Goal: Task Accomplishment & Management: Manage account settings

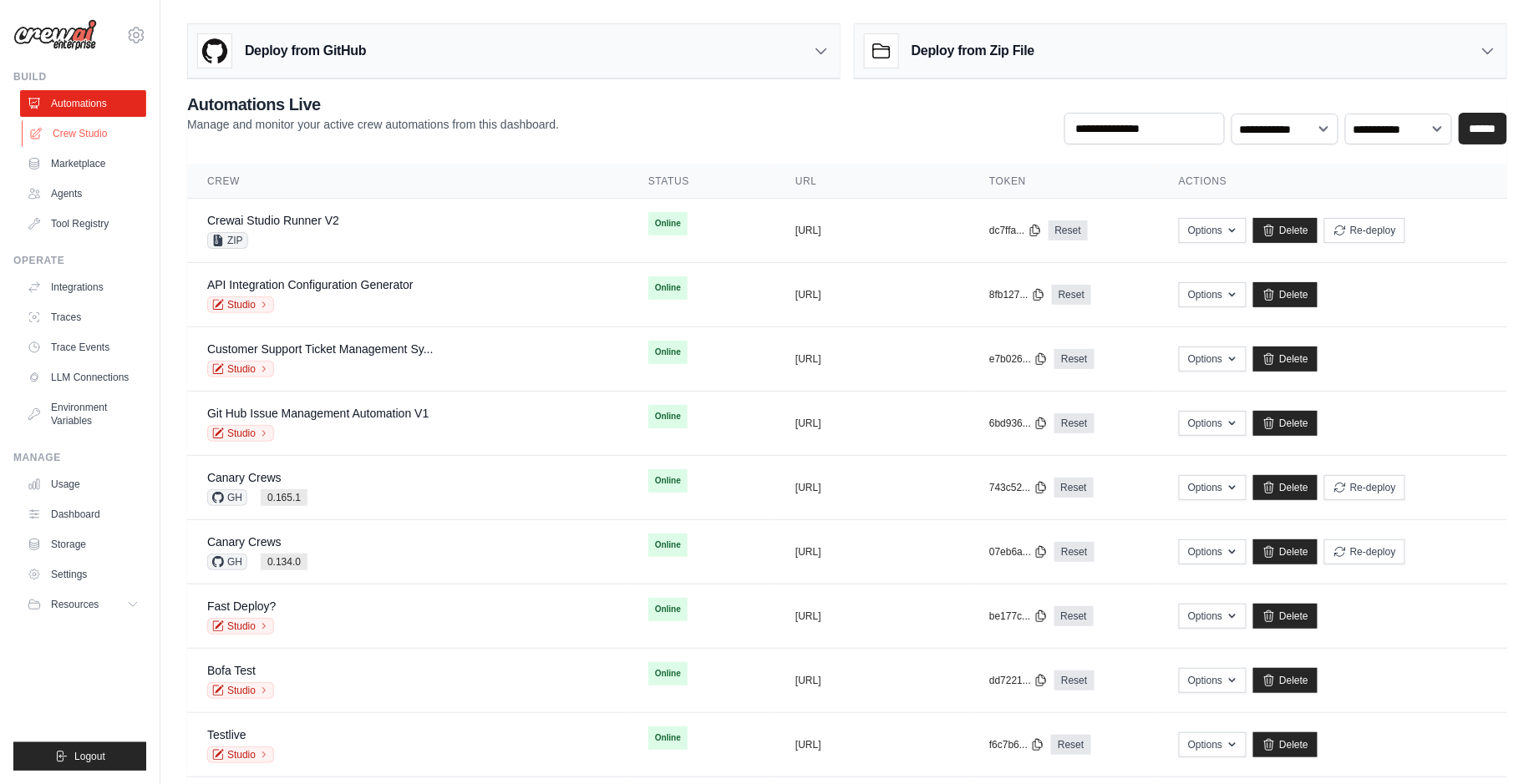
click at [63, 131] on link "Crew Studio" at bounding box center [84, 134] width 126 height 27
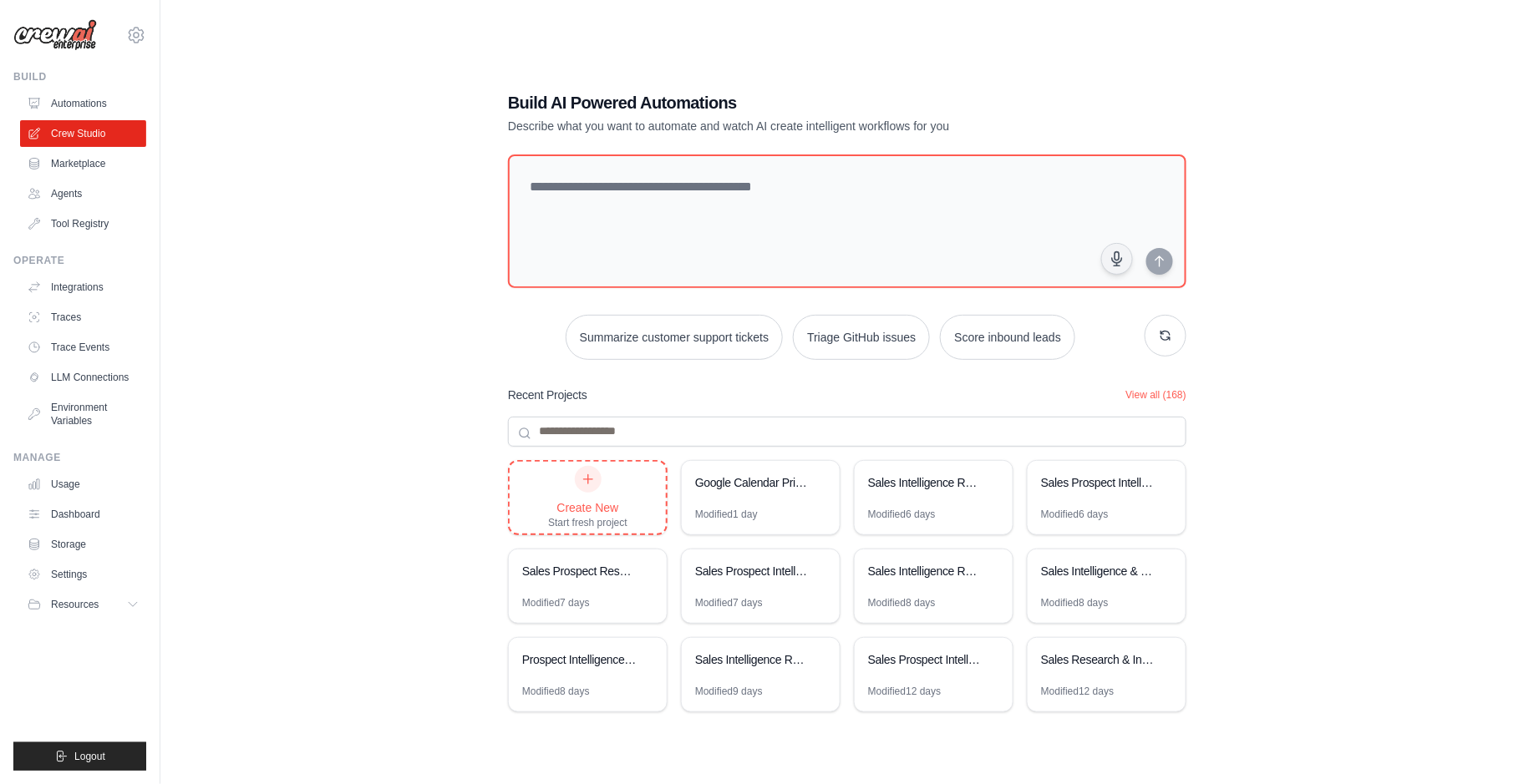
click at [584, 479] on icon at bounding box center [588, 480] width 13 height 13
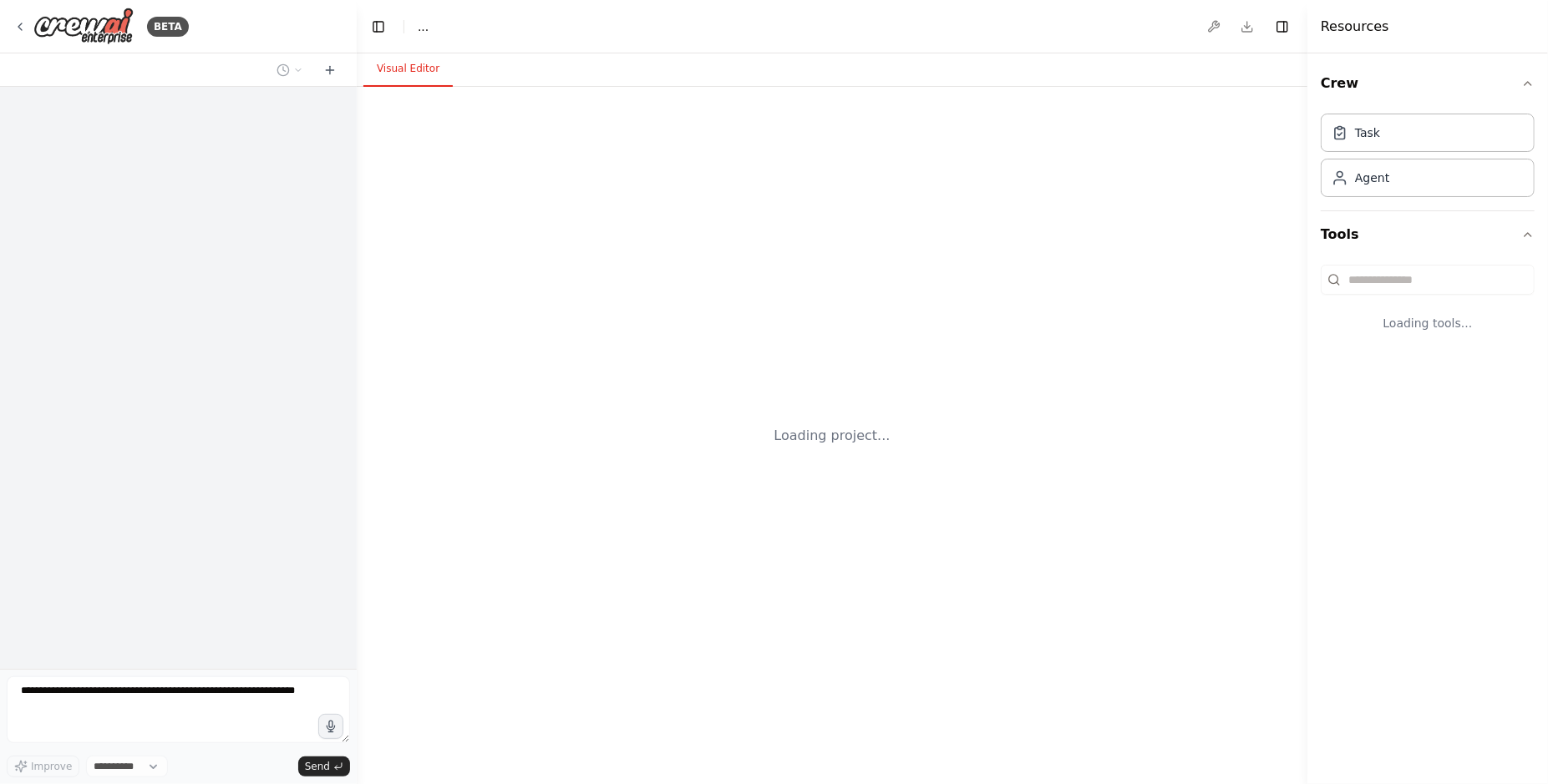
select select "****"
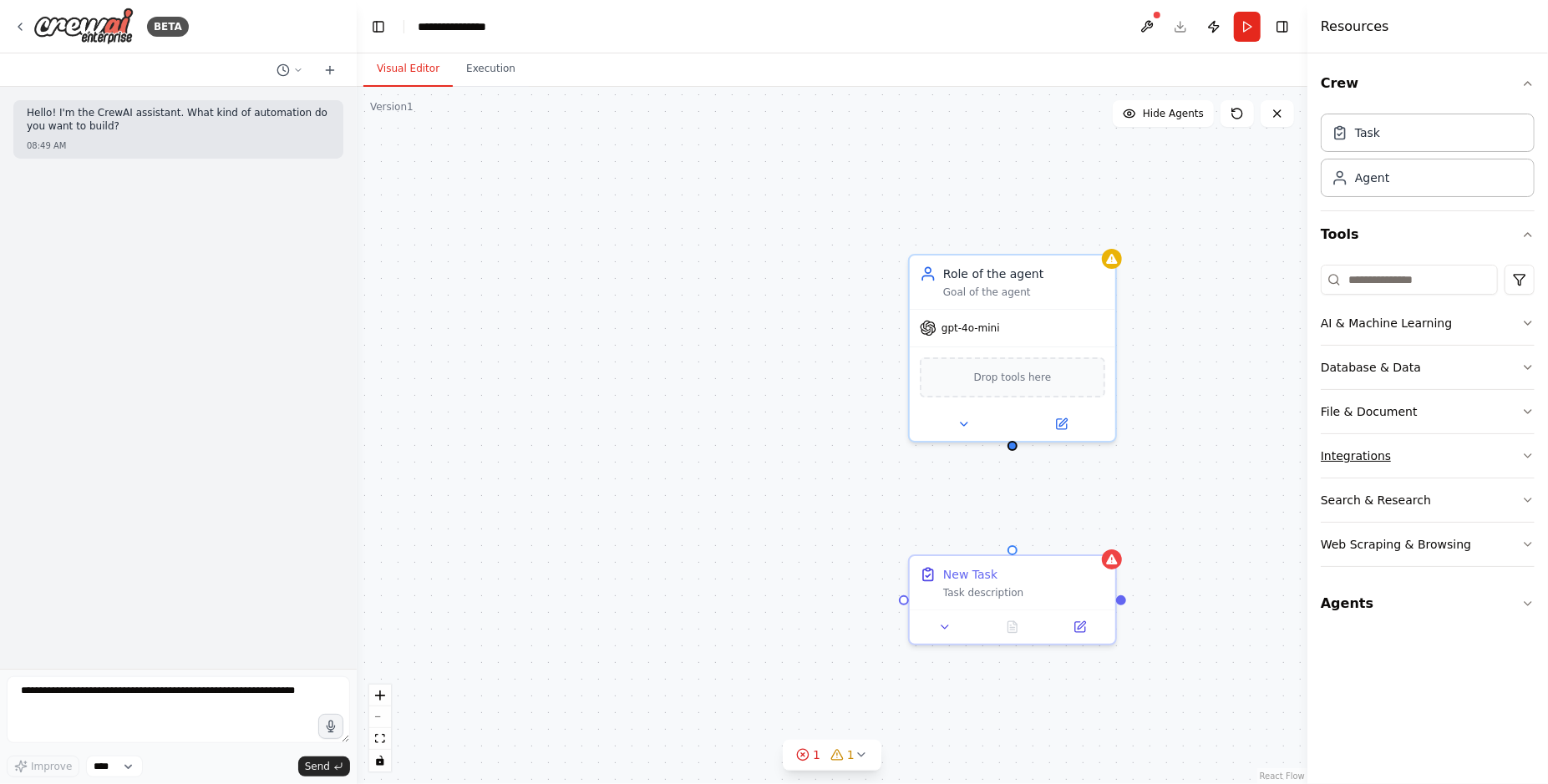
click at [1439, 444] on button "Integrations" at bounding box center [1428, 456] width 214 height 43
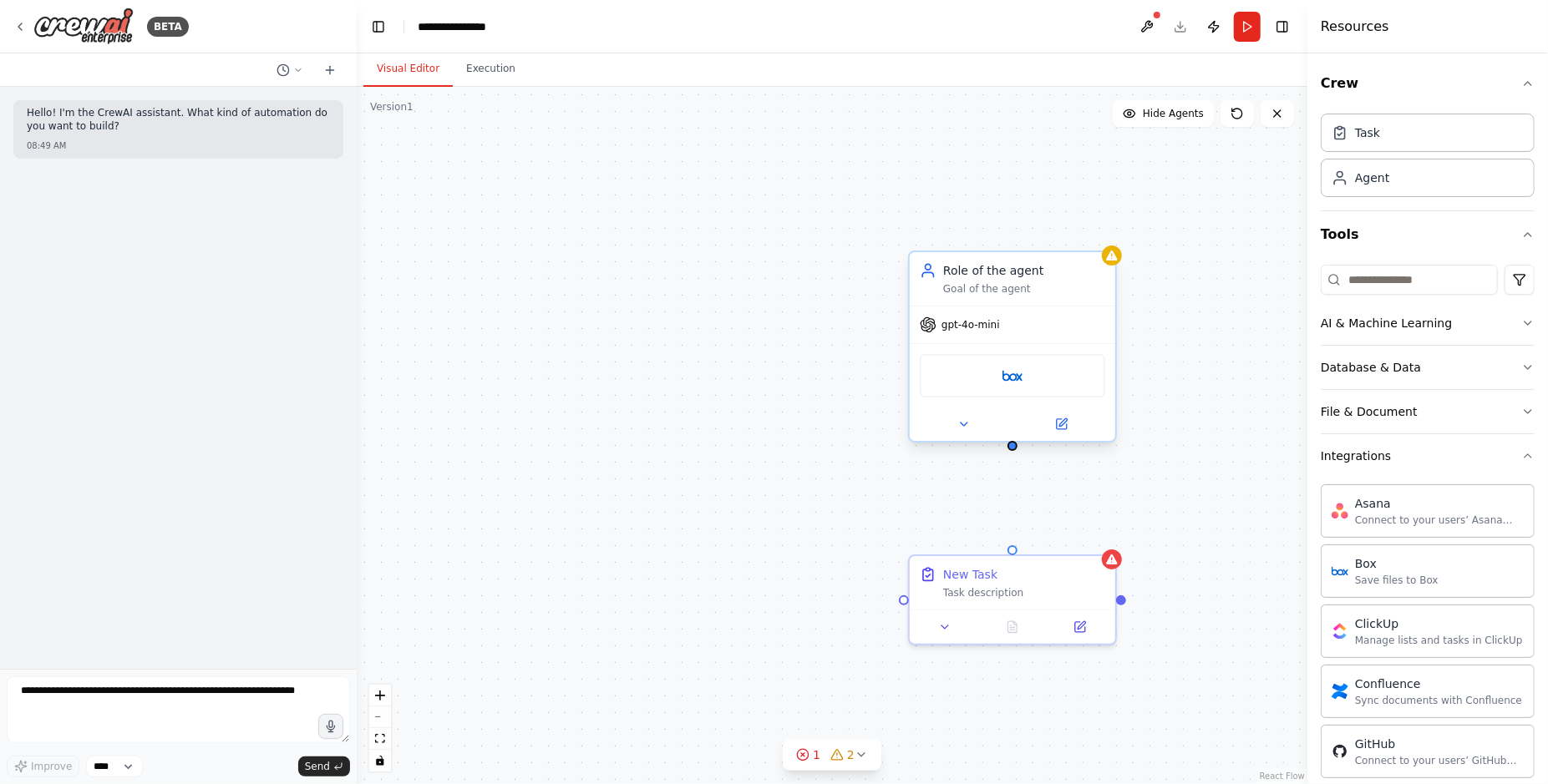
click at [1064, 297] on div "Role of the agent Goal of the agent" at bounding box center [1012, 279] width 206 height 53
click at [1100, 238] on icon at bounding box center [1102, 236] width 10 height 10
click at [1072, 238] on button "Confirm" at bounding box center [1055, 236] width 59 height 20
click at [1052, 567] on div "New Task" at bounding box center [1024, 571] width 162 height 17
click at [1099, 543] on button at bounding box center [1102, 538] width 22 height 22
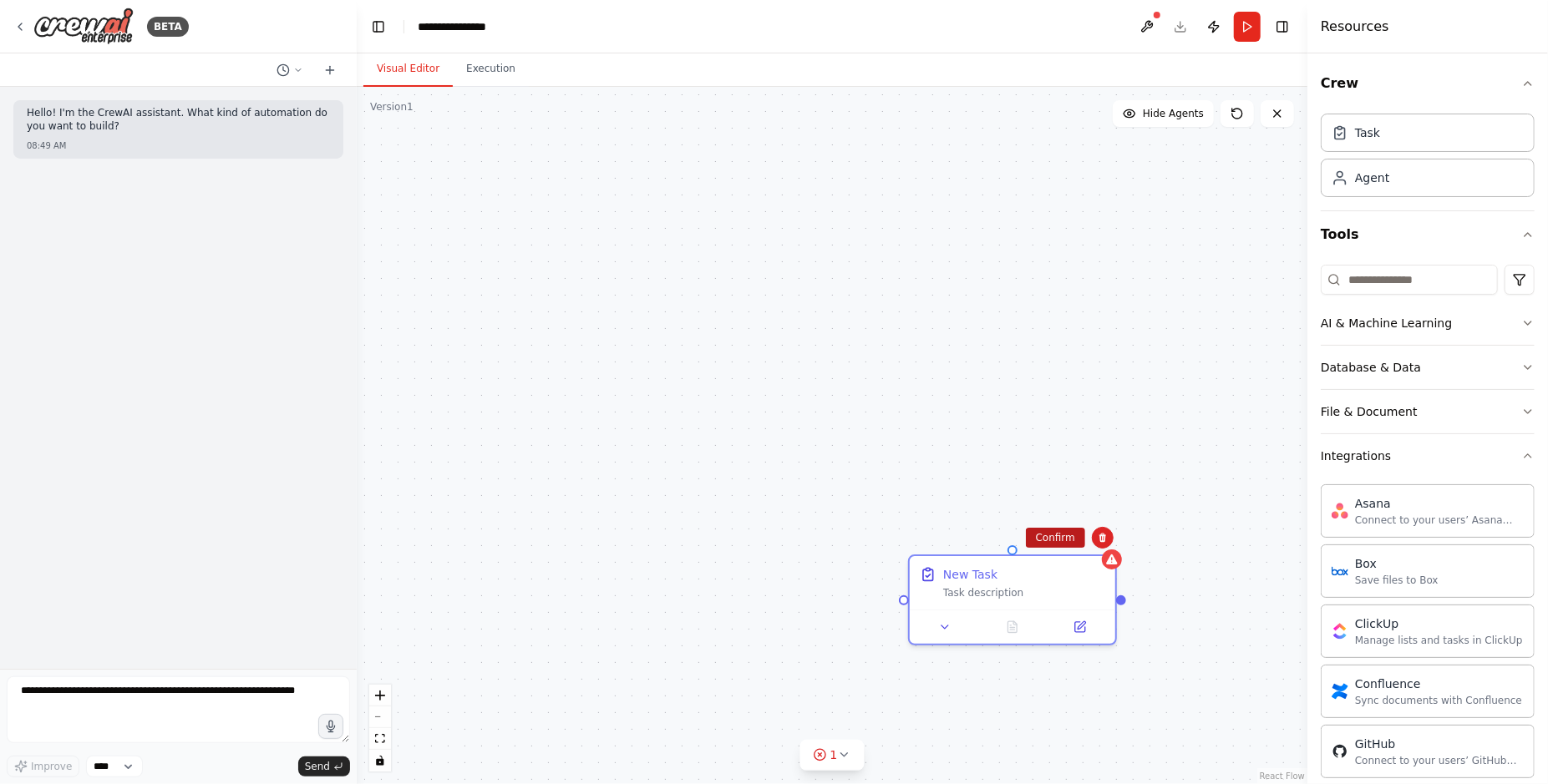
click at [1062, 534] on button "Confirm" at bounding box center [1055, 538] width 59 height 20
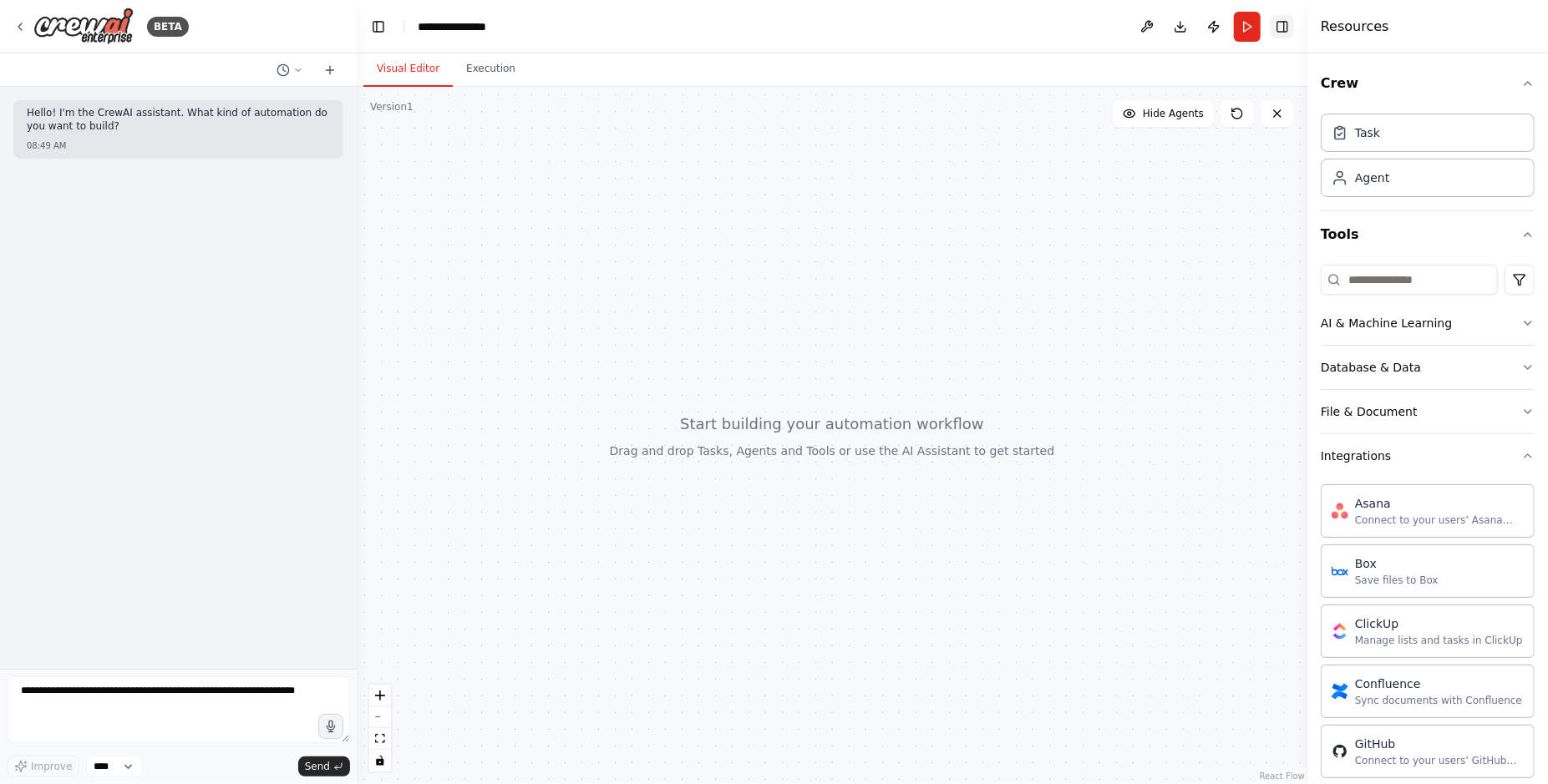
click at [1283, 30] on button "Toggle Right Sidebar" at bounding box center [1282, 27] width 23 height 23
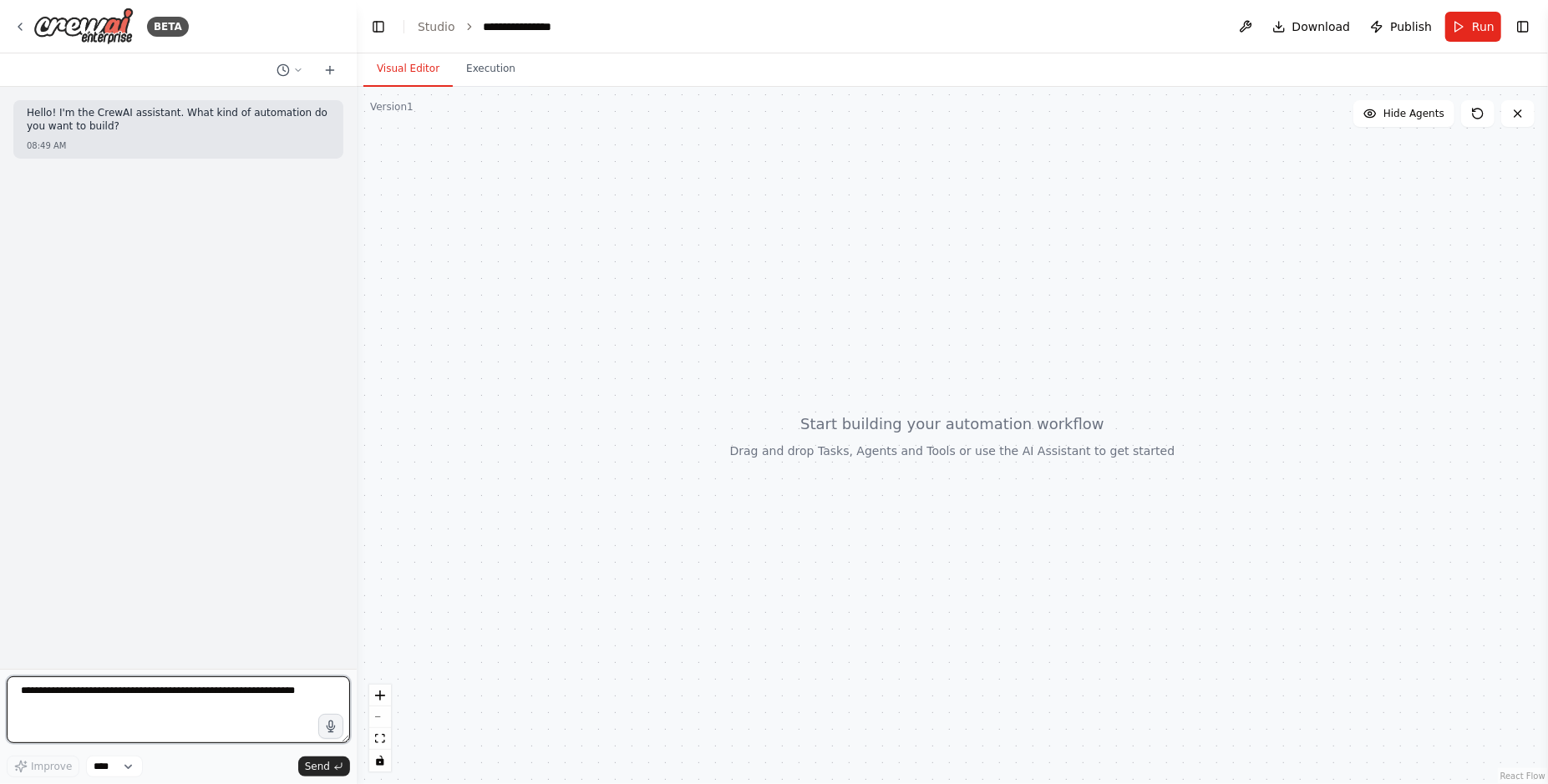
click at [158, 704] on textarea at bounding box center [178, 710] width 344 height 67
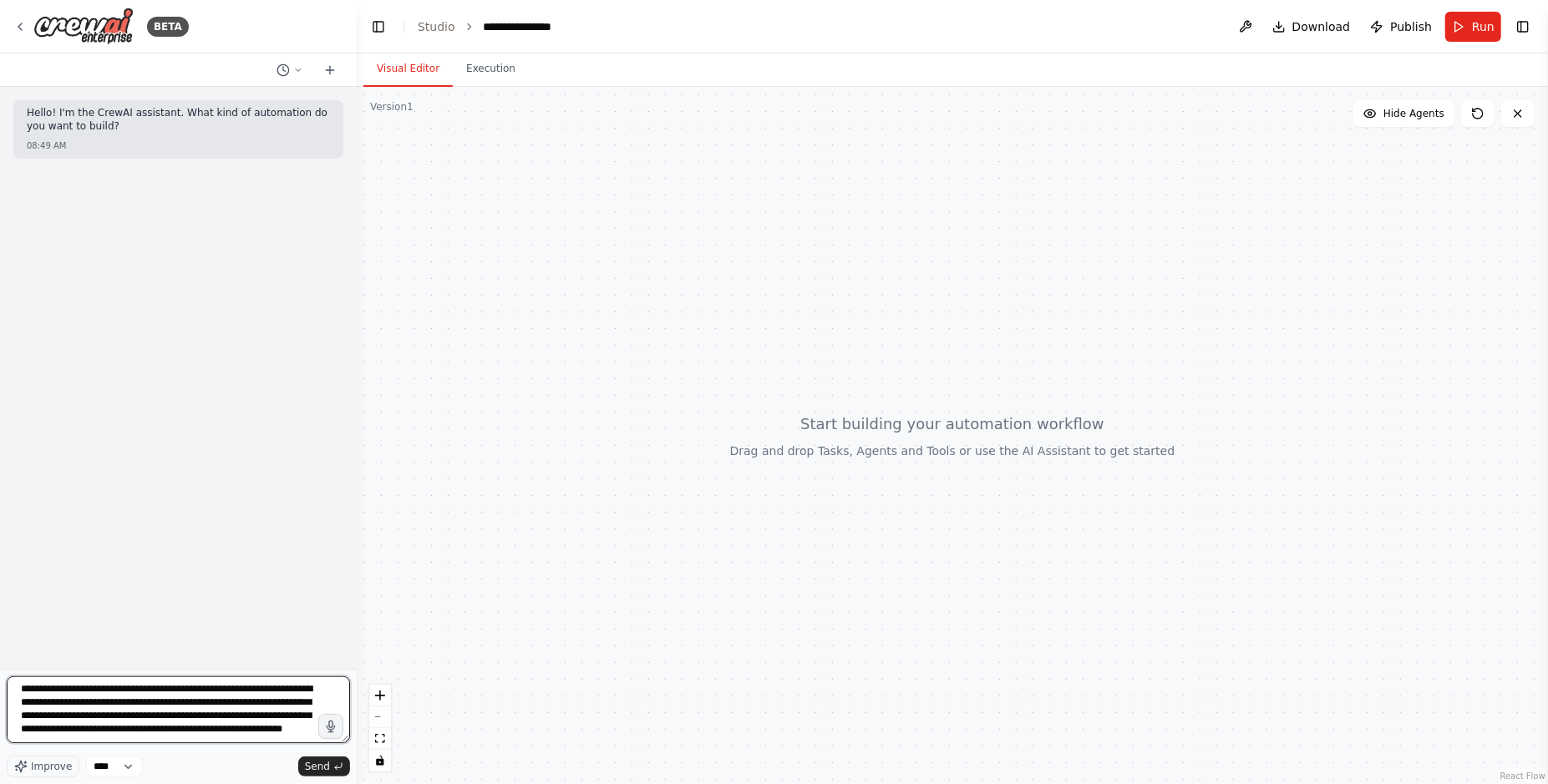
scroll to position [20, 0]
type textarea "**********"
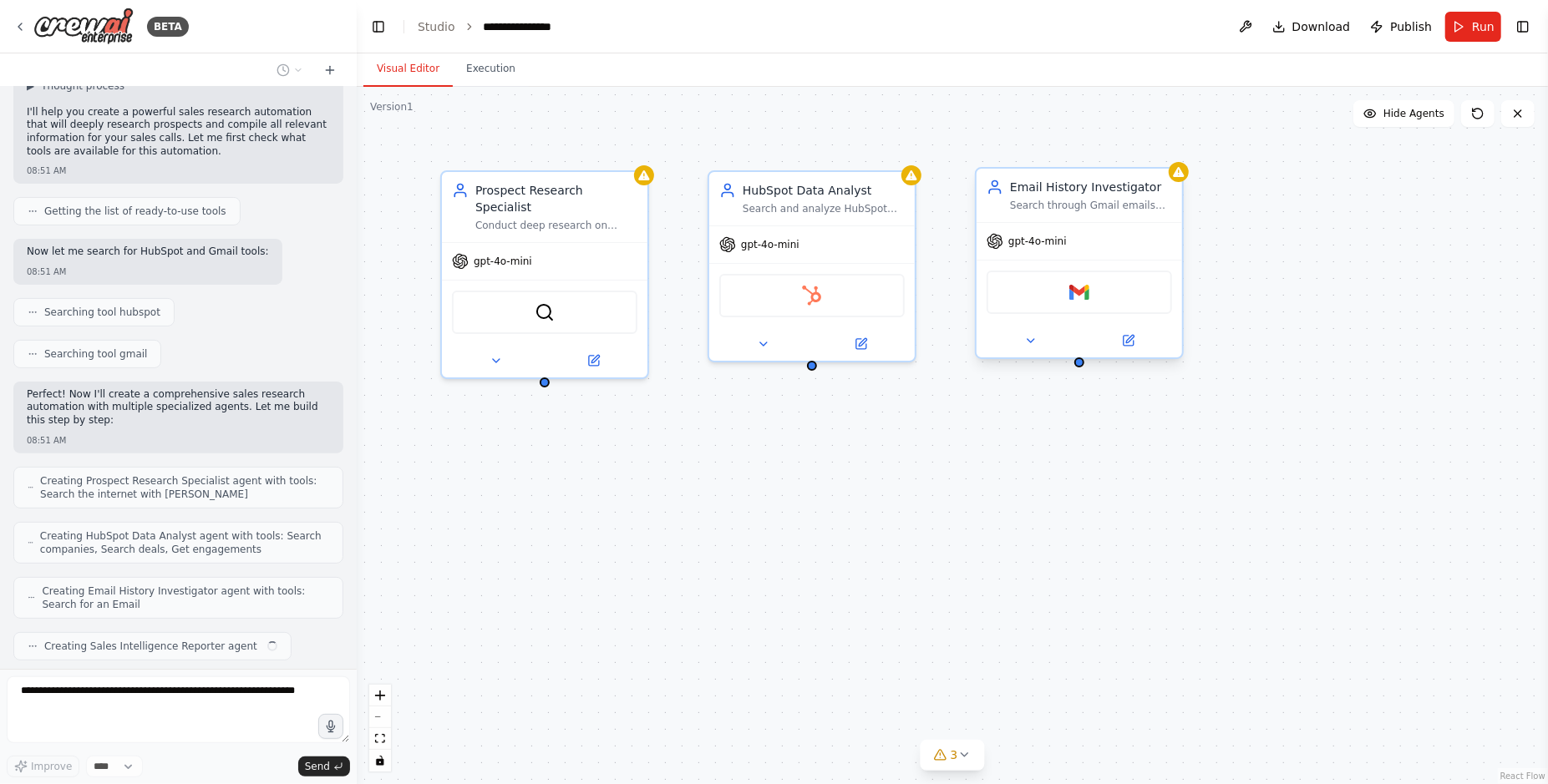
scroll to position [268, 0]
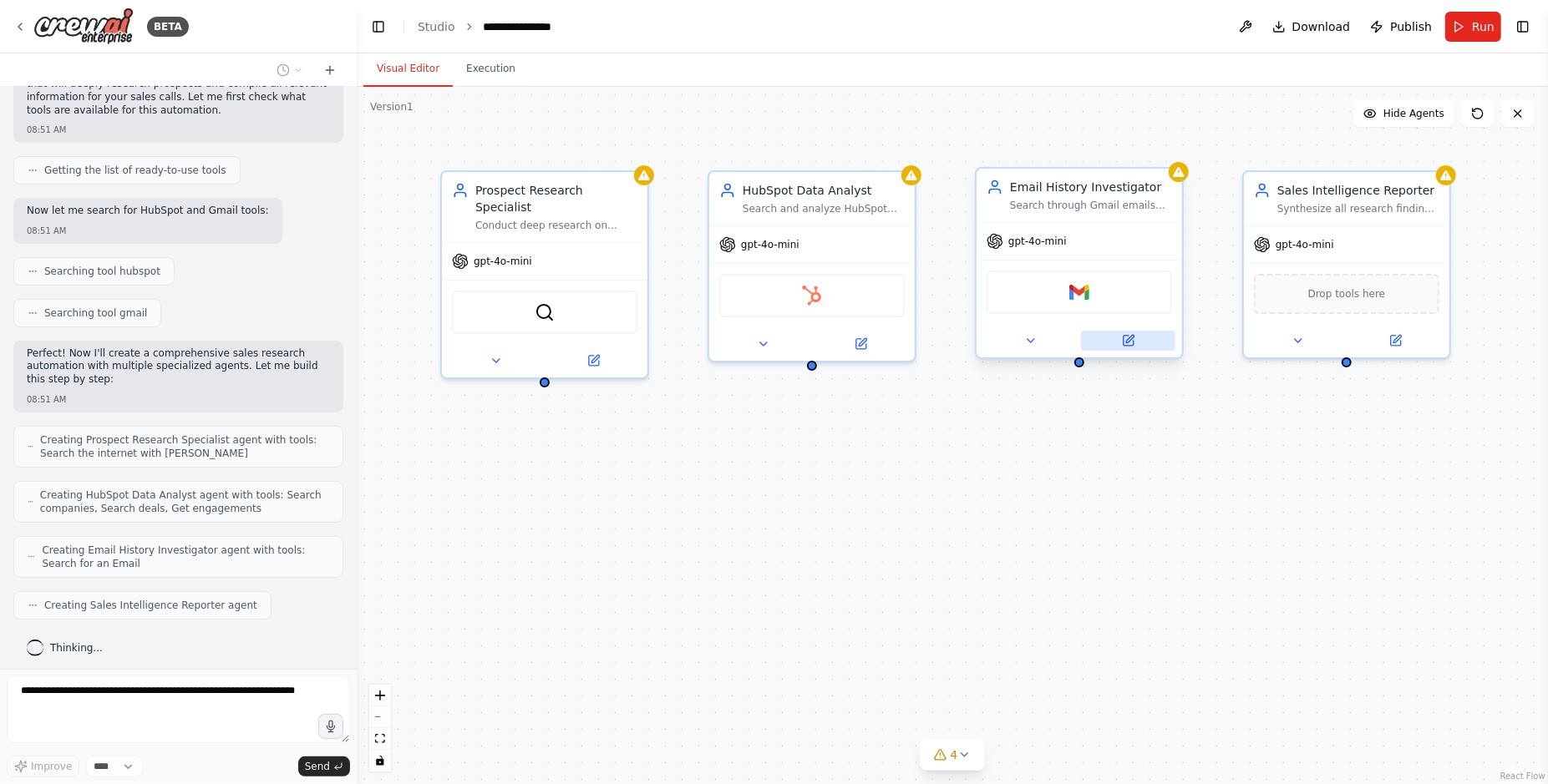
click at [1128, 343] on icon at bounding box center [1128, 341] width 10 height 10
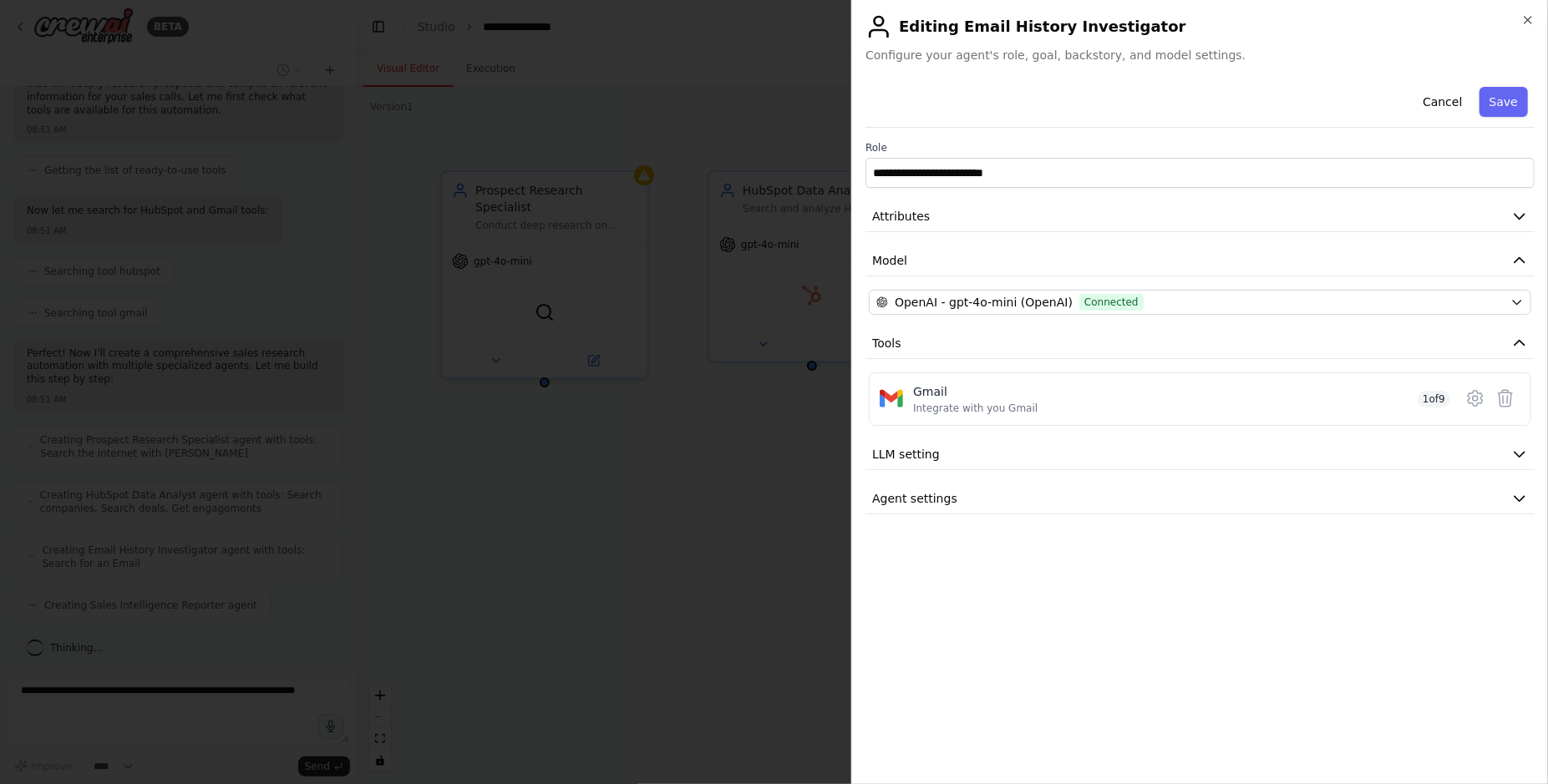
click at [1326, 313] on div "**********" at bounding box center [1199, 298] width 669 height 435
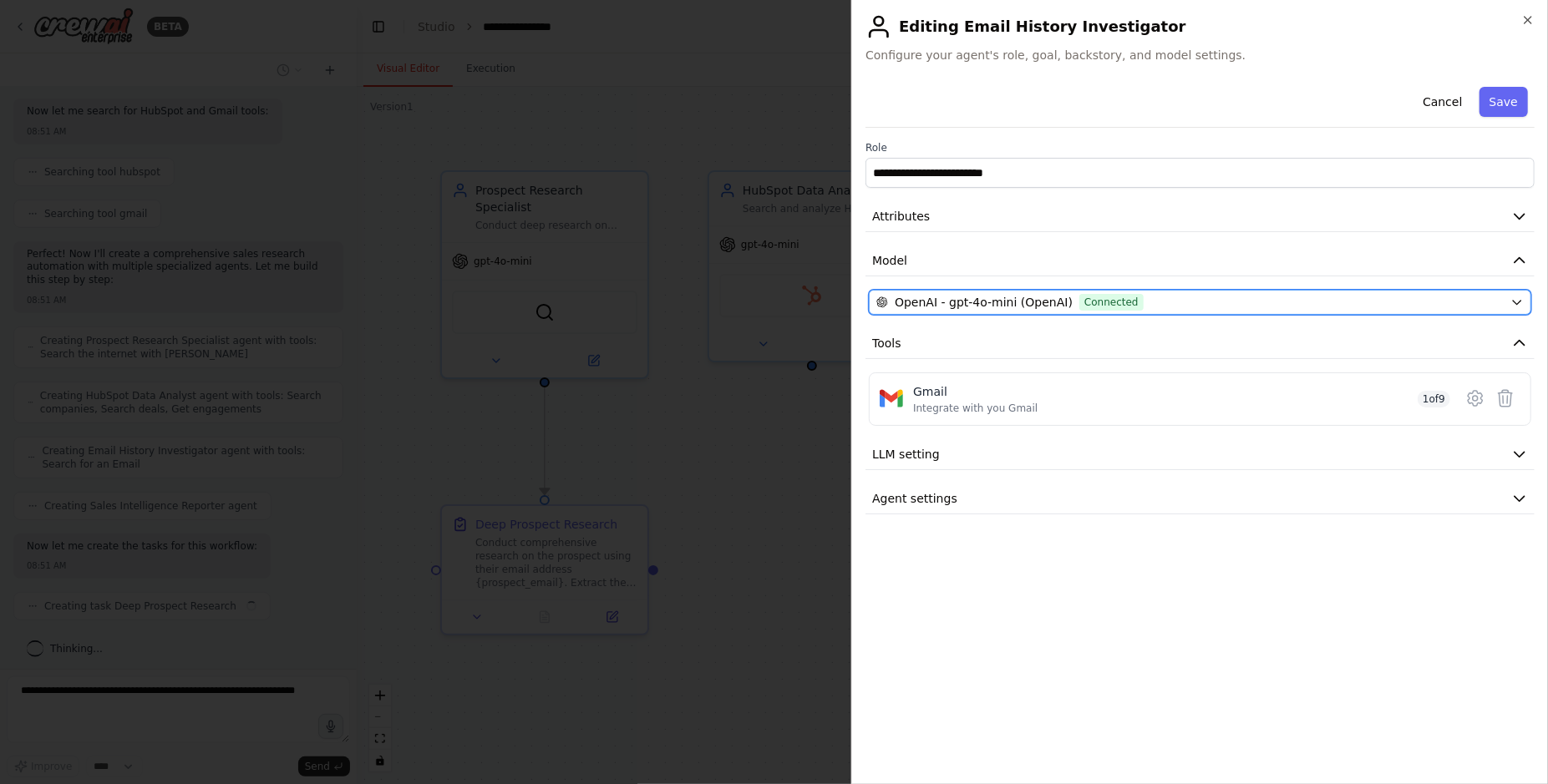
click at [1321, 304] on div "OpenAI - gpt-4o-mini (OpenAI) Connected" at bounding box center [1189, 303] width 627 height 17
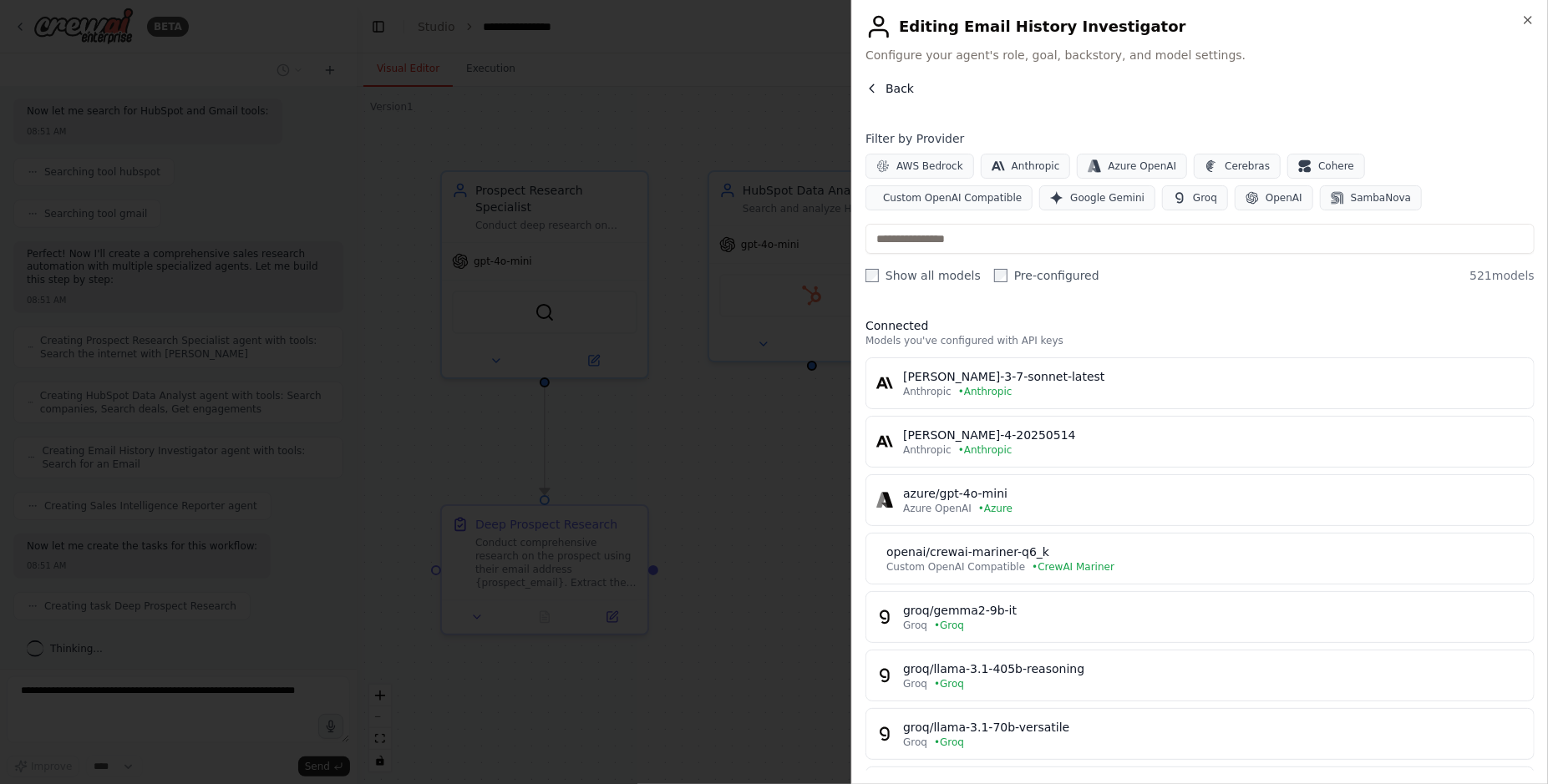
click at [877, 85] on icon "button" at bounding box center [872, 89] width 13 height 13
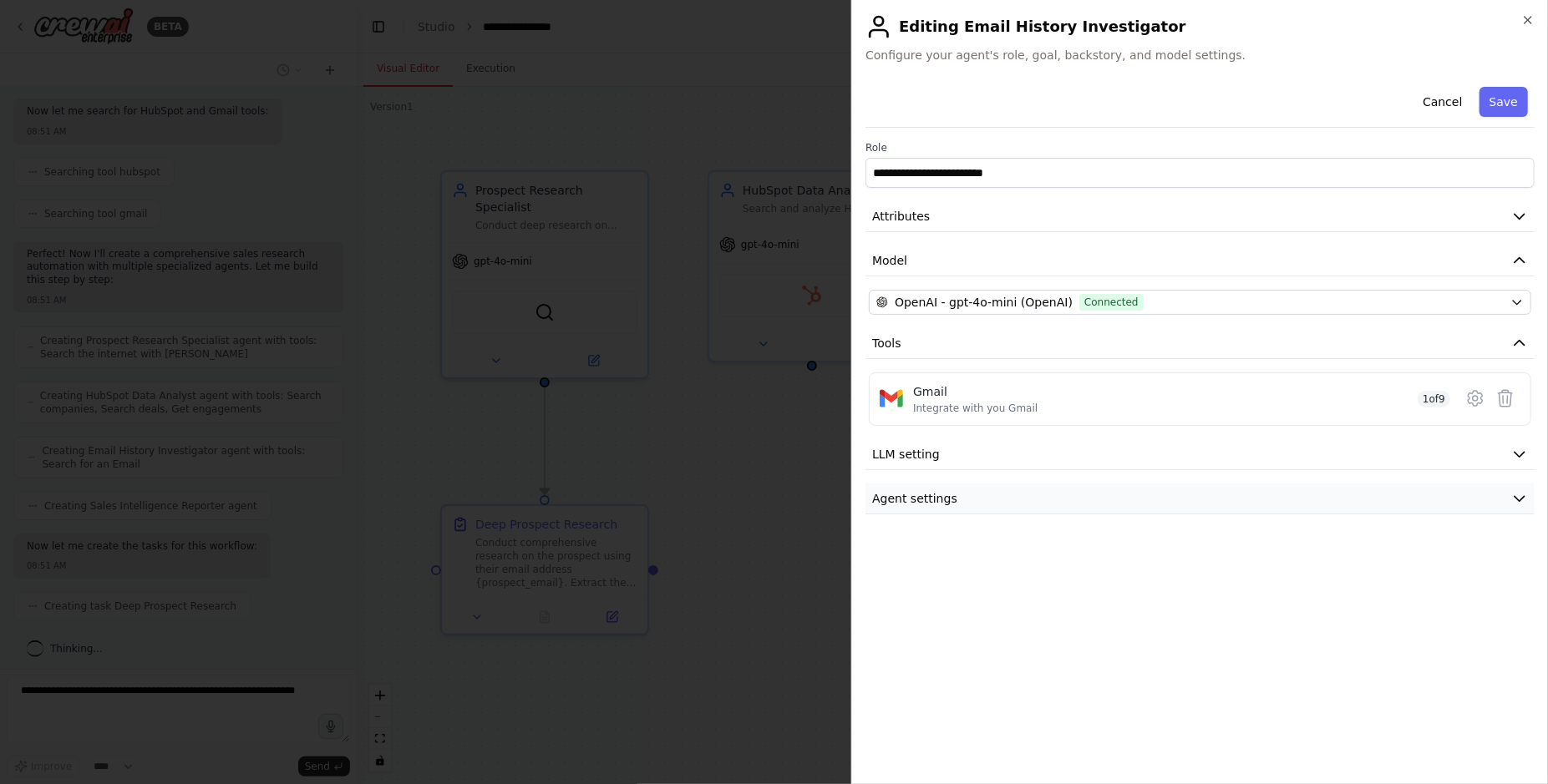
click at [1079, 491] on button "Agent settings" at bounding box center [1199, 499] width 669 height 31
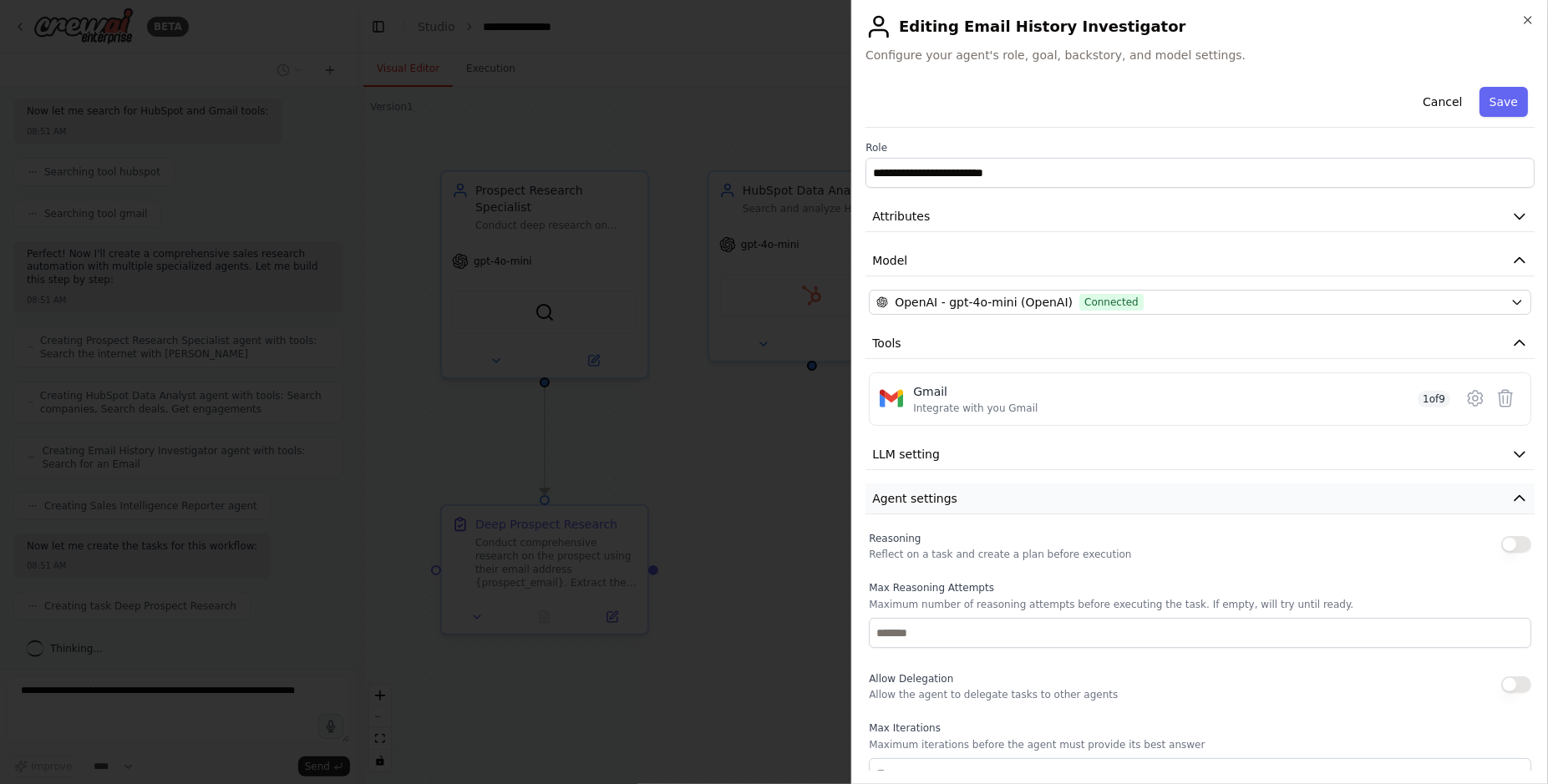
scroll to position [410, 0]
click at [1084, 454] on button "LLM setting" at bounding box center [1199, 455] width 669 height 31
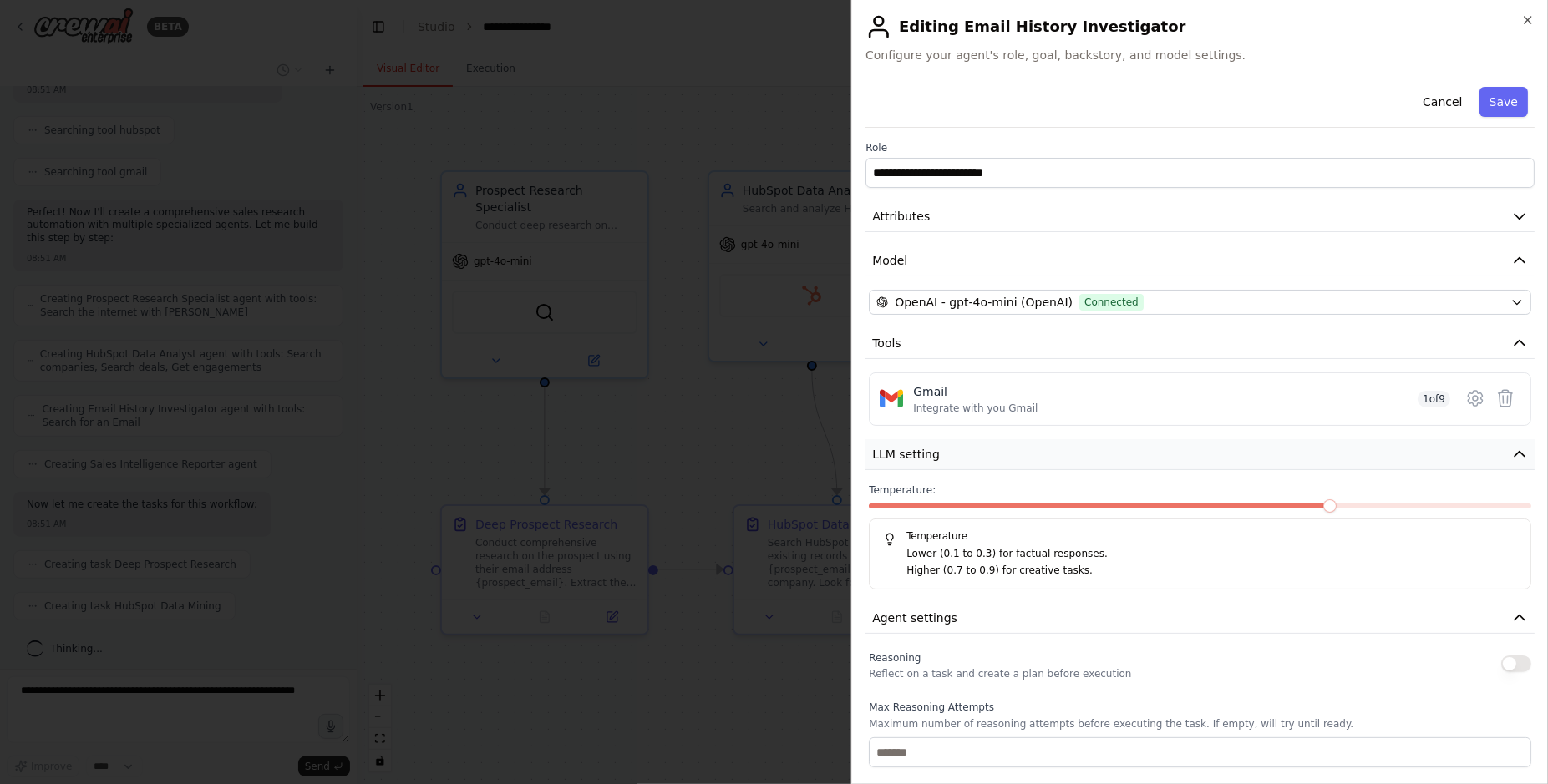
click at [1084, 455] on button "LLM setting" at bounding box center [1199, 455] width 669 height 31
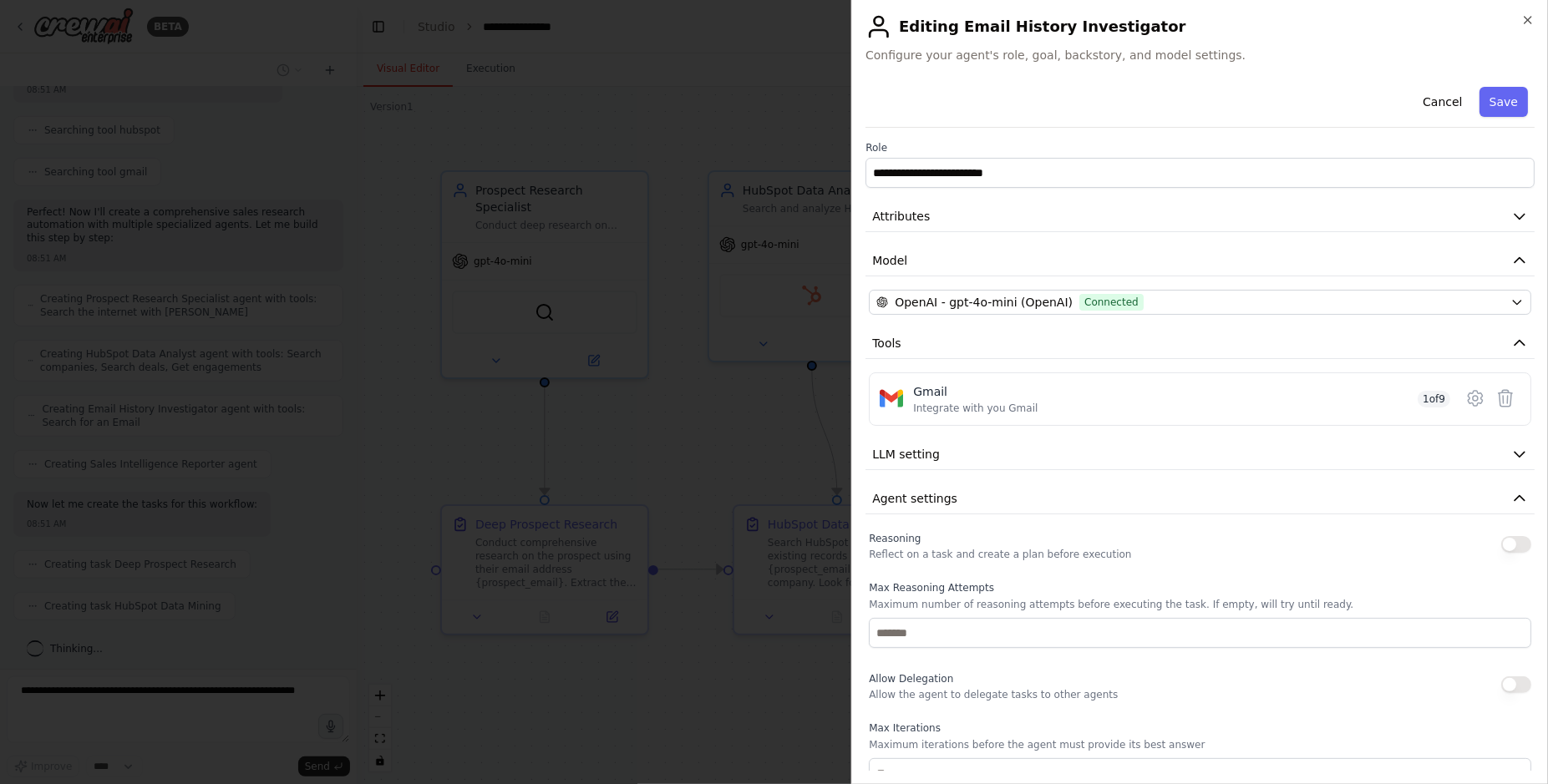
drag, startPoint x: 1089, startPoint y: 486, endPoint x: 1093, endPoint y: 471, distance: 15.5
click at [1089, 486] on button "Agent settings" at bounding box center [1199, 499] width 669 height 31
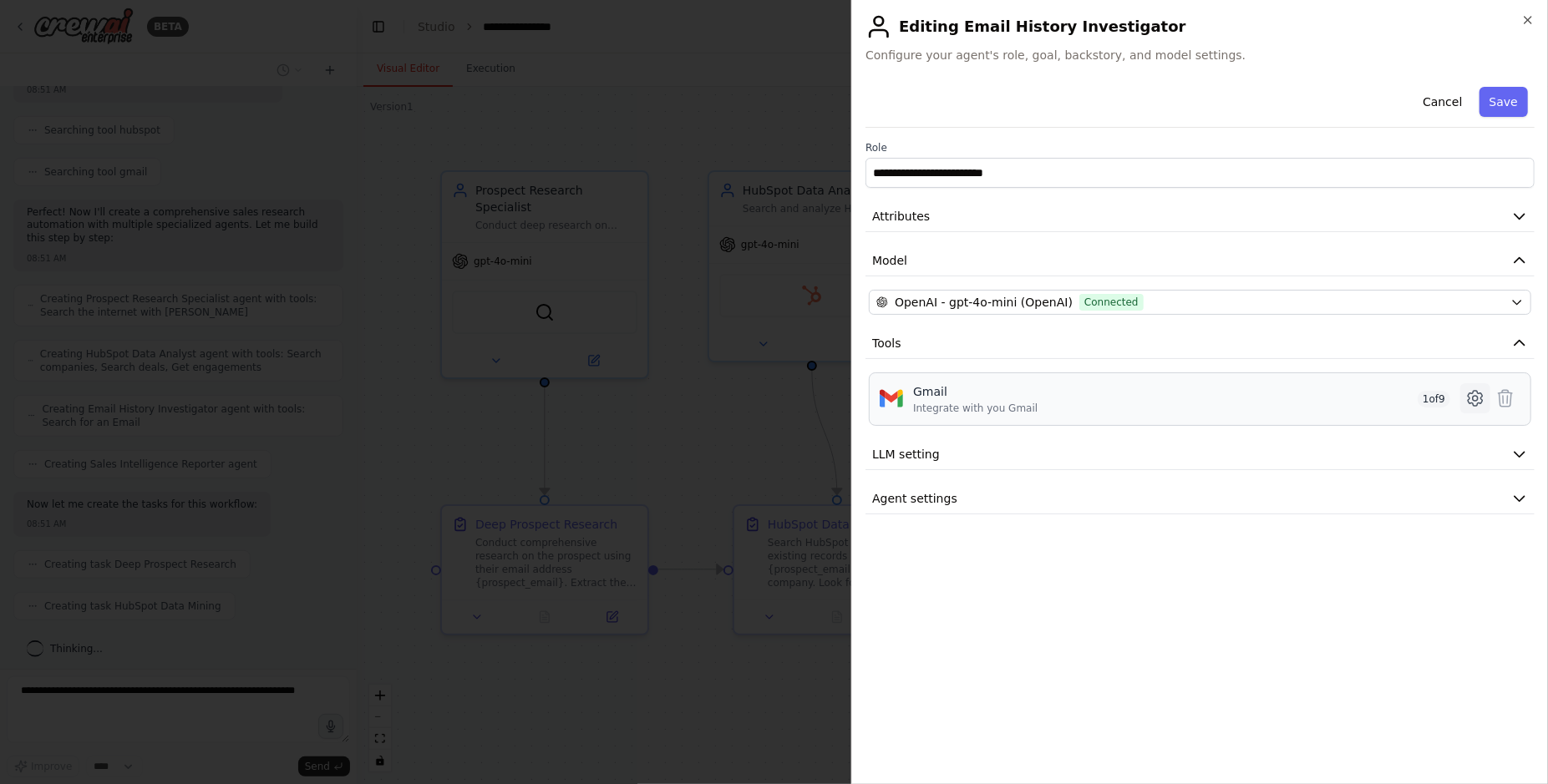
click at [1481, 395] on icon at bounding box center [1474, 399] width 14 height 15
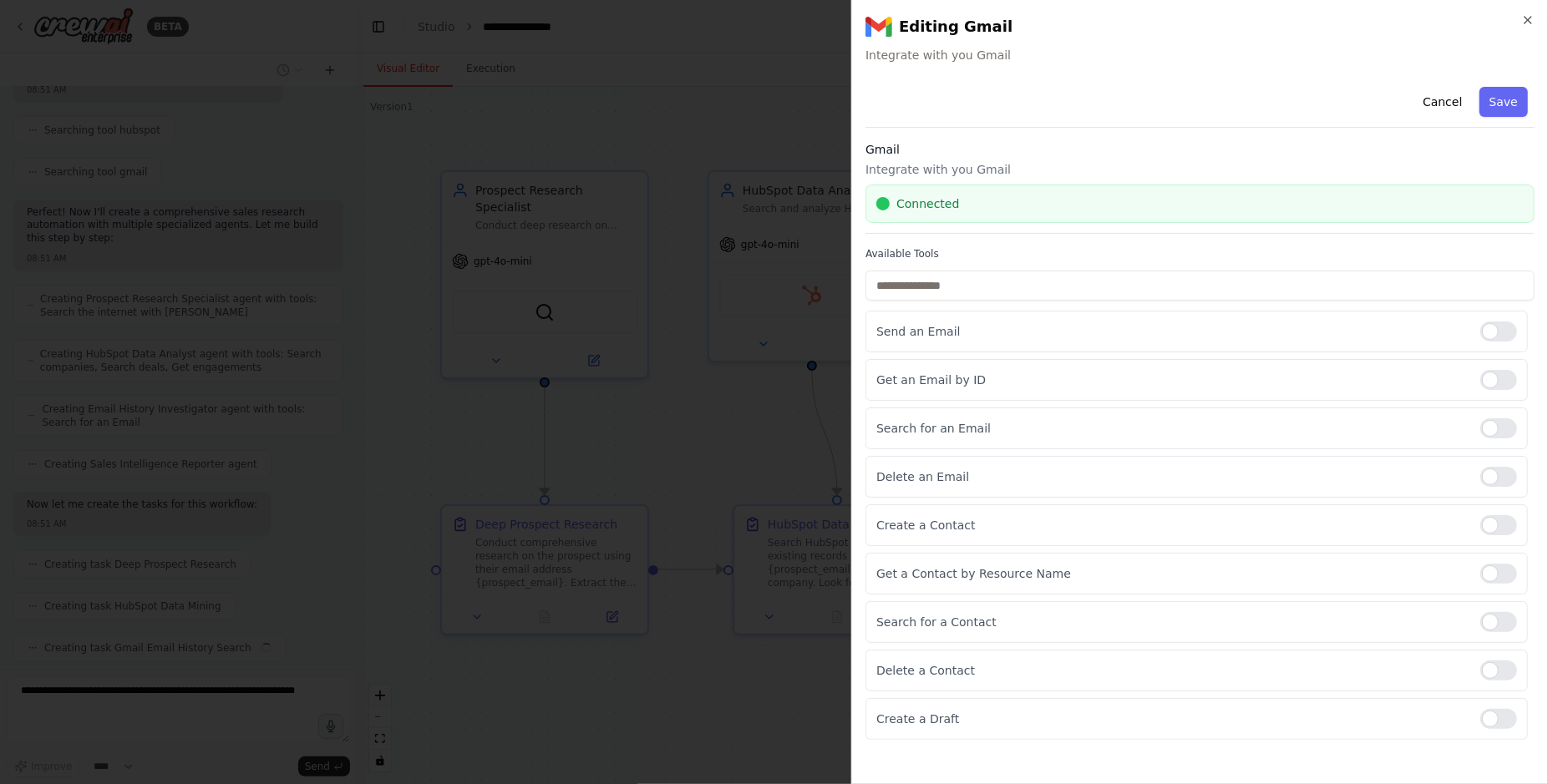
scroll to position [450, 0]
click at [1507, 471] on div at bounding box center [1499, 477] width 37 height 20
click at [1497, 339] on div at bounding box center [1499, 332] width 37 height 20
click at [1495, 335] on div at bounding box center [1499, 332] width 37 height 20
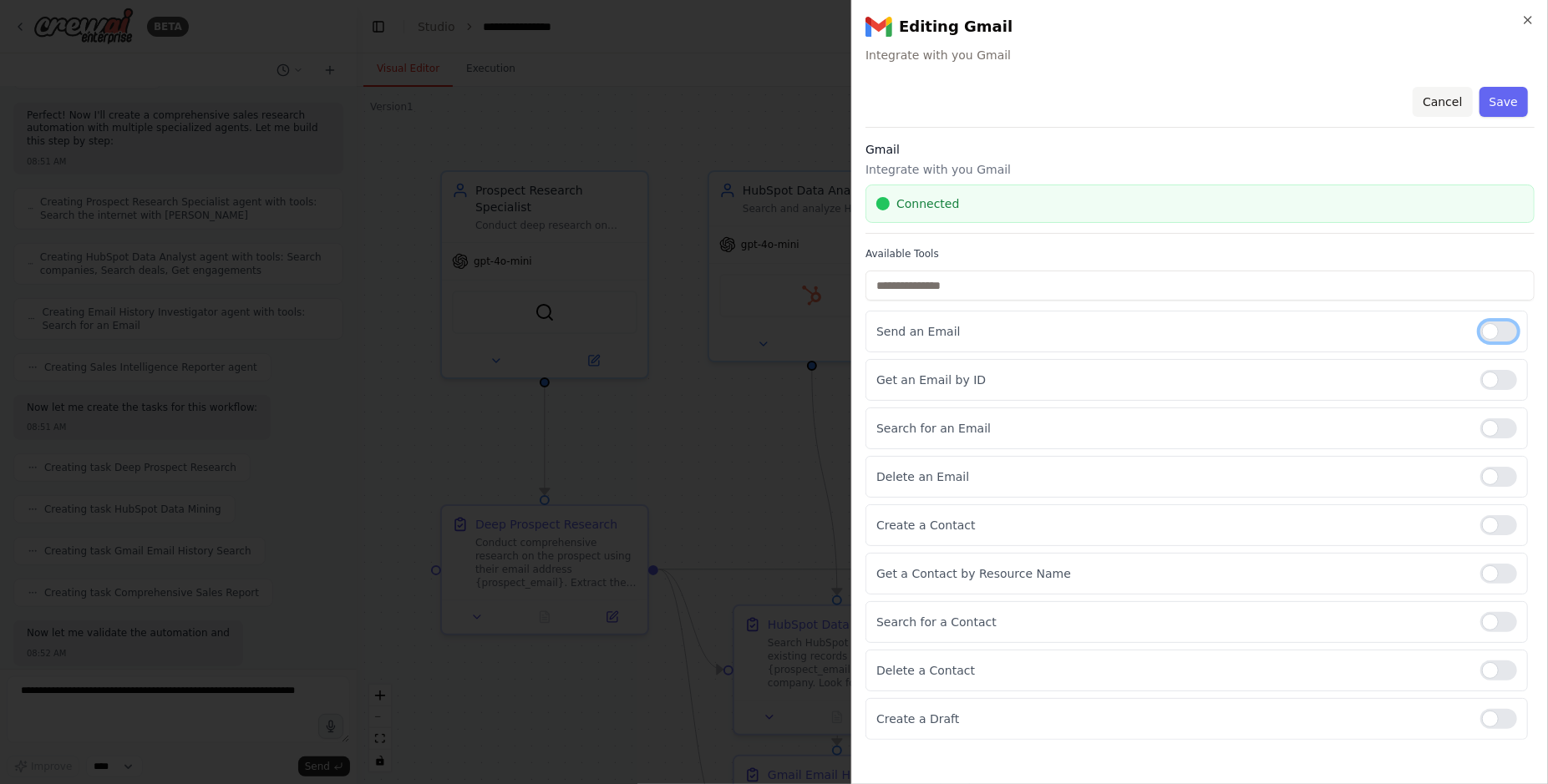
scroll to position [603, 0]
click at [1453, 100] on button "Cancel" at bounding box center [1442, 102] width 59 height 30
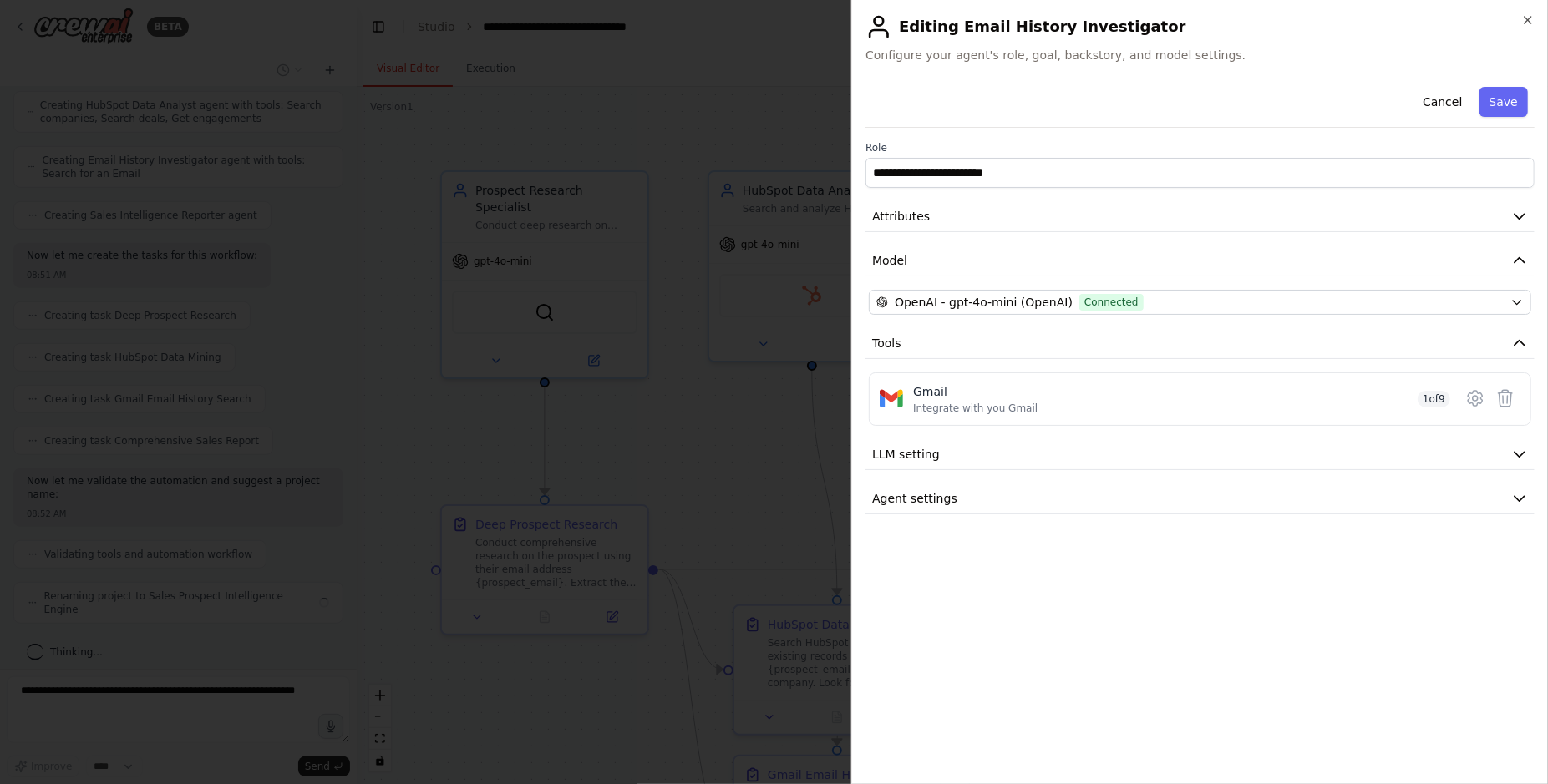
scroll to position [644, 0]
click at [1442, 98] on button "Cancel" at bounding box center [1442, 102] width 59 height 30
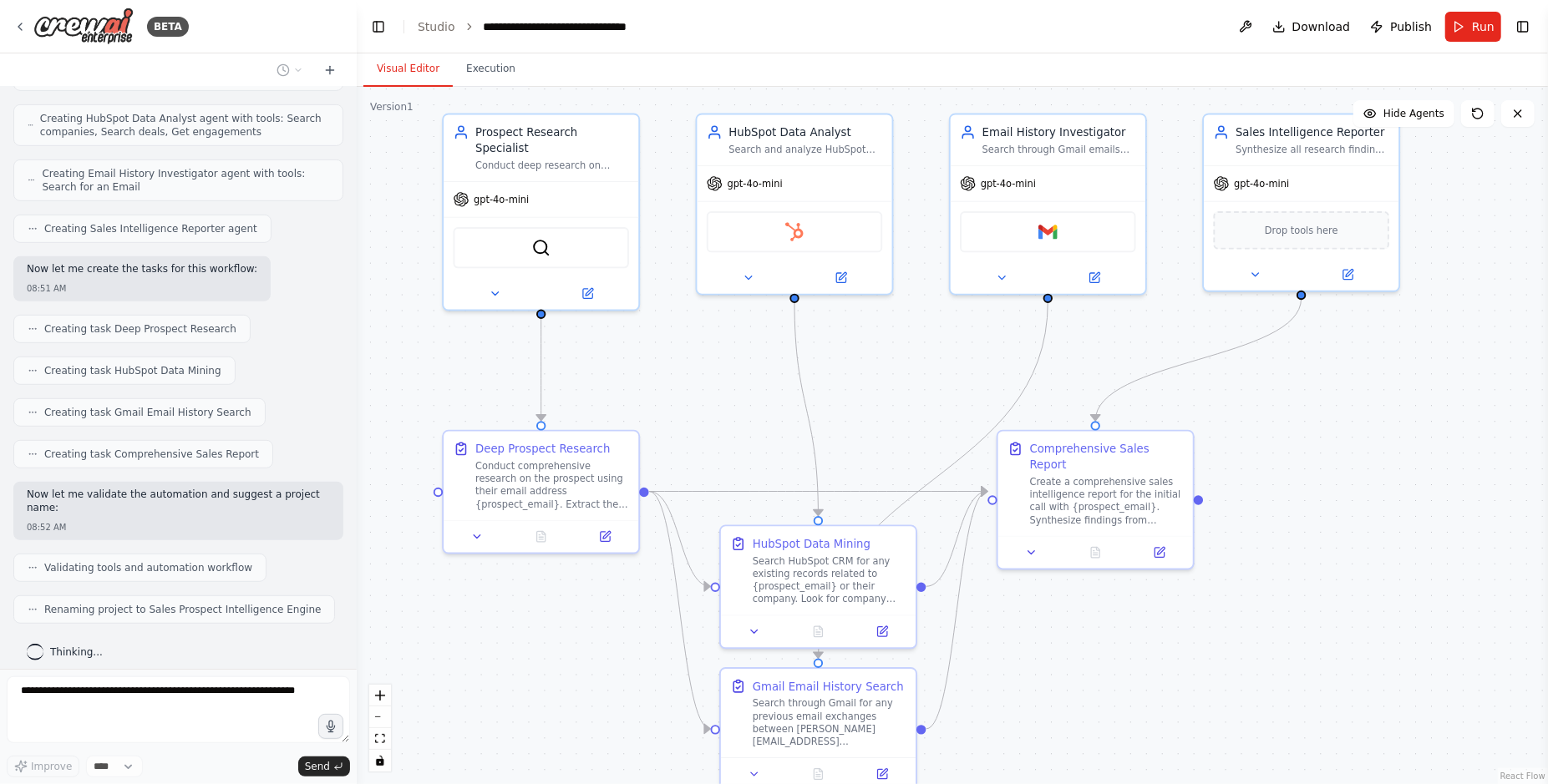
drag, startPoint x: 1346, startPoint y: 552, endPoint x: 1302, endPoint y: 465, distance: 97.5
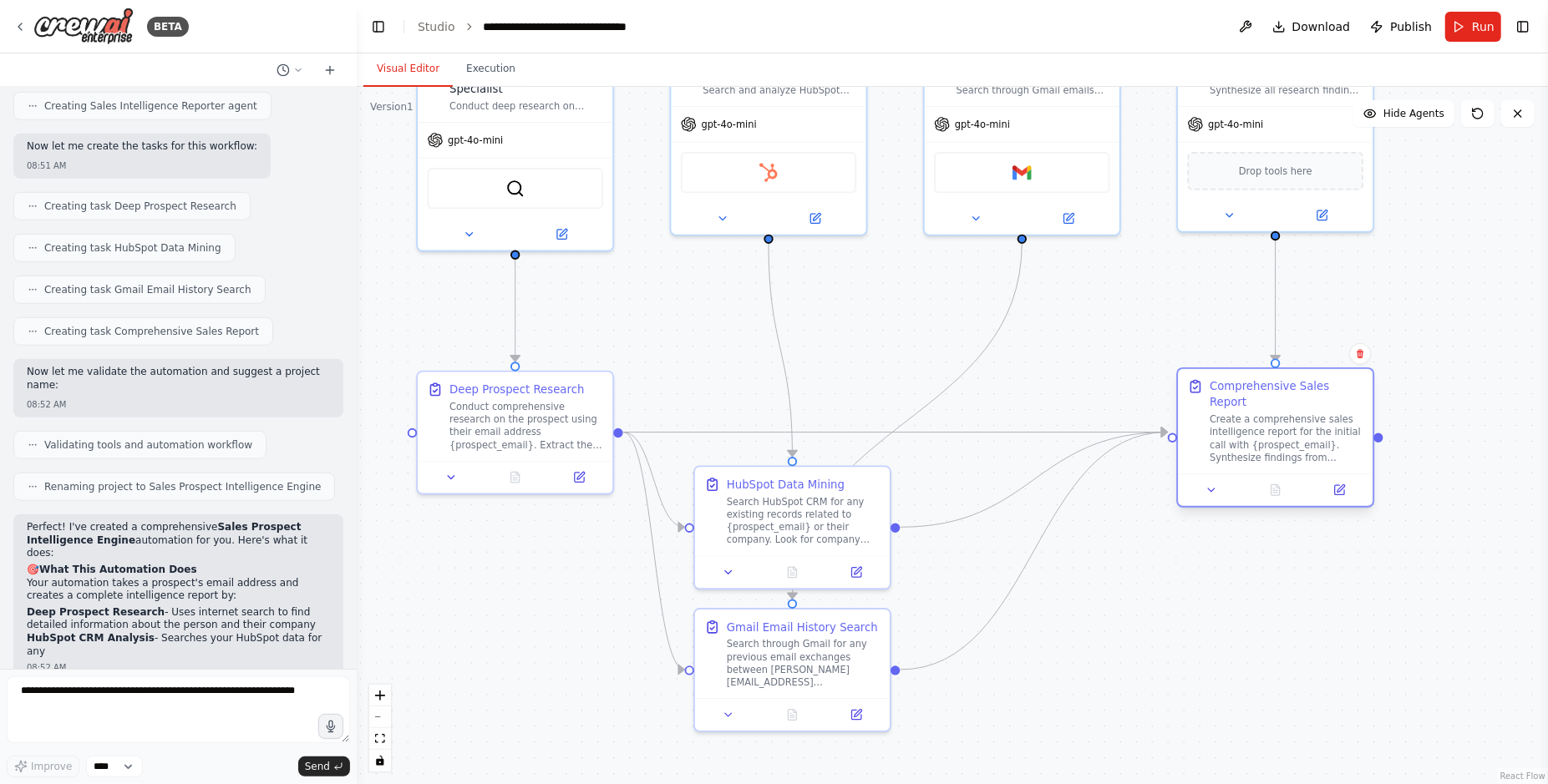
drag, startPoint x: 1118, startPoint y: 404, endPoint x: 1314, endPoint y: 399, distance: 196.1
click at [1314, 414] on div "Create a comprehensive sales intelligence report for the initial call with {pro…" at bounding box center [1286, 439] width 154 height 51
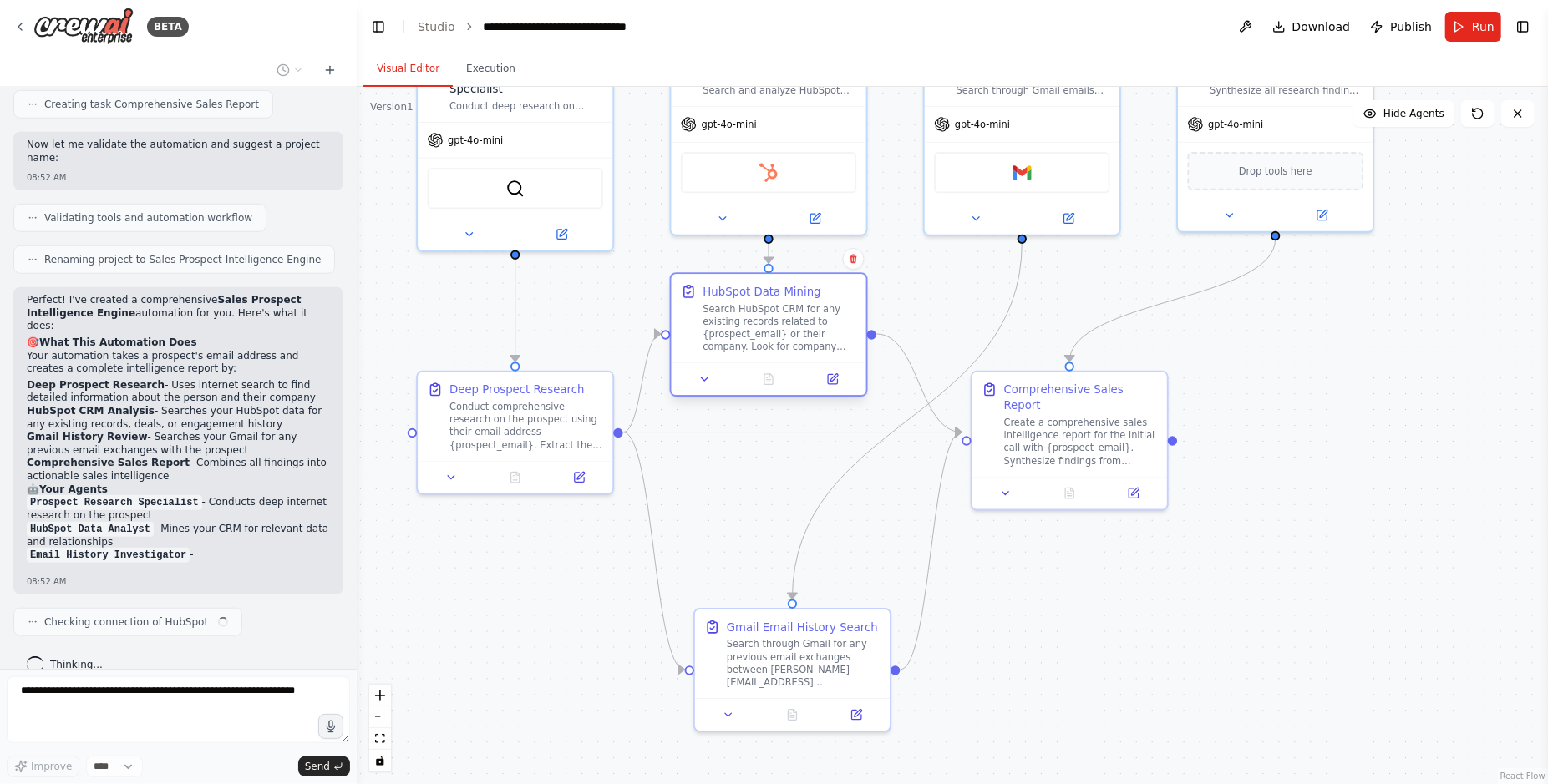
drag, startPoint x: 840, startPoint y: 488, endPoint x: 813, endPoint y: 297, distance: 192.9
click at [813, 297] on div "HubSpot Data Mining" at bounding box center [779, 291] width 154 height 16
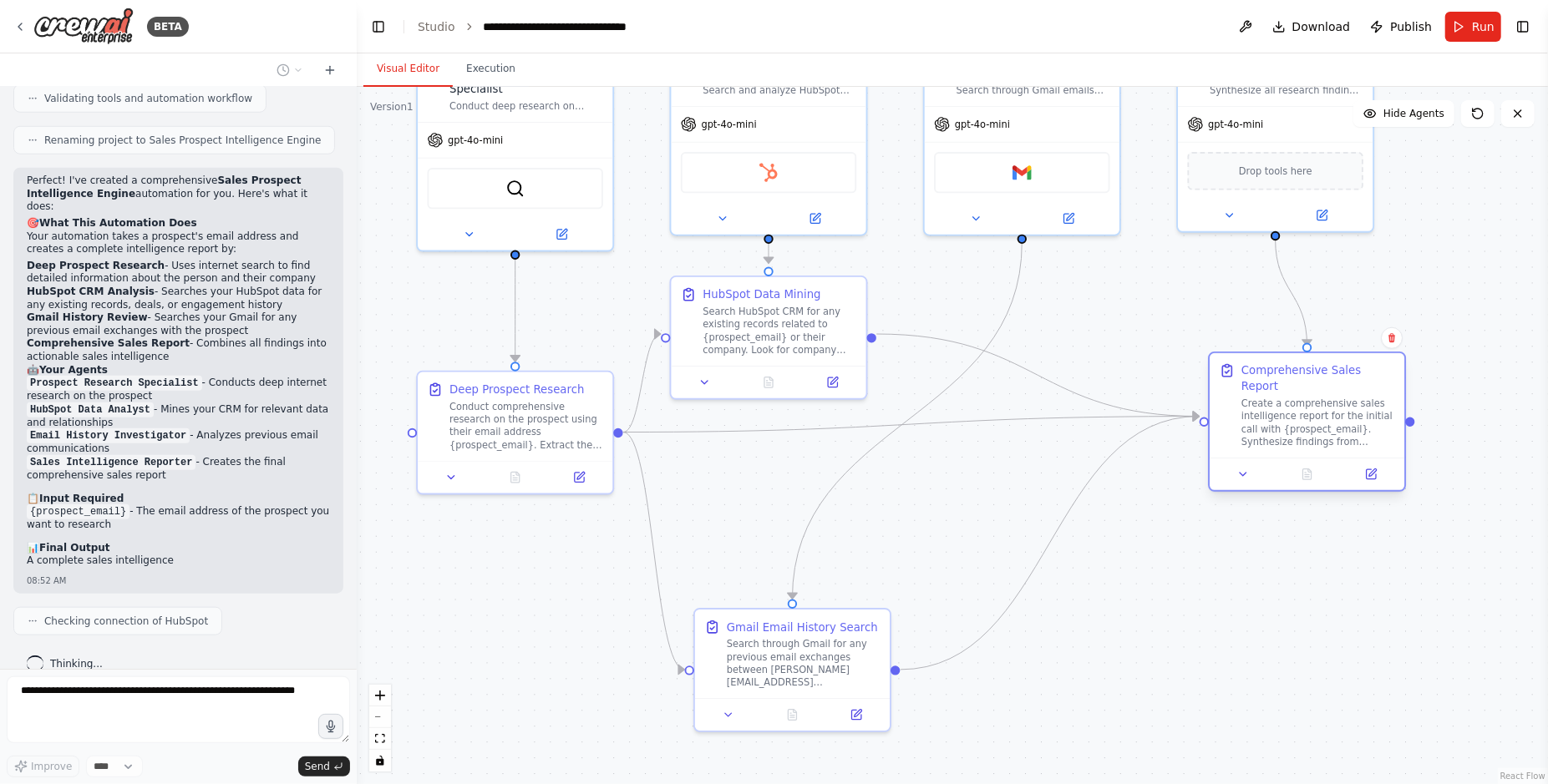
drag, startPoint x: 1060, startPoint y: 399, endPoint x: 1296, endPoint y: 384, distance: 236.5
click at [1296, 398] on div "Create a comprehensive sales intelligence report for the initial call with {pro…" at bounding box center [1318, 423] width 154 height 51
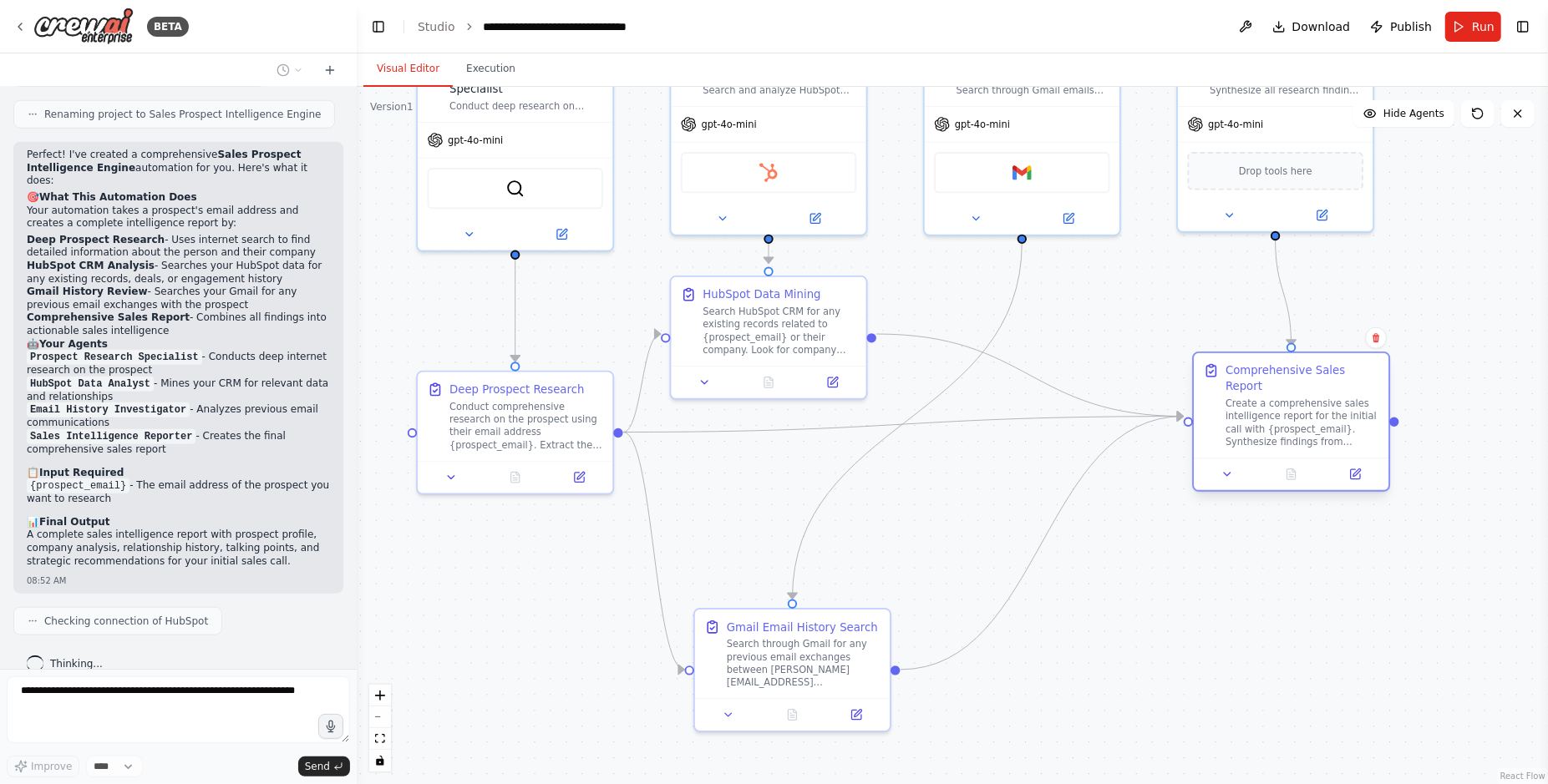
drag, startPoint x: 1296, startPoint y: 384, endPoint x: 1276, endPoint y: 379, distance: 20.6
click at [1276, 379] on div "Comprehensive Sales Report Create a comprehensive sales intelligence report for…" at bounding box center [1302, 405] width 154 height 85
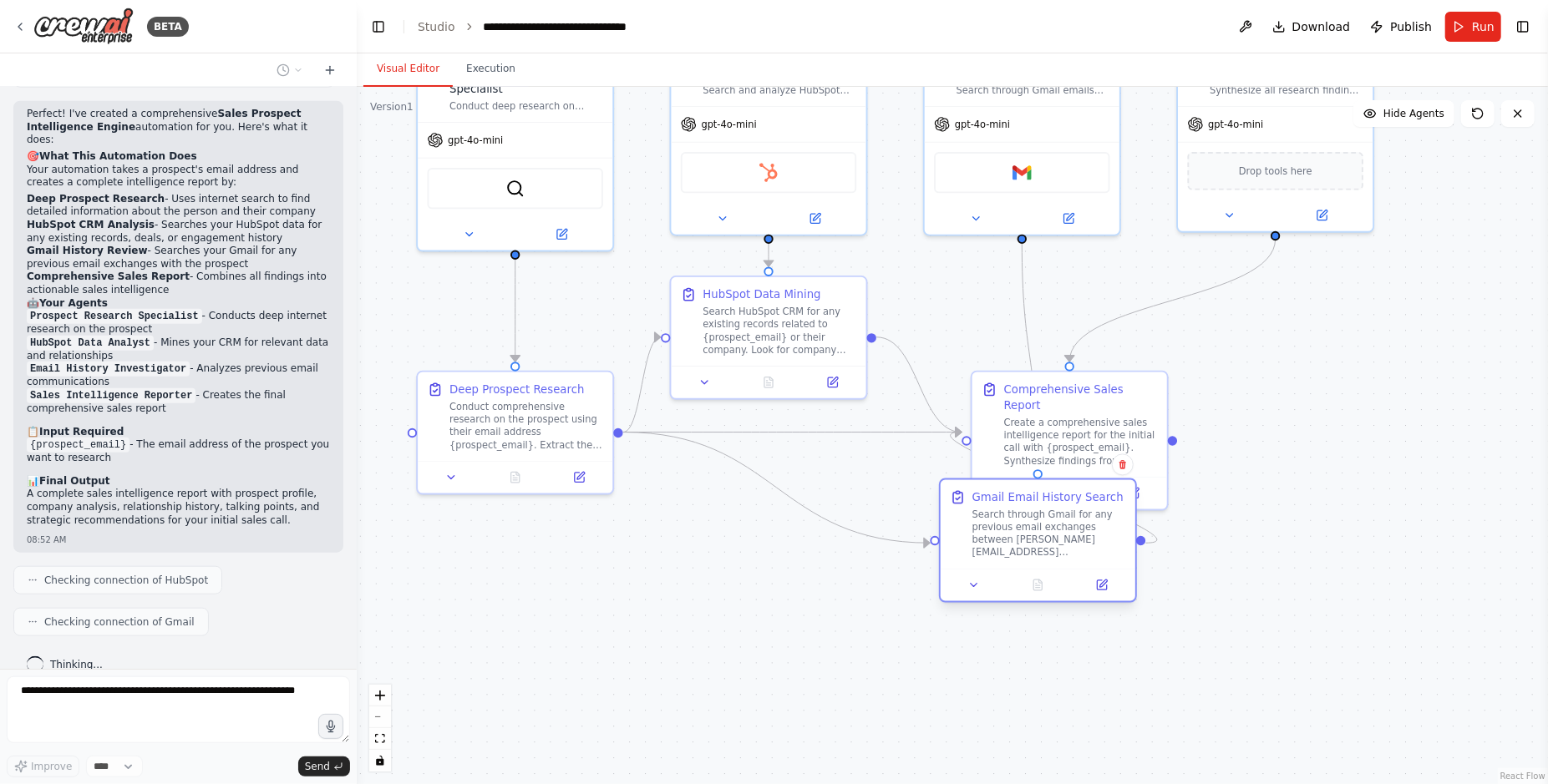
drag, startPoint x: 834, startPoint y: 639, endPoint x: 1077, endPoint y: 511, distance: 274.7
click at [1077, 511] on div "Search through Gmail for any previous email exchanges between joao@crewai.com a…" at bounding box center [1049, 534] width 154 height 51
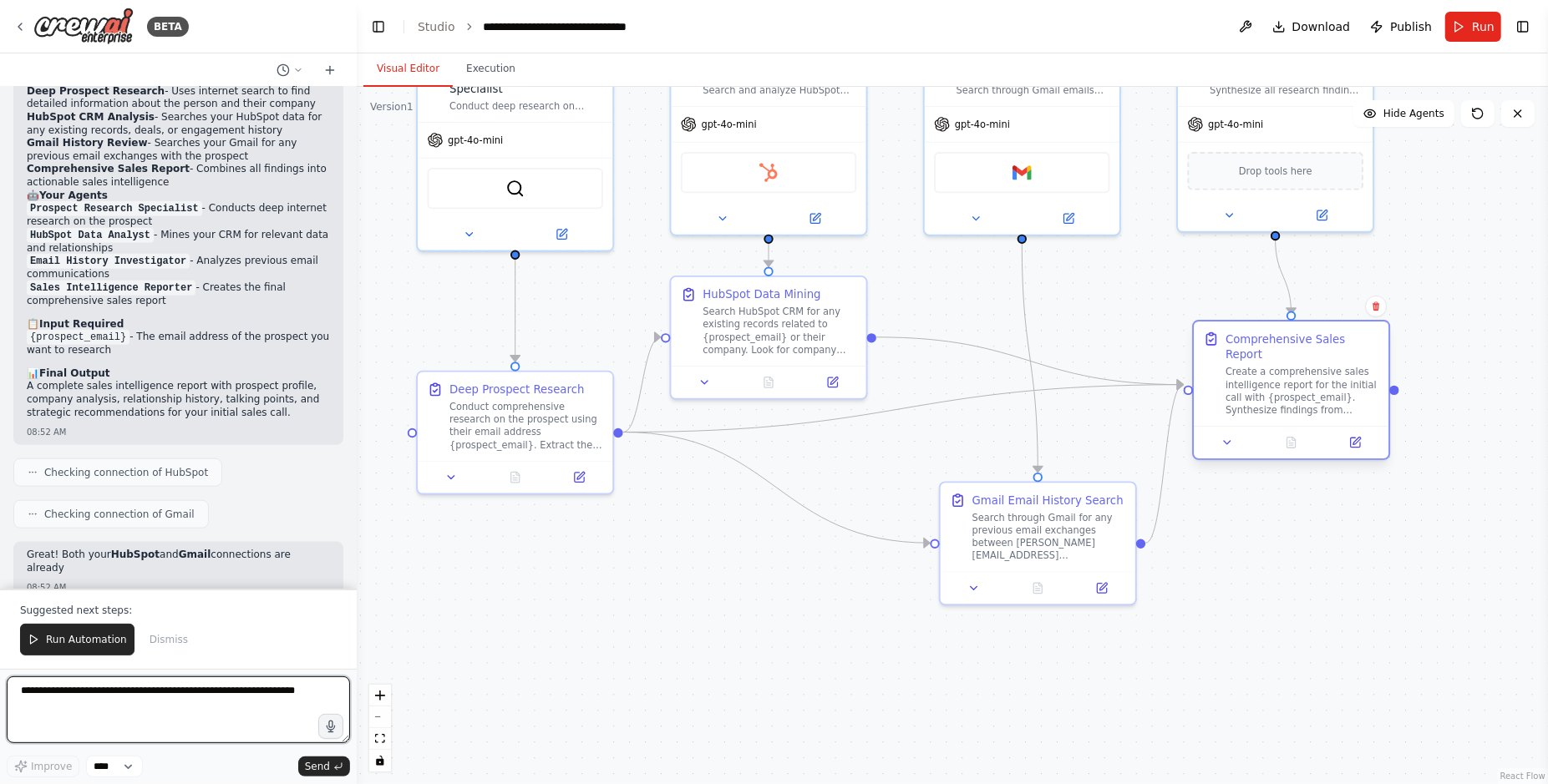
drag, startPoint x: 1077, startPoint y: 418, endPoint x: 1290, endPoint y: 370, distance: 218.3
click at [1290, 370] on div "Create a comprehensive sales intelligence report for the initial call with {pro…" at bounding box center [1302, 391] width 154 height 51
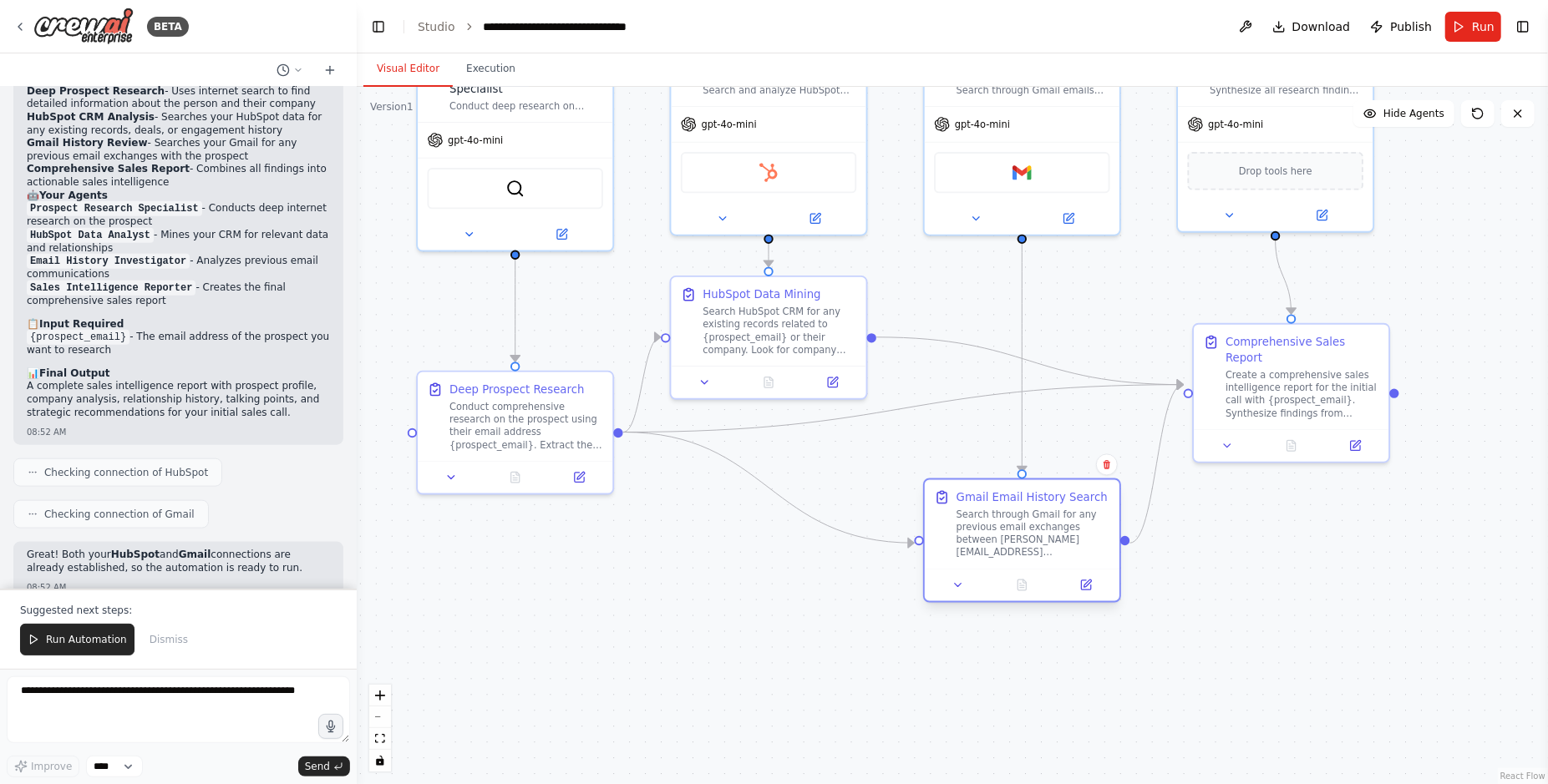
drag, startPoint x: 1067, startPoint y: 512, endPoint x: 1050, endPoint y: 514, distance: 17.1
click at [1050, 514] on div "Search through Gmail for any previous email exchanges between joao@crewai.com a…" at bounding box center [1033, 534] width 154 height 51
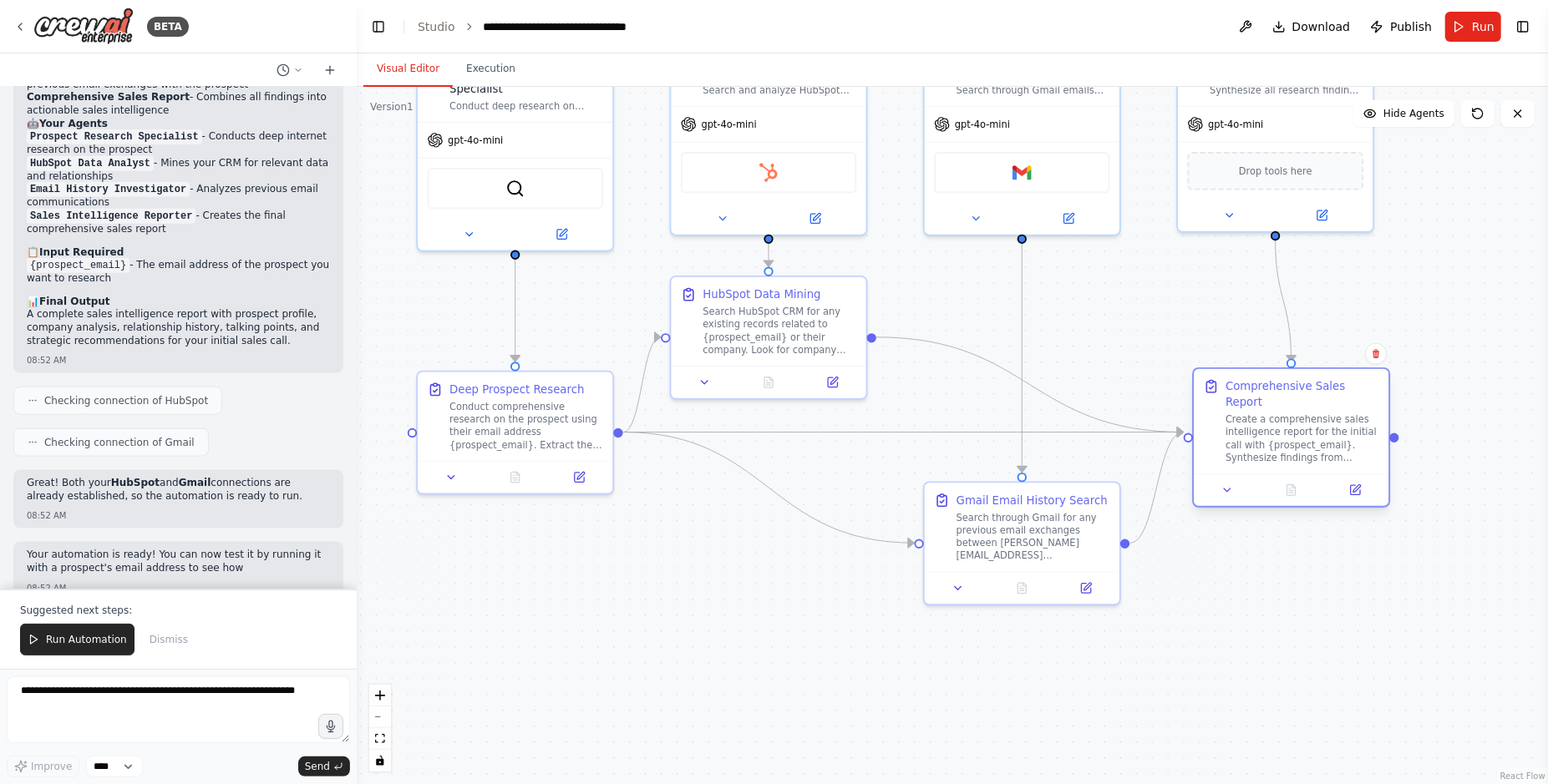
drag, startPoint x: 1313, startPoint y: 362, endPoint x: 1312, endPoint y: 408, distance: 46.0
click at [1312, 414] on div "Create a comprehensive sales intelligence report for the initial call with {pro…" at bounding box center [1302, 439] width 154 height 51
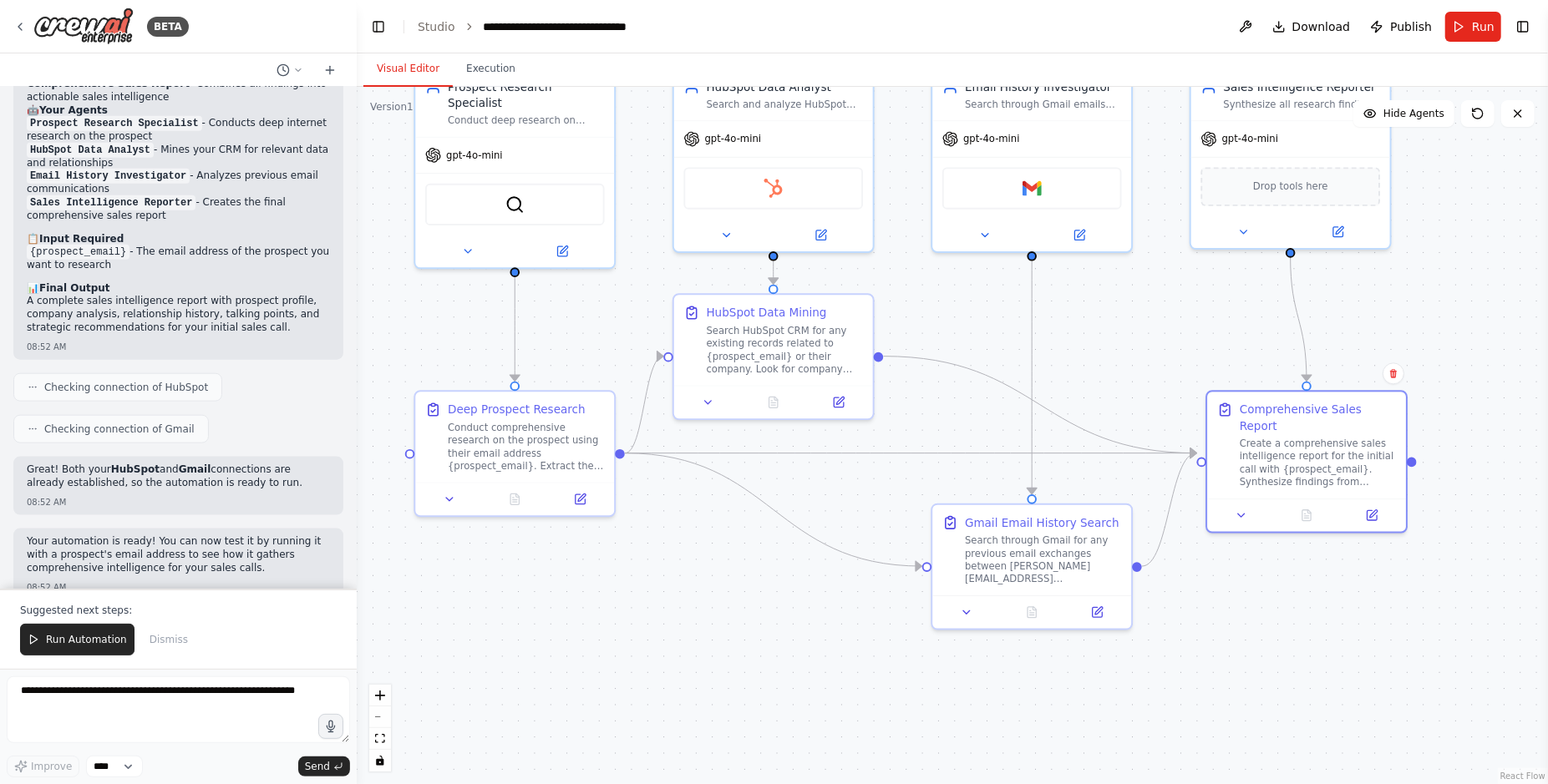
drag, startPoint x: 740, startPoint y: 611, endPoint x: 731, endPoint y: 711, distance: 100.4
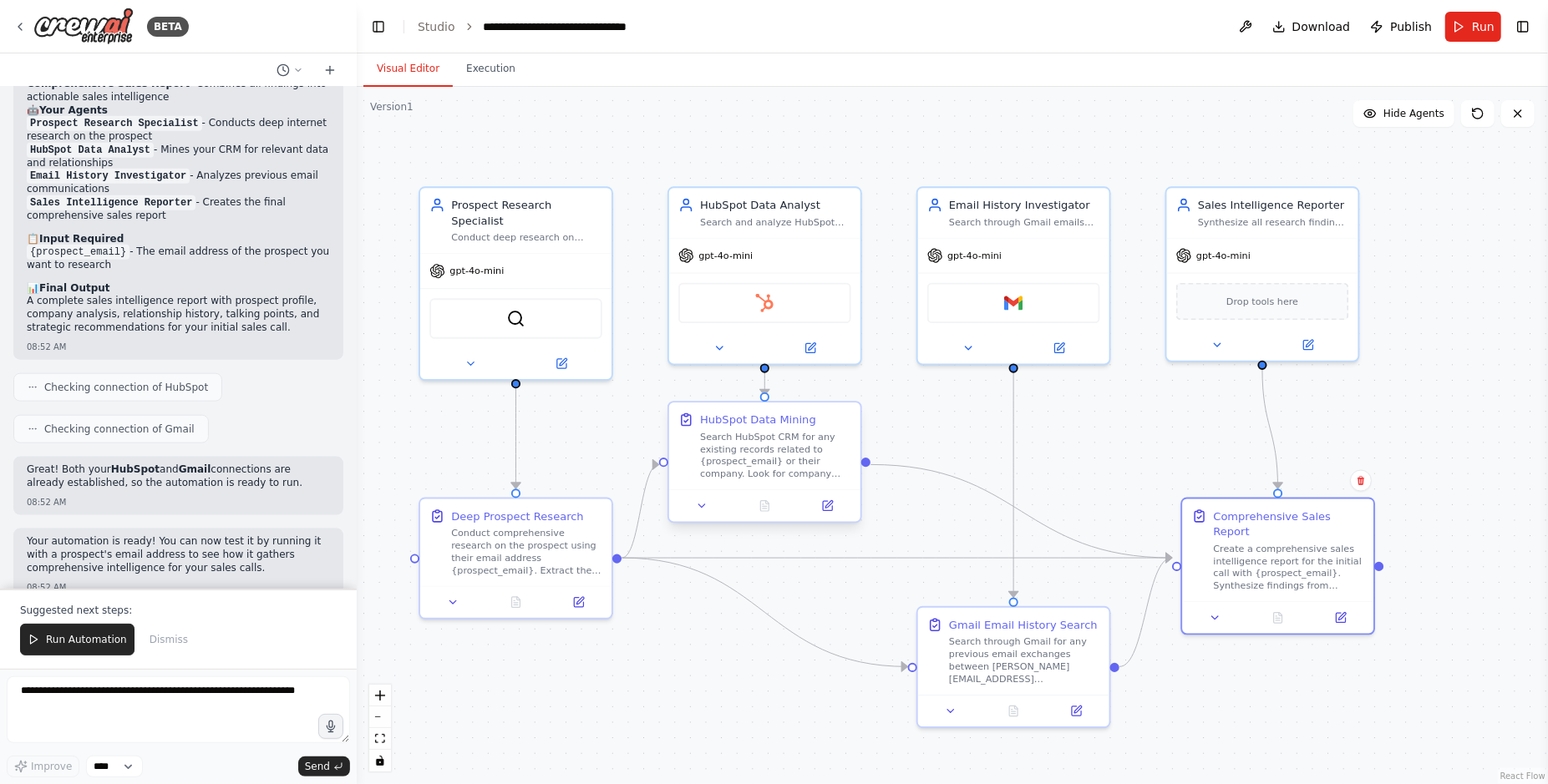
click at [830, 515] on div at bounding box center [764, 506] width 191 height 32
click at [829, 510] on icon at bounding box center [827, 506] width 9 height 9
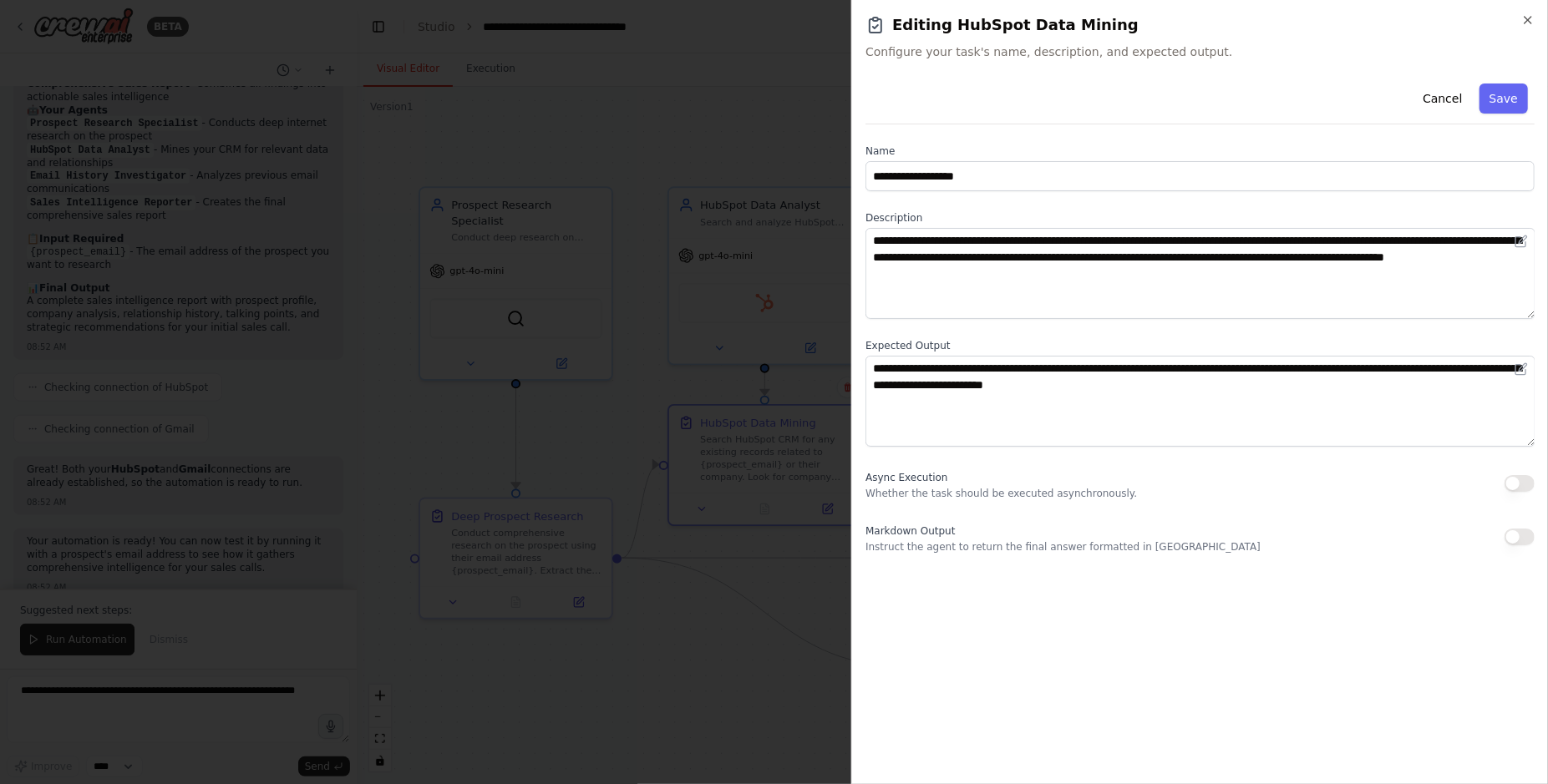
click at [1511, 481] on button "button" at bounding box center [1520, 484] width 30 height 17
click at [1506, 95] on button "Save" at bounding box center [1504, 99] width 48 height 30
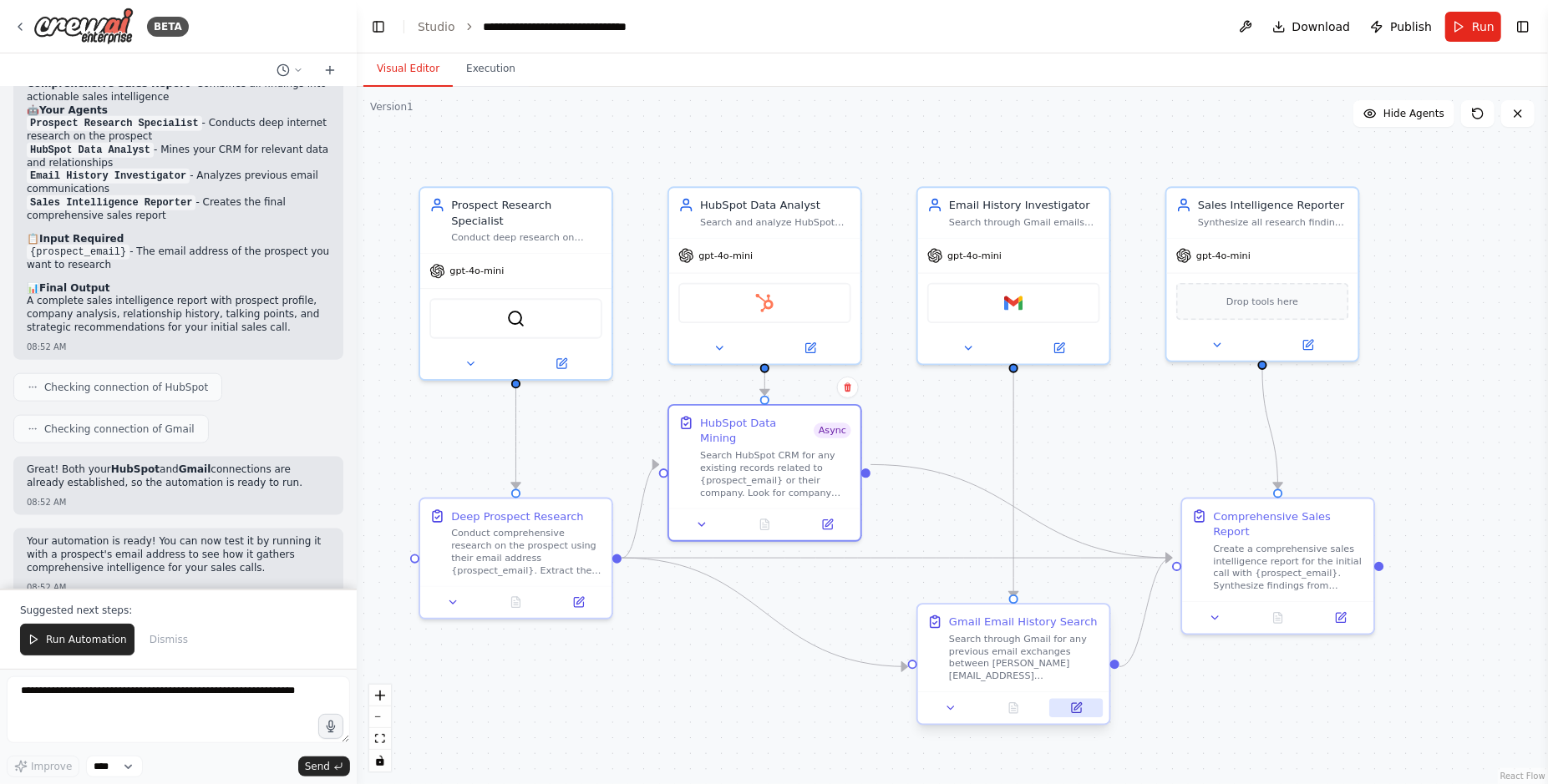
click at [1081, 707] on icon at bounding box center [1076, 707] width 9 height 9
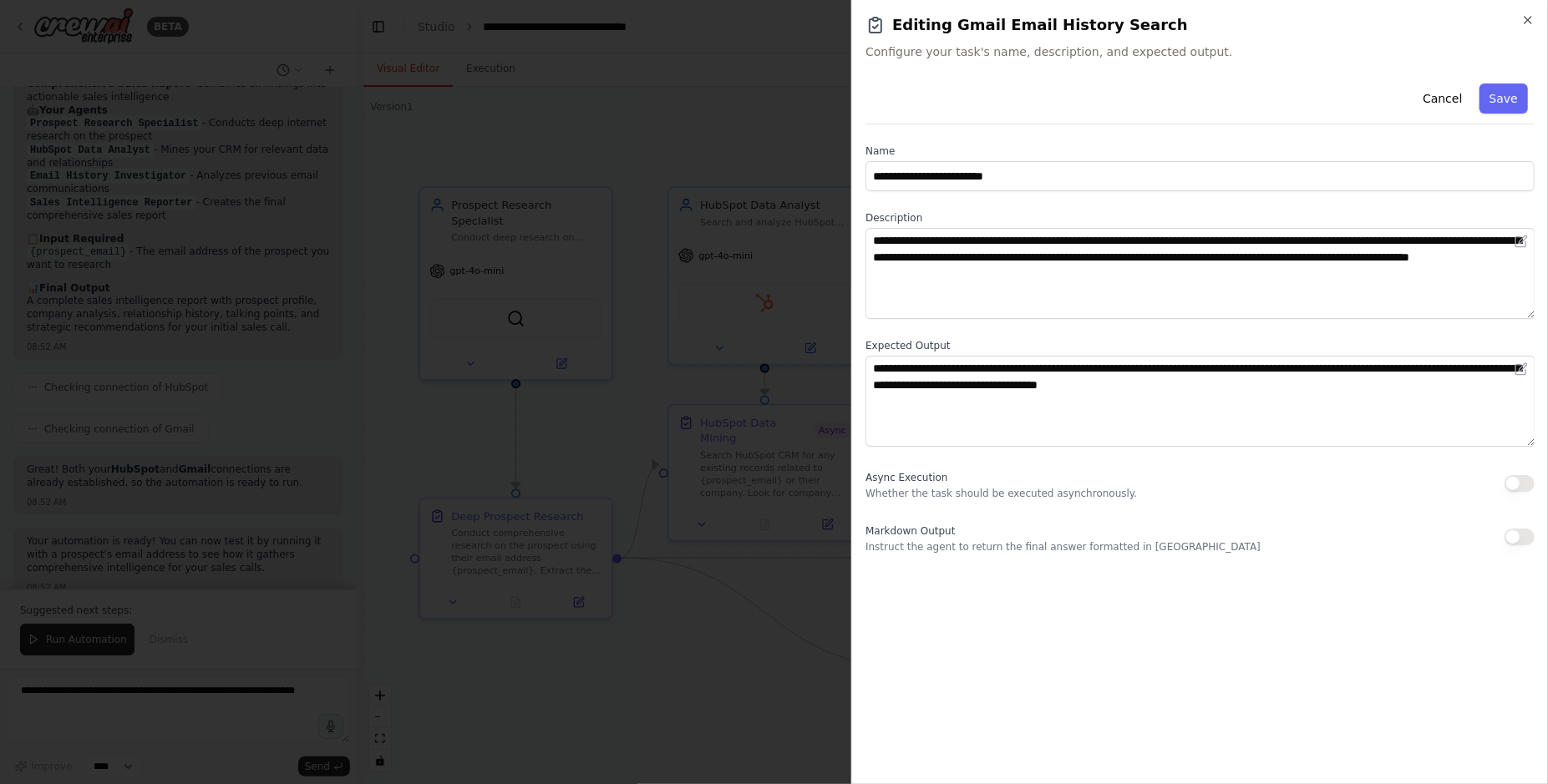
click at [1525, 476] on button "button" at bounding box center [1520, 484] width 30 height 17
click at [1507, 106] on button "Save" at bounding box center [1504, 99] width 48 height 30
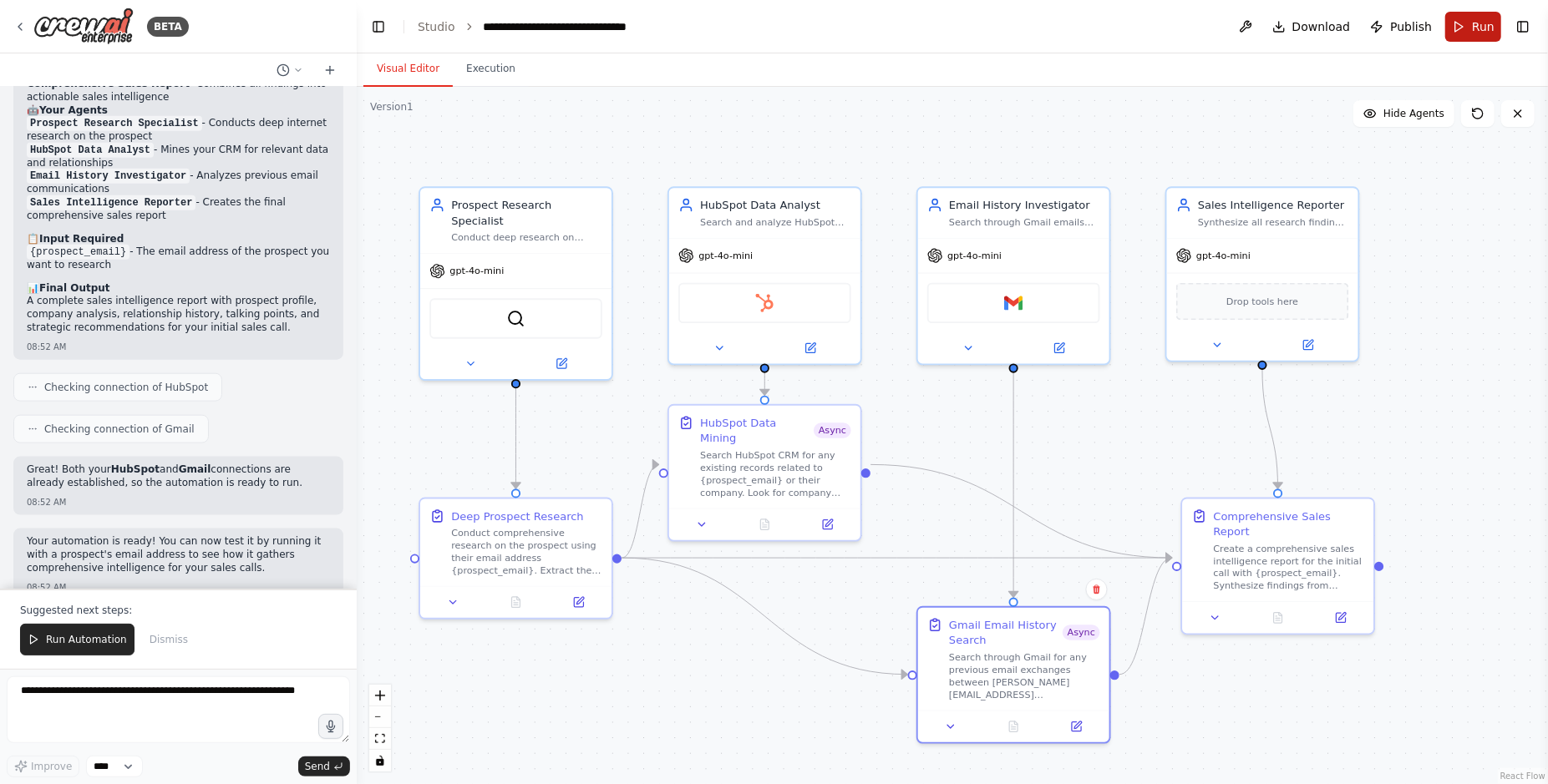
click at [1474, 18] on span "Run" at bounding box center [1483, 27] width 23 height 17
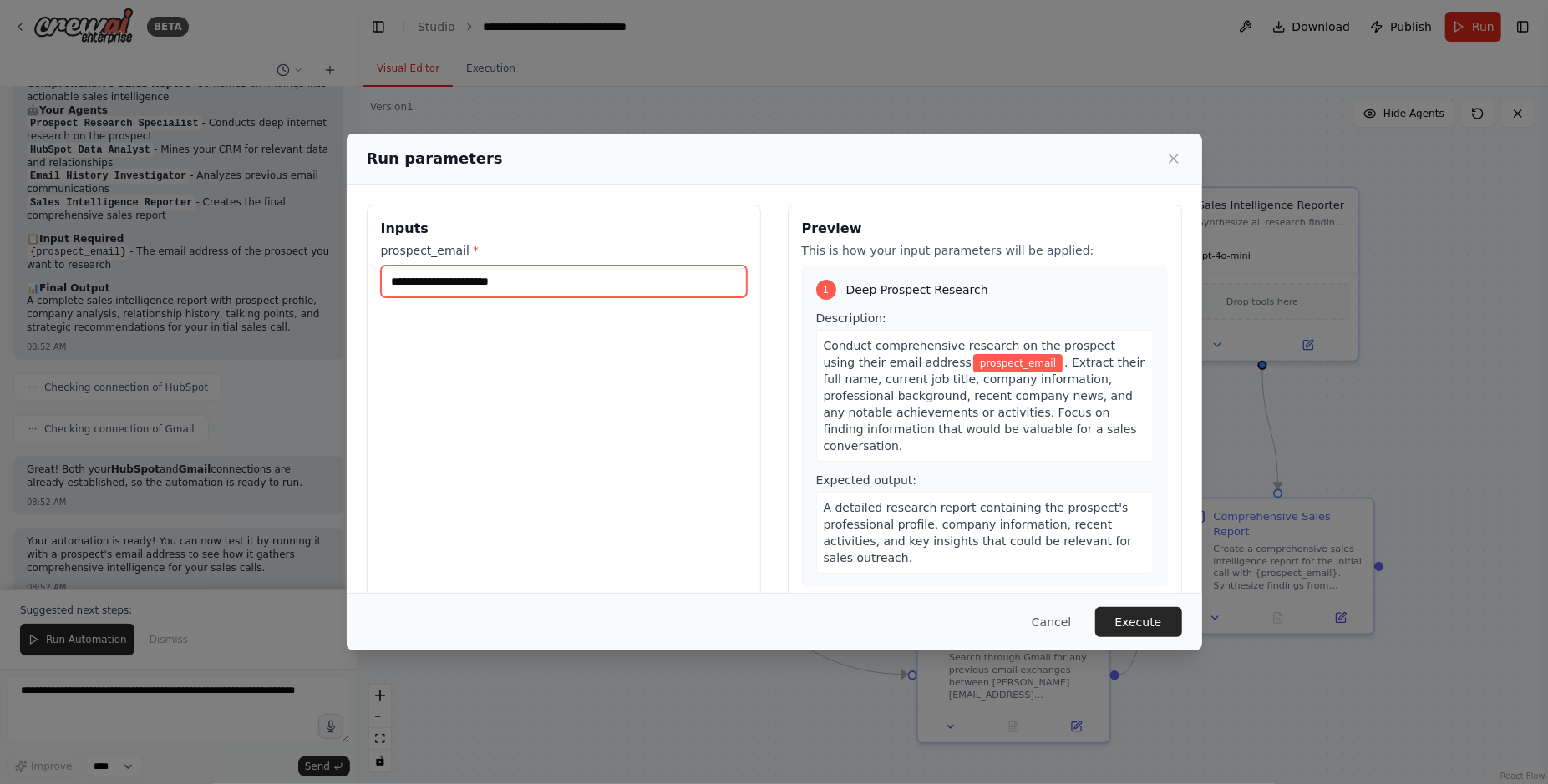
drag, startPoint x: 631, startPoint y: 295, endPoint x: 631, endPoint y: 286, distance: 9.0
click at [631, 295] on div "Inputs prospect_email *" at bounding box center [564, 403] width 395 height 396
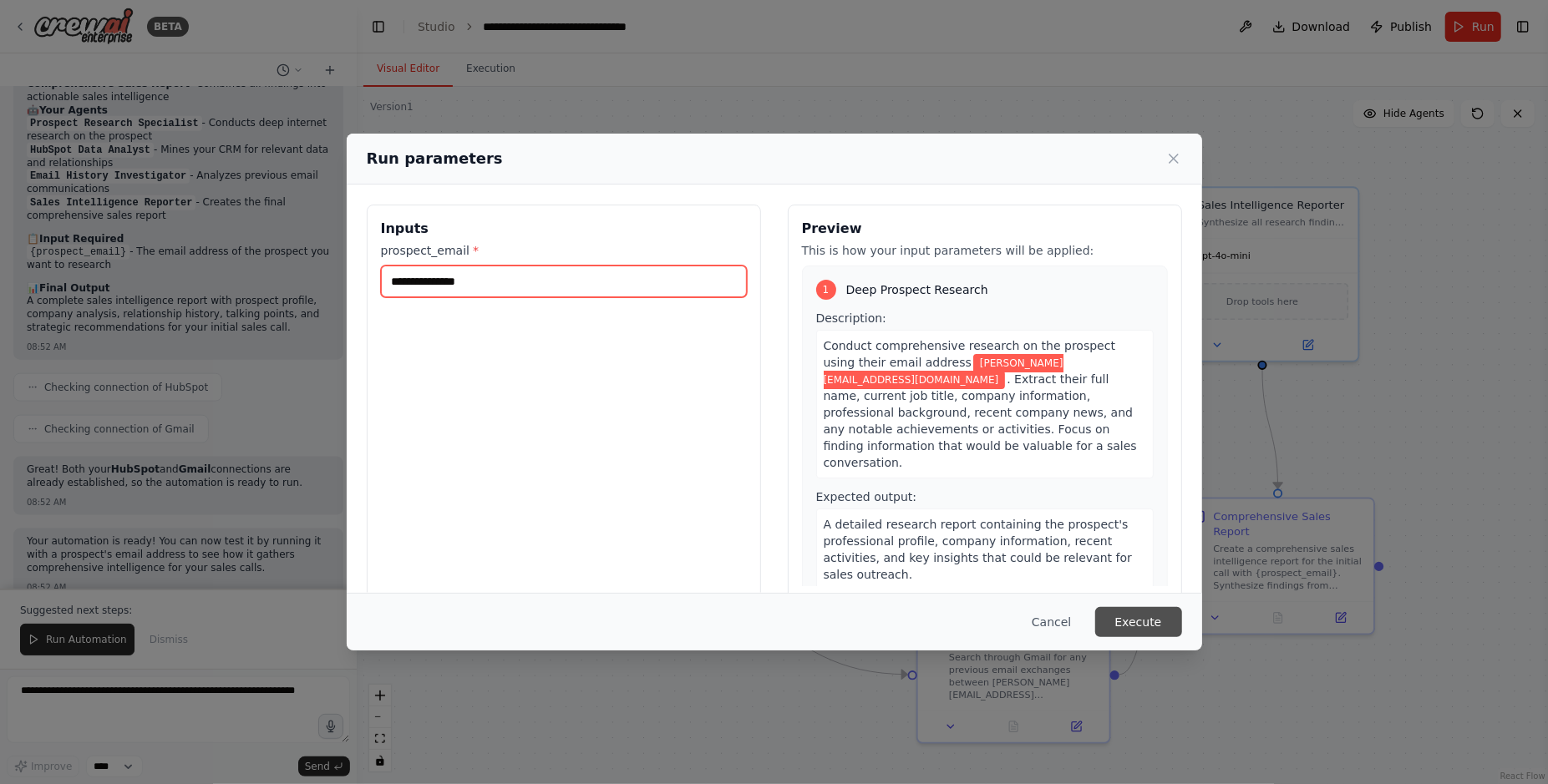
type input "**********"
click at [1155, 613] on button "Execute" at bounding box center [1138, 622] width 87 height 30
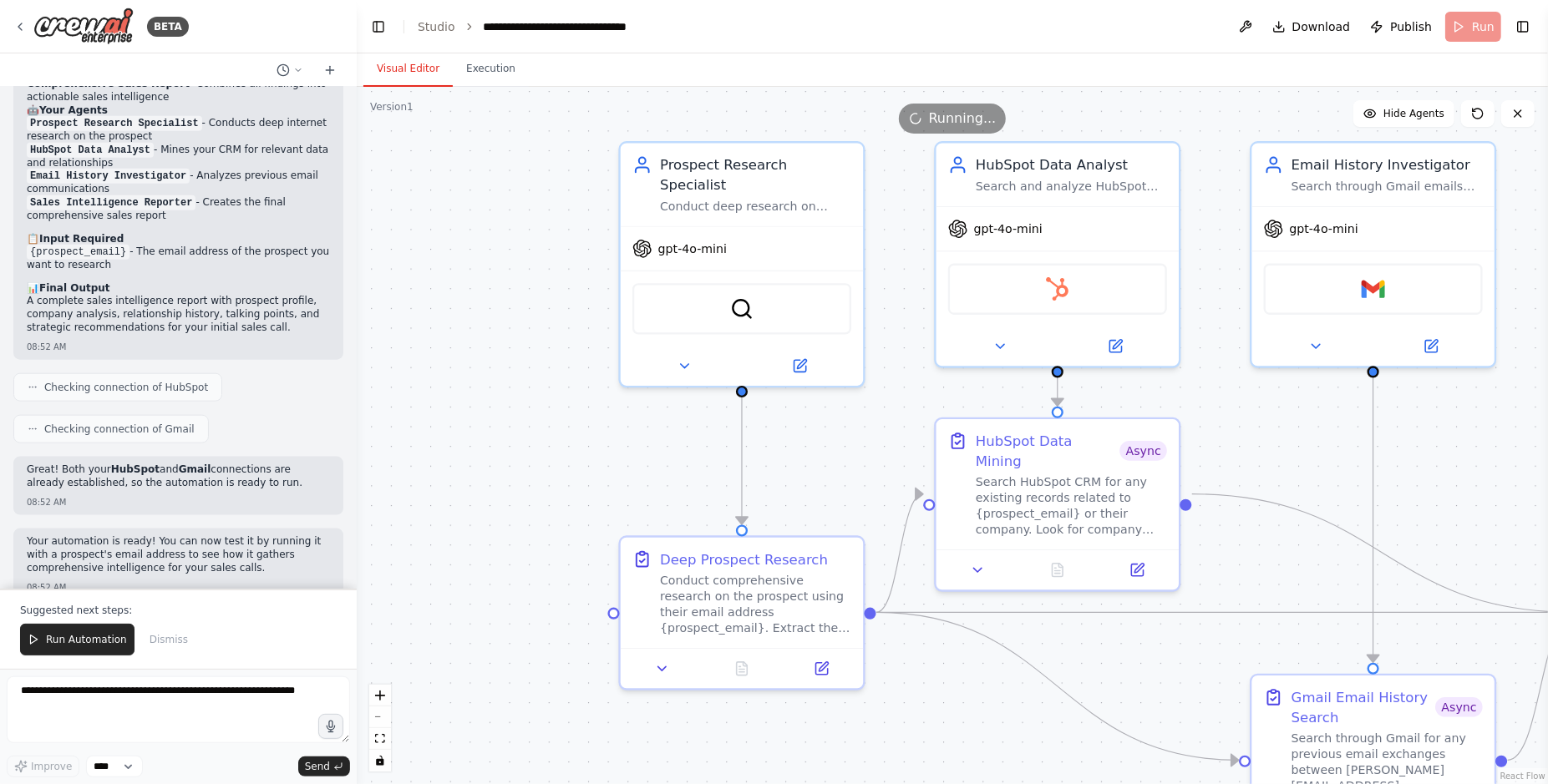
drag, startPoint x: 566, startPoint y: 506, endPoint x: 690, endPoint y: 500, distance: 124.1
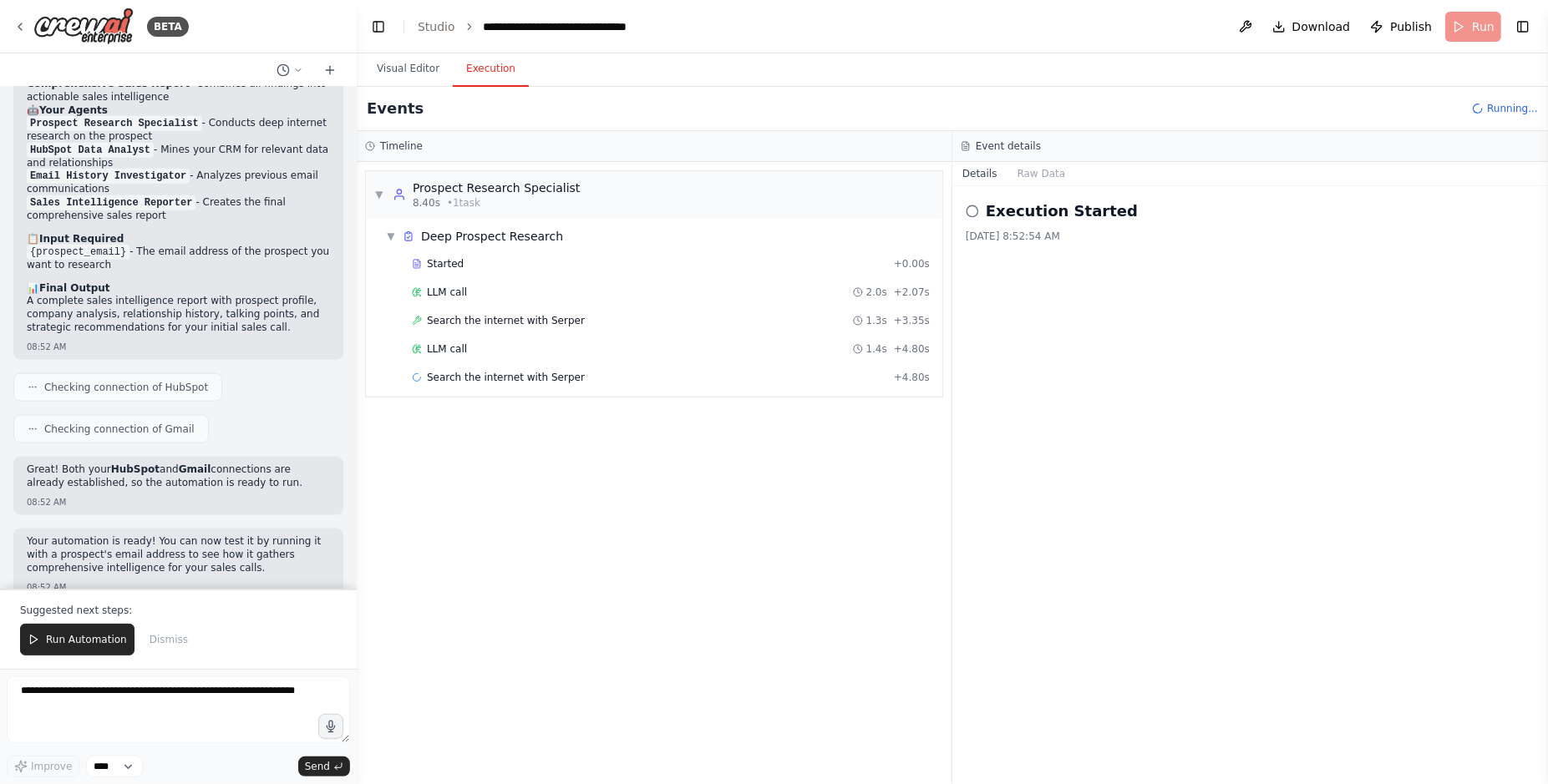
click at [496, 79] on button "Execution" at bounding box center [491, 69] width 76 height 35
click at [603, 288] on div "LLM call 2.0s + 2.07s" at bounding box center [671, 293] width 518 height 13
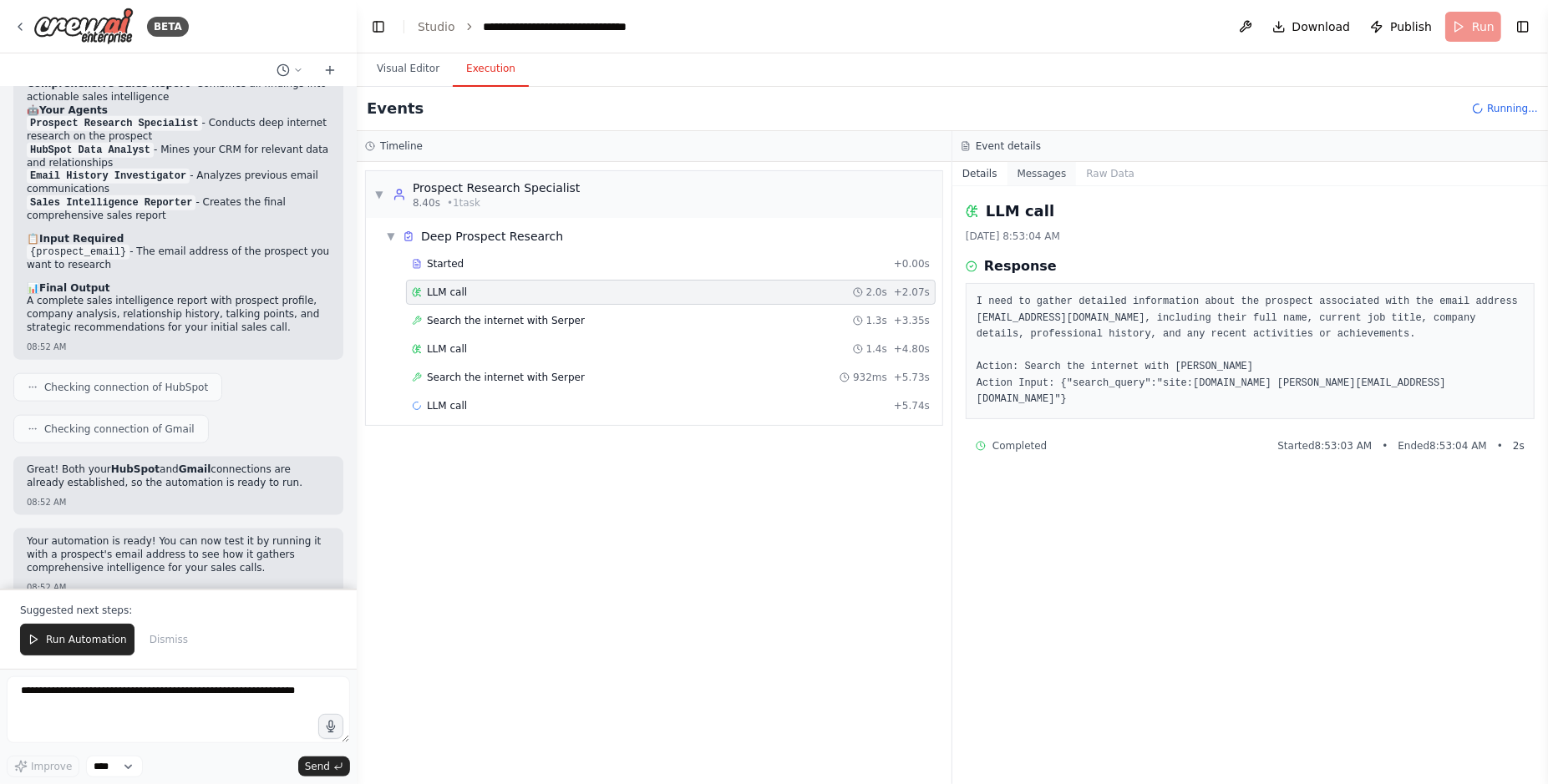
click at [1044, 177] on button "Messages" at bounding box center [1041, 174] width 69 height 23
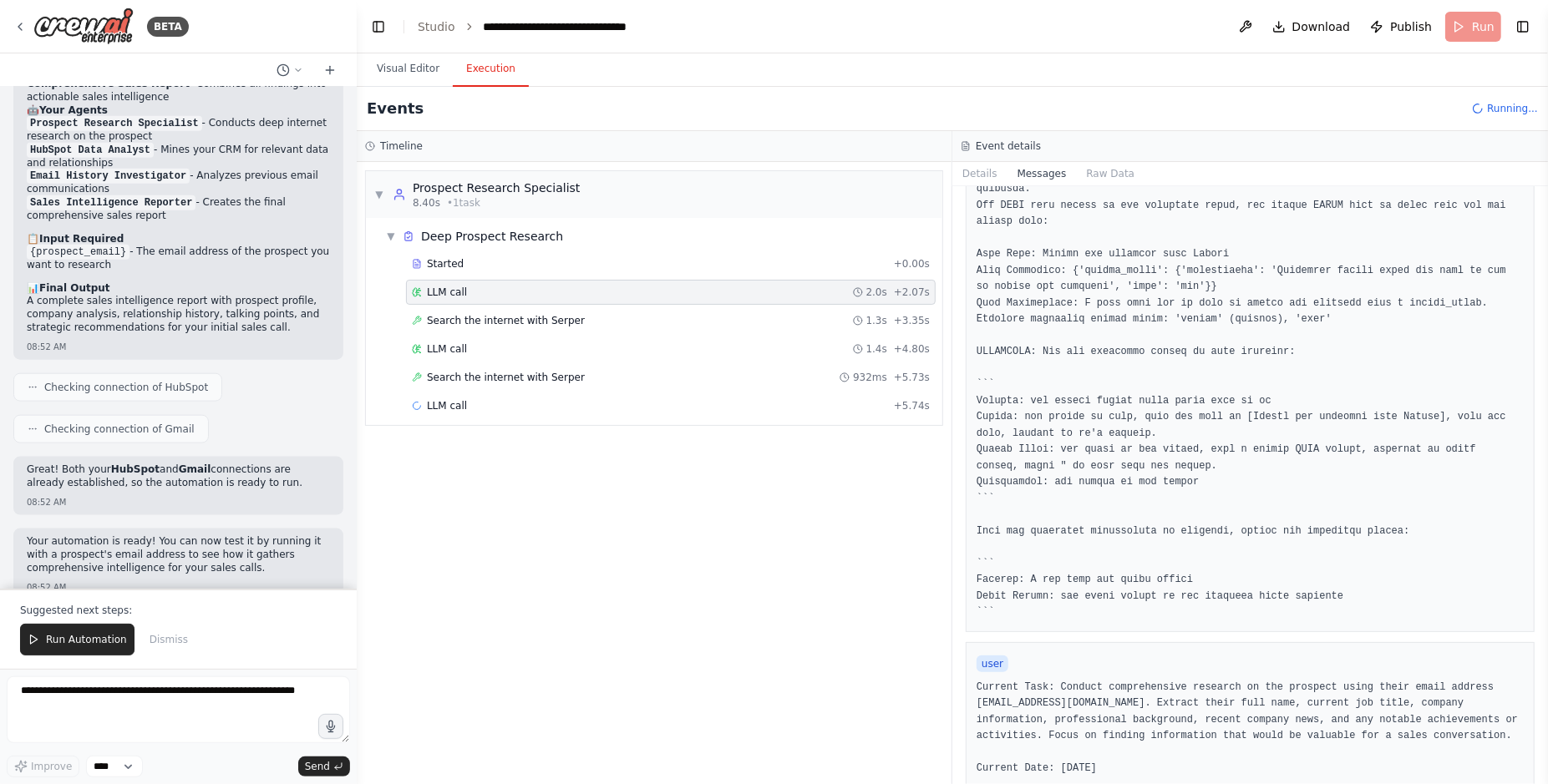
scroll to position [429, 0]
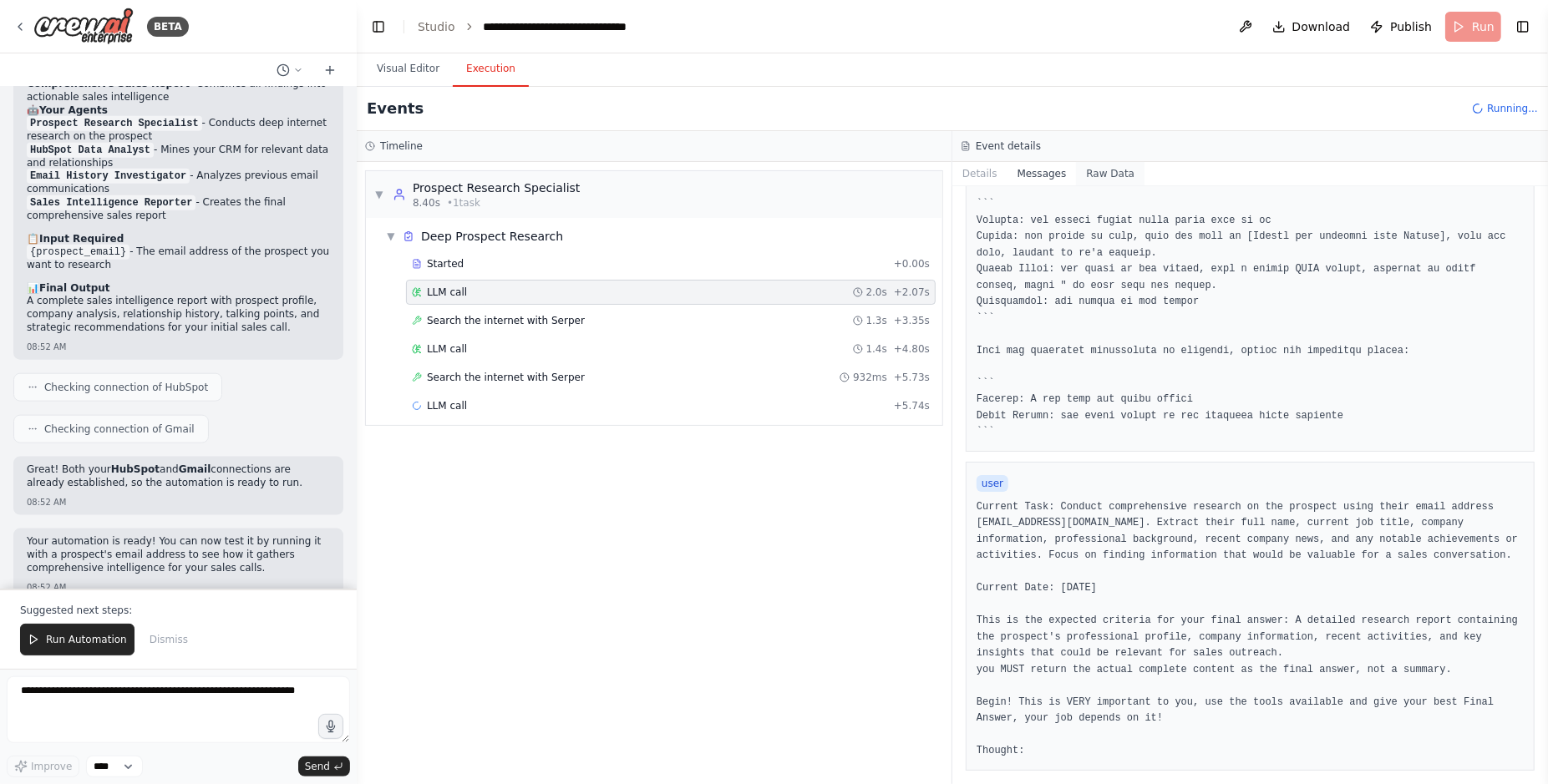
click at [1113, 170] on button "Raw Data" at bounding box center [1110, 174] width 69 height 23
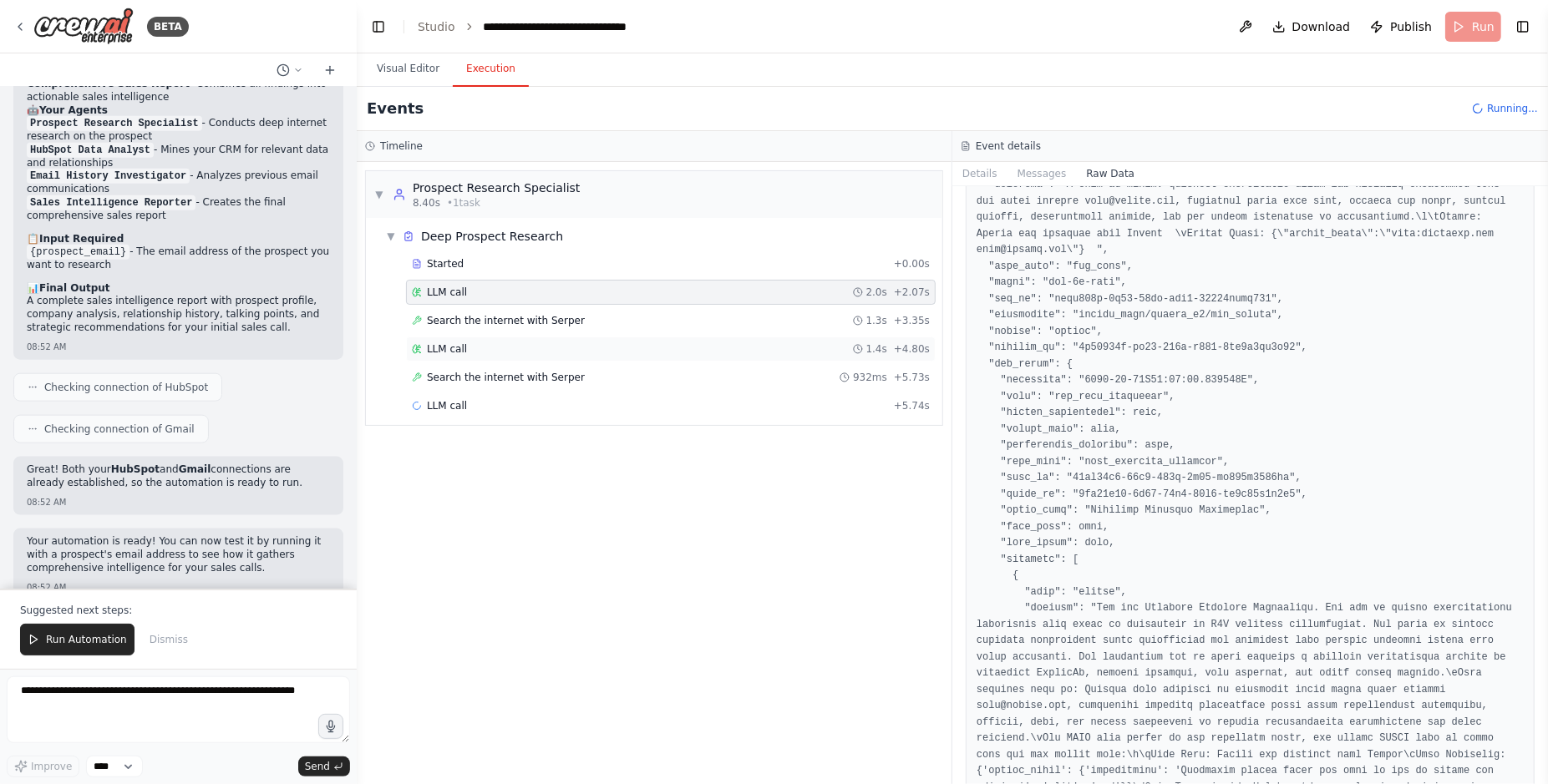
scroll to position [956, 0]
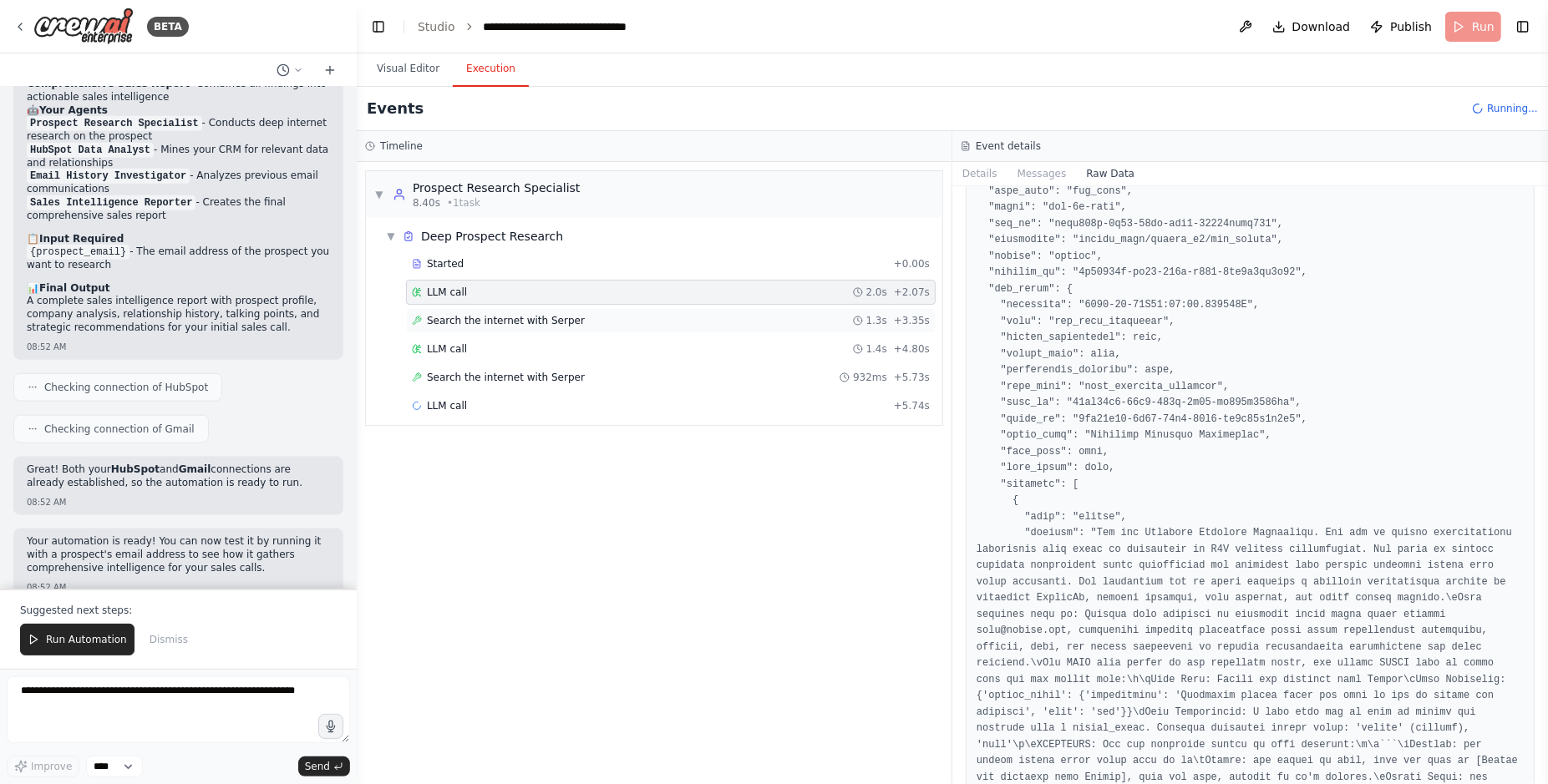
click at [617, 324] on div "Search the internet with Serper 1.3s + 3.35s" at bounding box center [671, 321] width 530 height 25
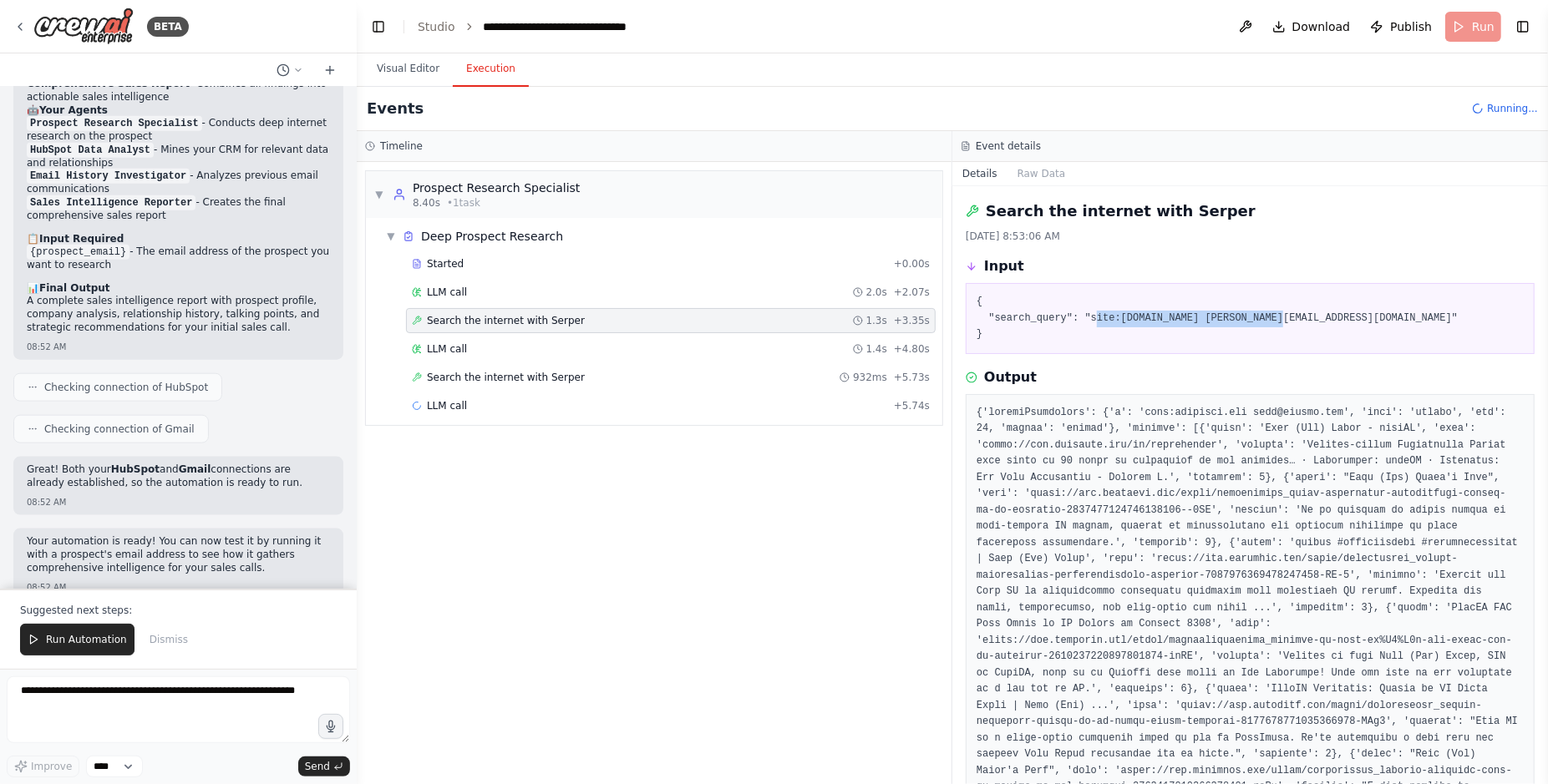
drag, startPoint x: 1115, startPoint y: 315, endPoint x: 1284, endPoint y: 313, distance: 169.0
click at [1284, 313] on pre "{ "search_query": "site:linkedin.com joao@crewai.com" }" at bounding box center [1250, 318] width 547 height 49
click at [491, 371] on span "Search the internet with Serper" at bounding box center [506, 378] width 158 height 13
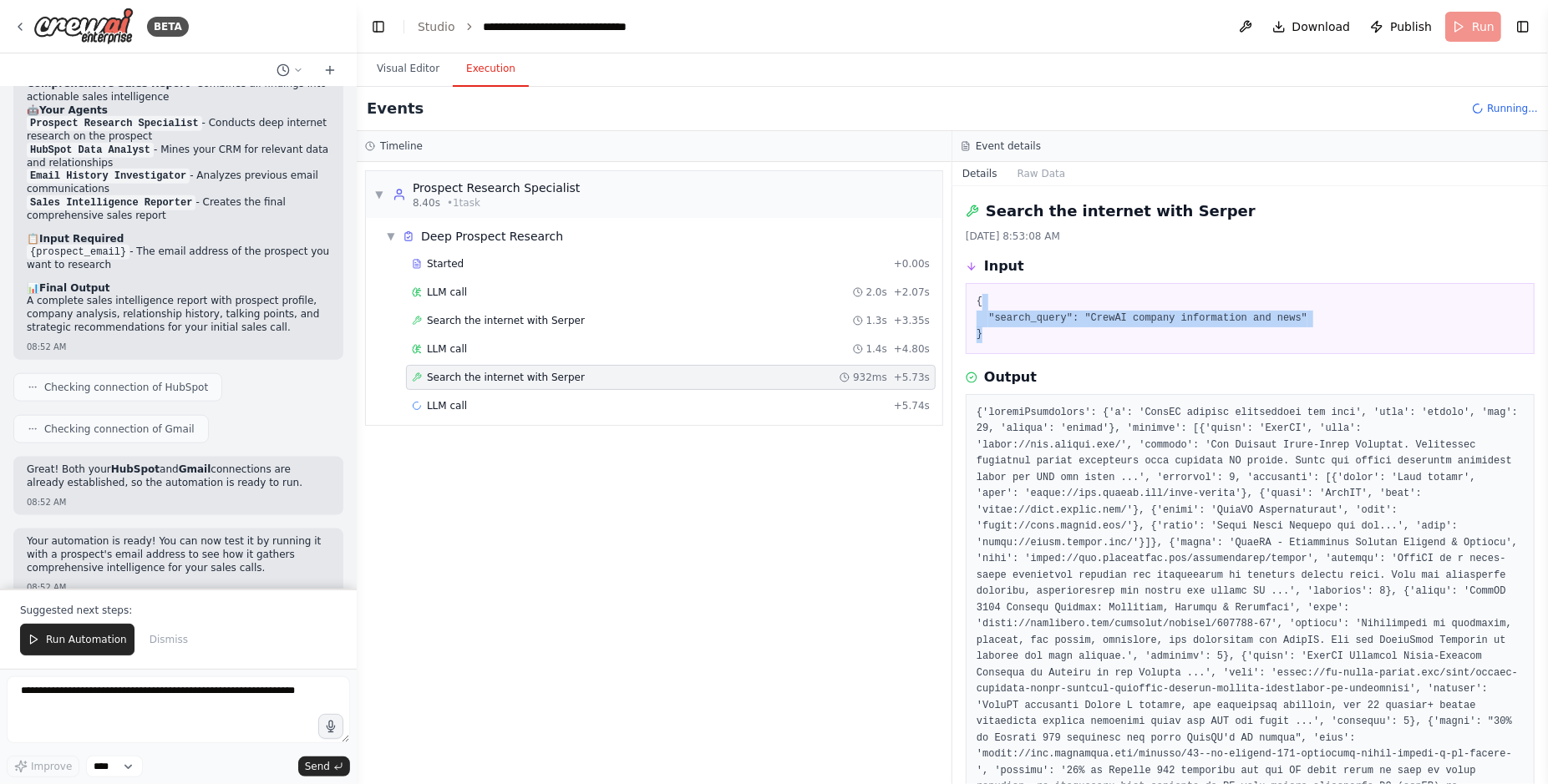
drag, startPoint x: 1084, startPoint y: 306, endPoint x: 1301, endPoint y: 326, distance: 217.9
click at [1301, 326] on pre "{ "search_query": "CrewAI company information and news" }" at bounding box center [1250, 318] width 547 height 49
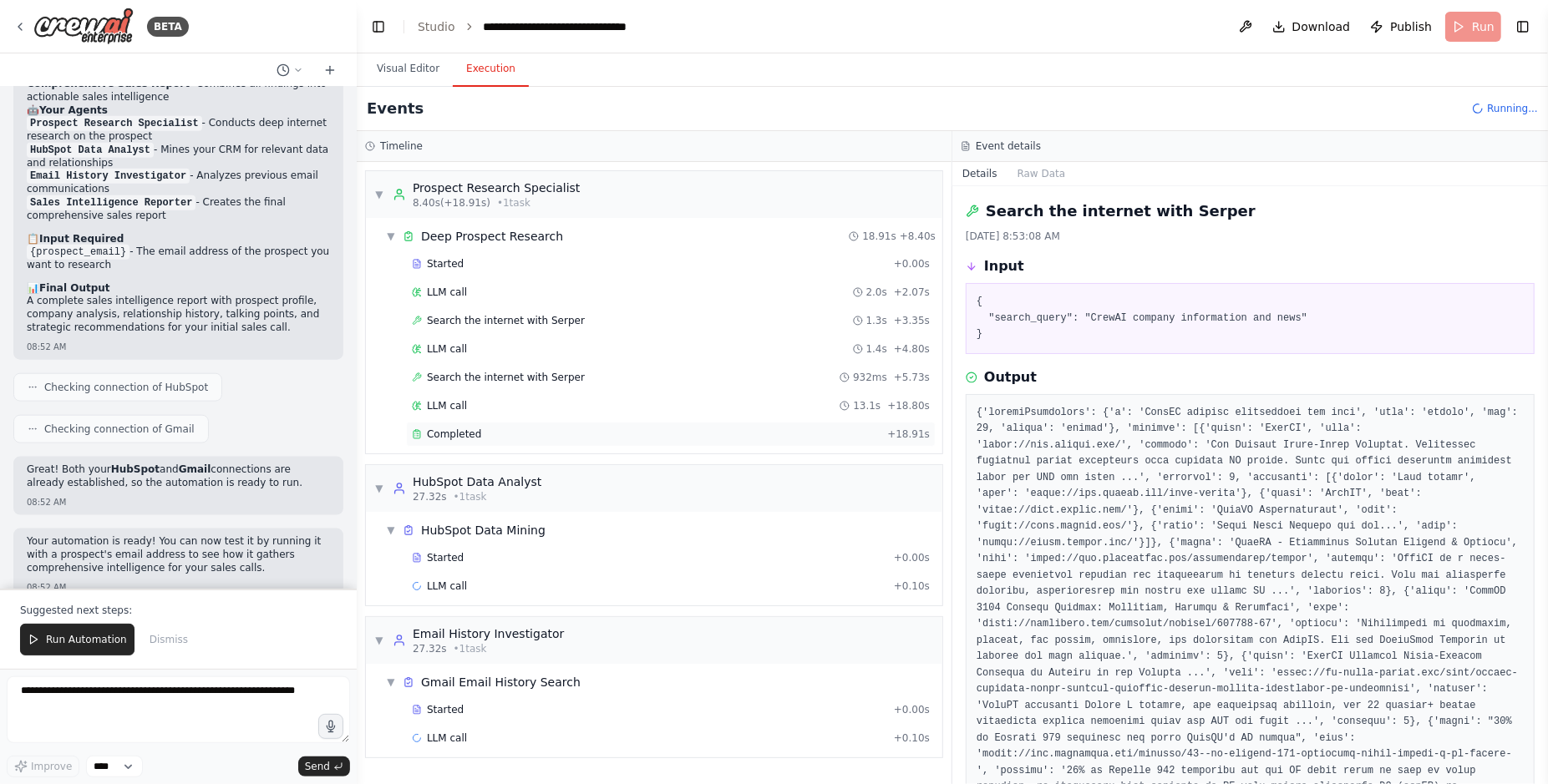
click at [557, 435] on div "Completed + 18.91s" at bounding box center [671, 435] width 530 height 25
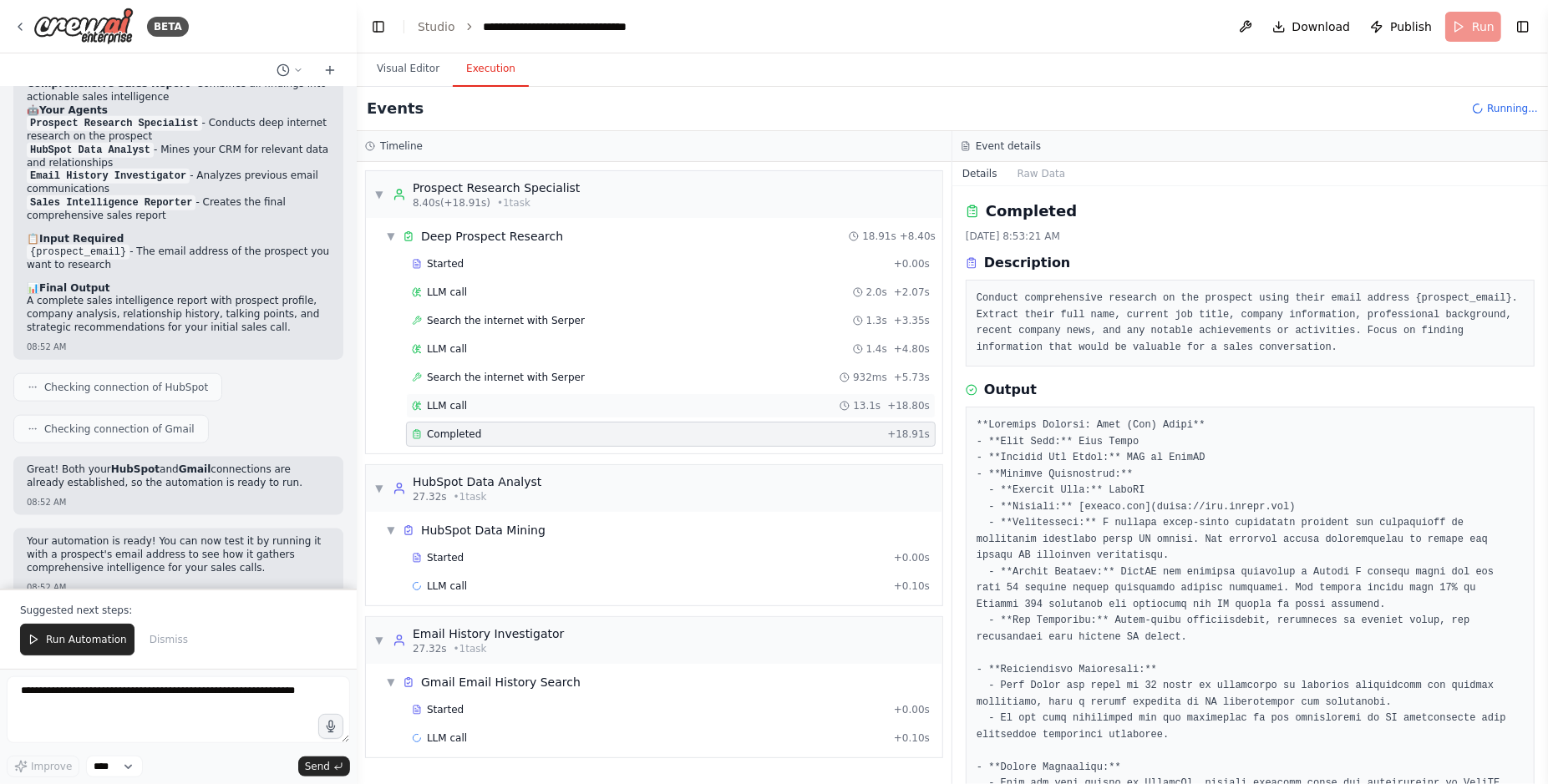
click at [532, 394] on div "LLM call 13.1s + 18.80s" at bounding box center [671, 406] width 530 height 25
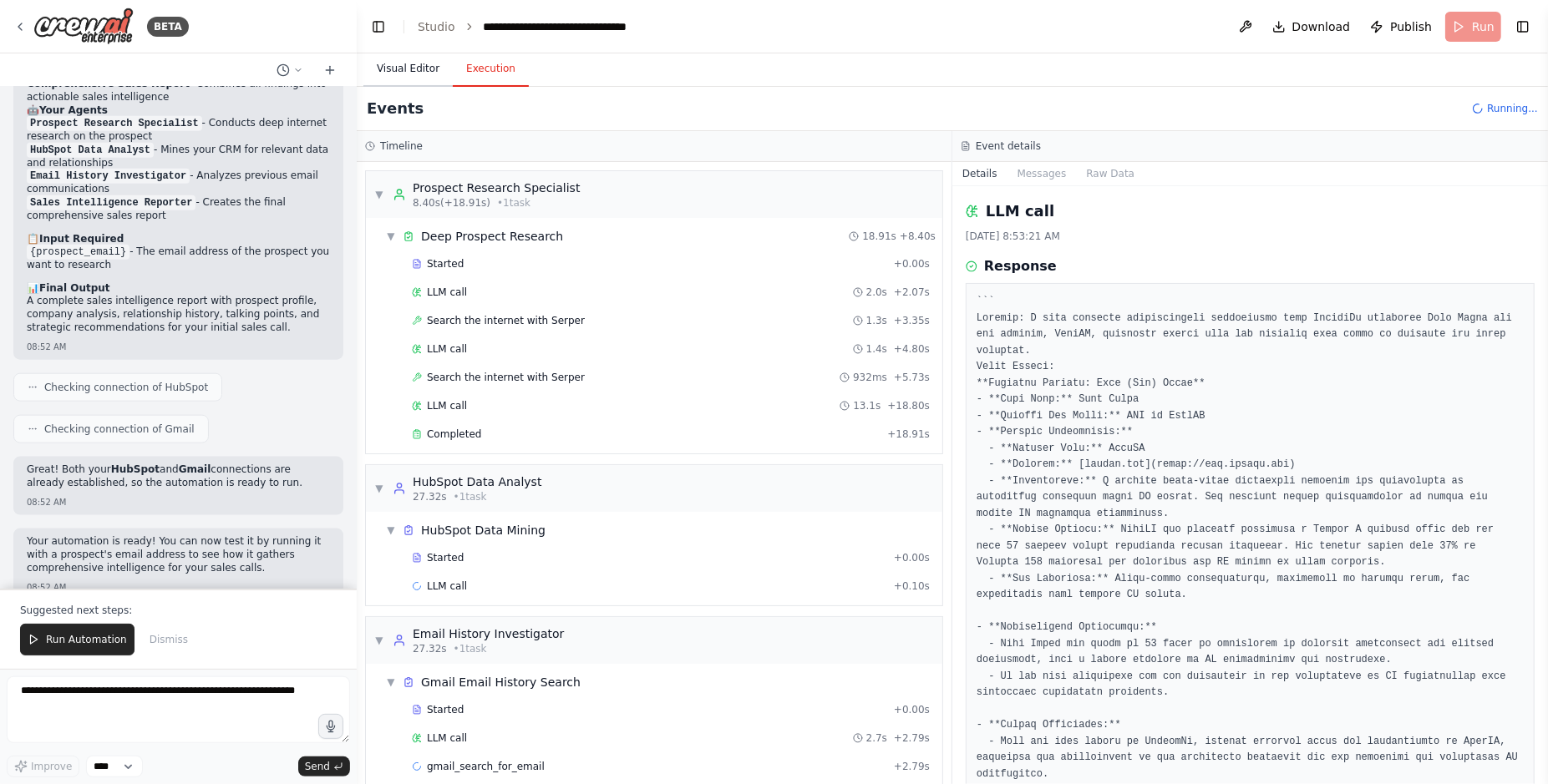
click at [423, 69] on button "Visual Editor" at bounding box center [408, 69] width 89 height 35
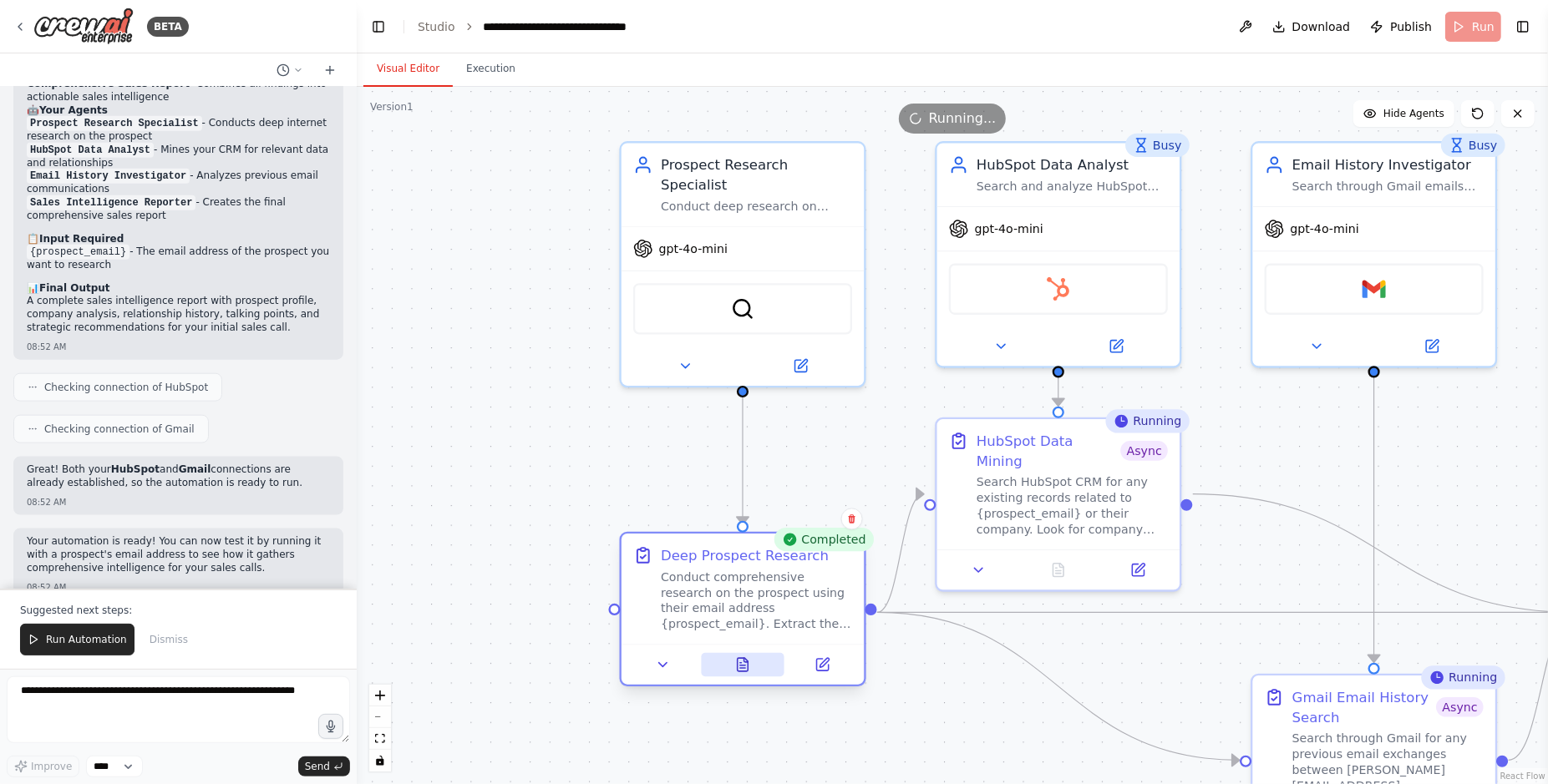
click at [756, 656] on button at bounding box center [742, 664] width 84 height 23
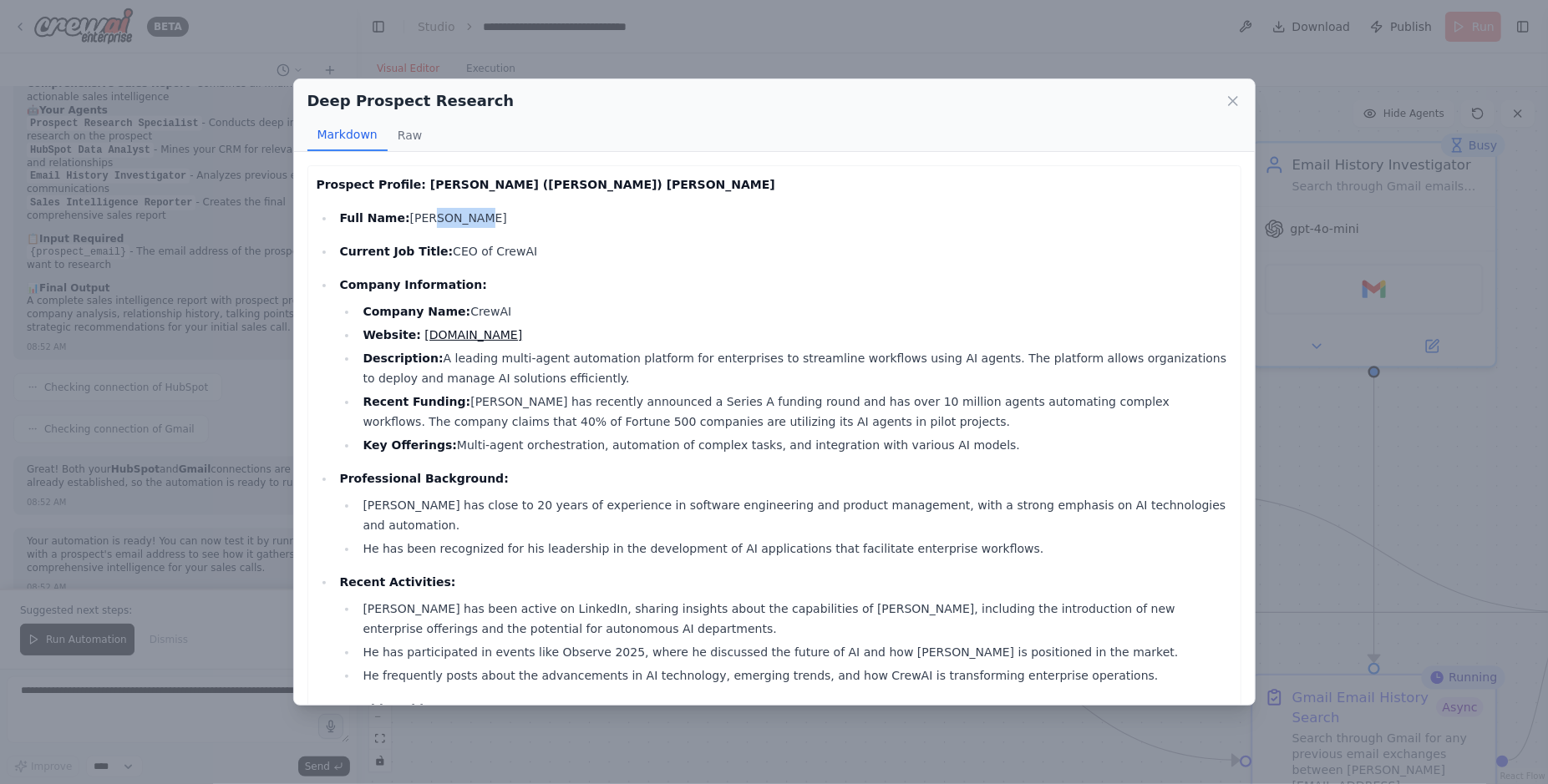
drag, startPoint x: 421, startPoint y: 214, endPoint x: 473, endPoint y: 216, distance: 52.0
click at [473, 216] on p "Full Name: João Moura" at bounding box center [785, 218] width 892 height 20
drag, startPoint x: 461, startPoint y: 242, endPoint x: 510, endPoint y: 244, distance: 49.0
click at [509, 244] on p "Current Job Title: CEO of CrewAI" at bounding box center [785, 252] width 892 height 20
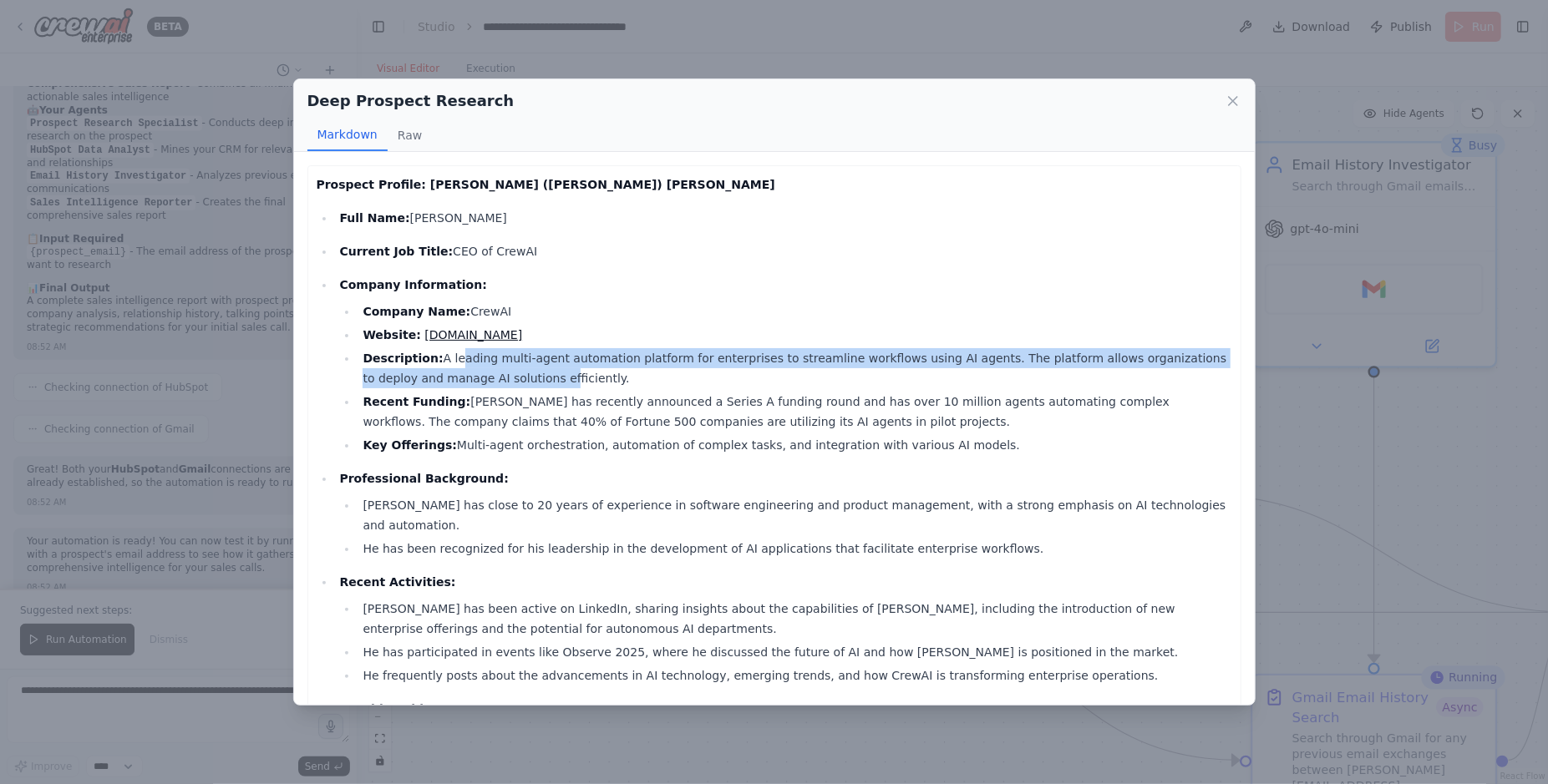
drag, startPoint x: 473, startPoint y: 366, endPoint x: 531, endPoint y: 401, distance: 67.7
click at [521, 393] on ul "Company Name: CrewAI Website: crewai.com Description: A leading multi-agent aut…" at bounding box center [785, 379] width 892 height 154
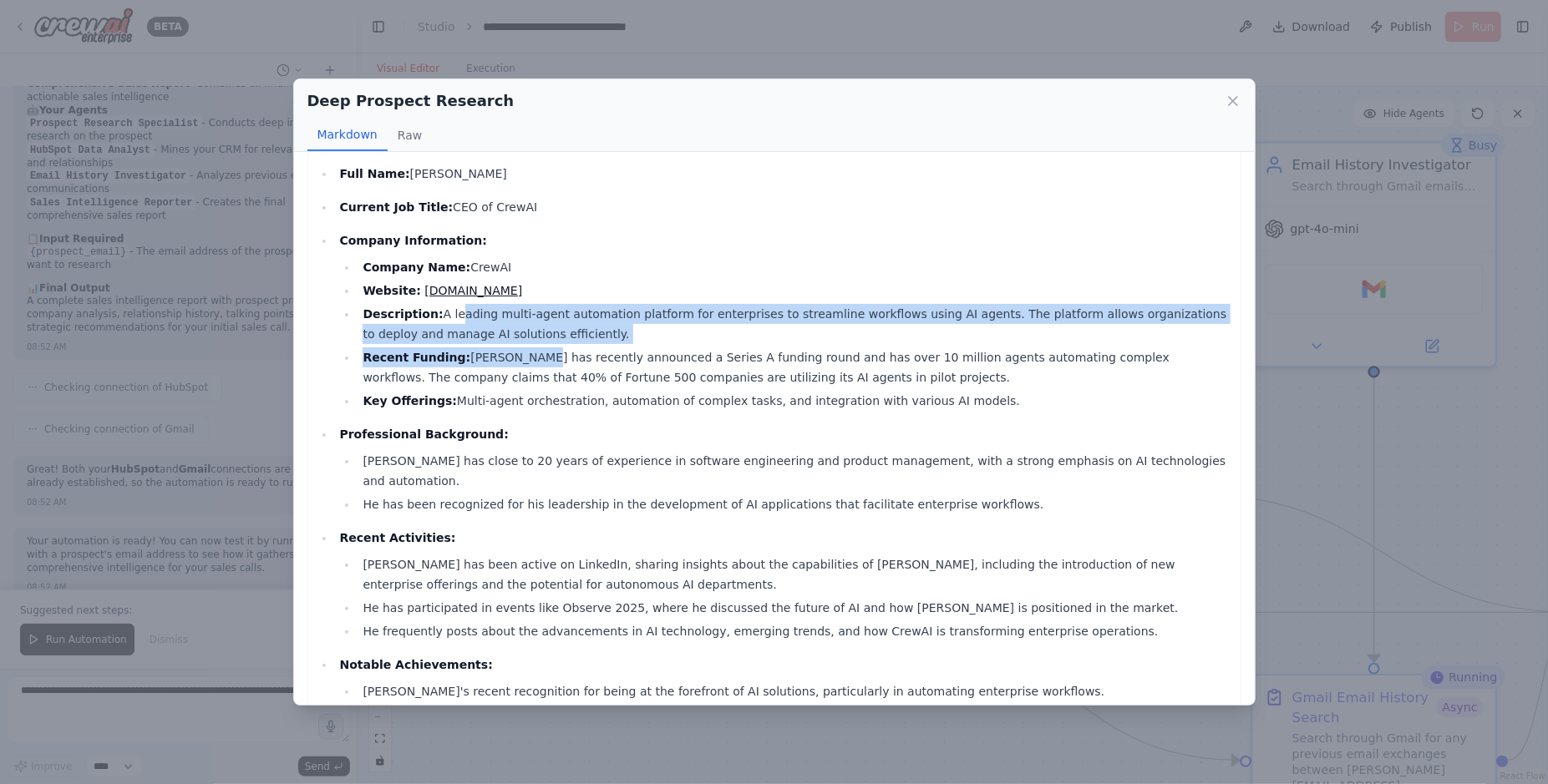
scroll to position [131, 0]
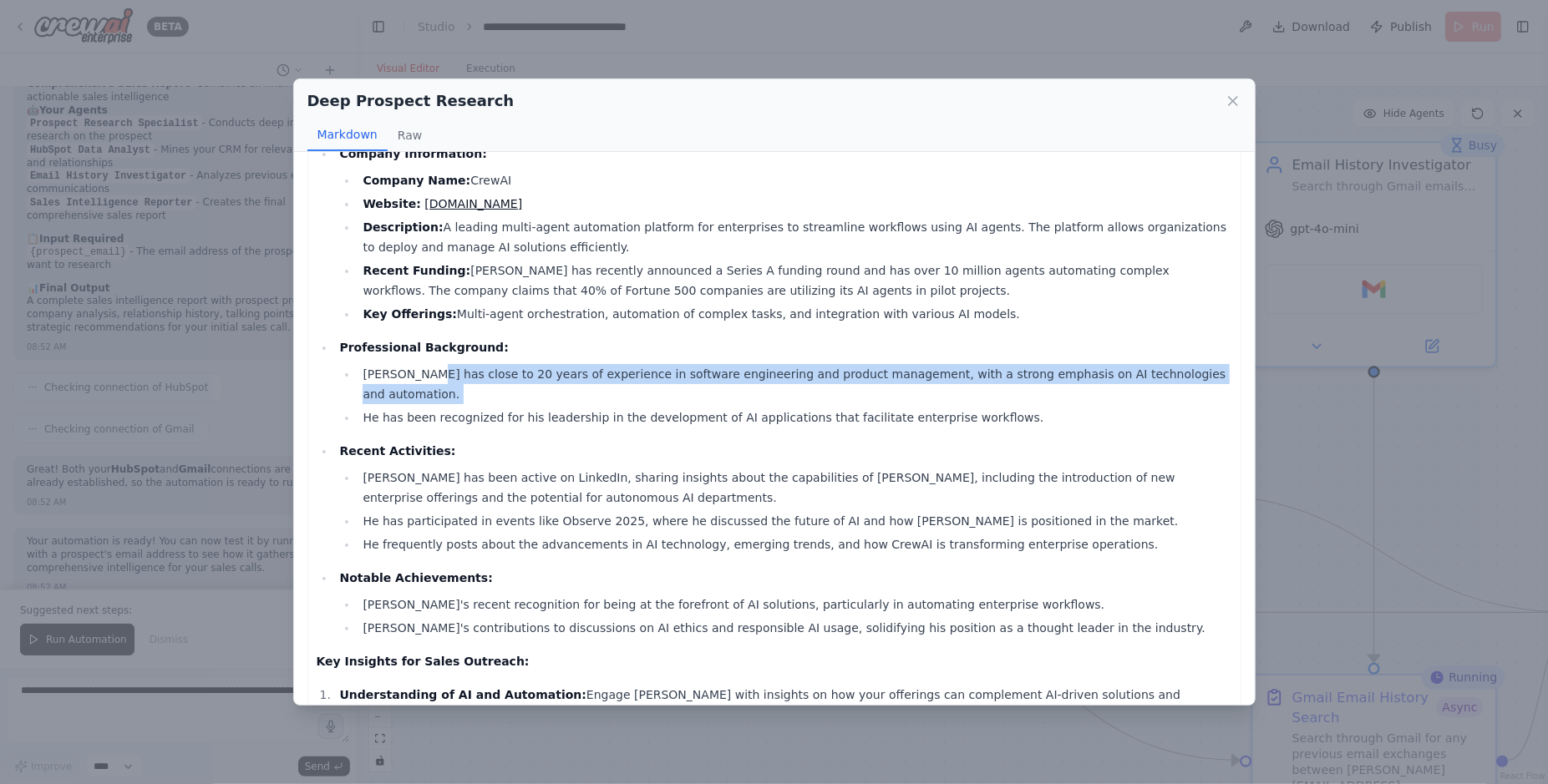
drag, startPoint x: 469, startPoint y: 378, endPoint x: 547, endPoint y: 386, distance: 78.4
click at [544, 384] on ul "João Moura has close to 20 years of experience in software engineering and prod…" at bounding box center [785, 396] width 892 height 64
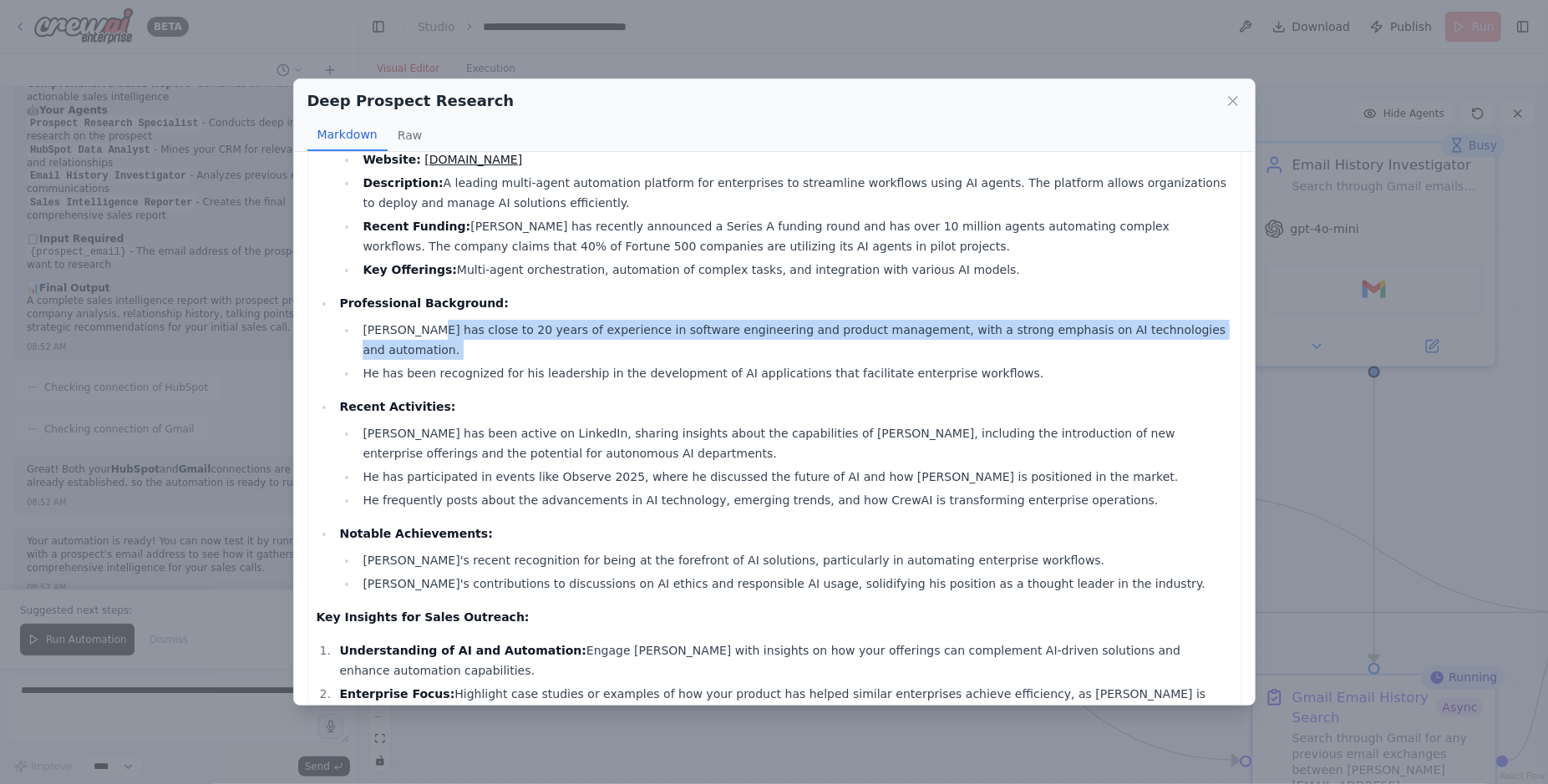
scroll to position [255, 0]
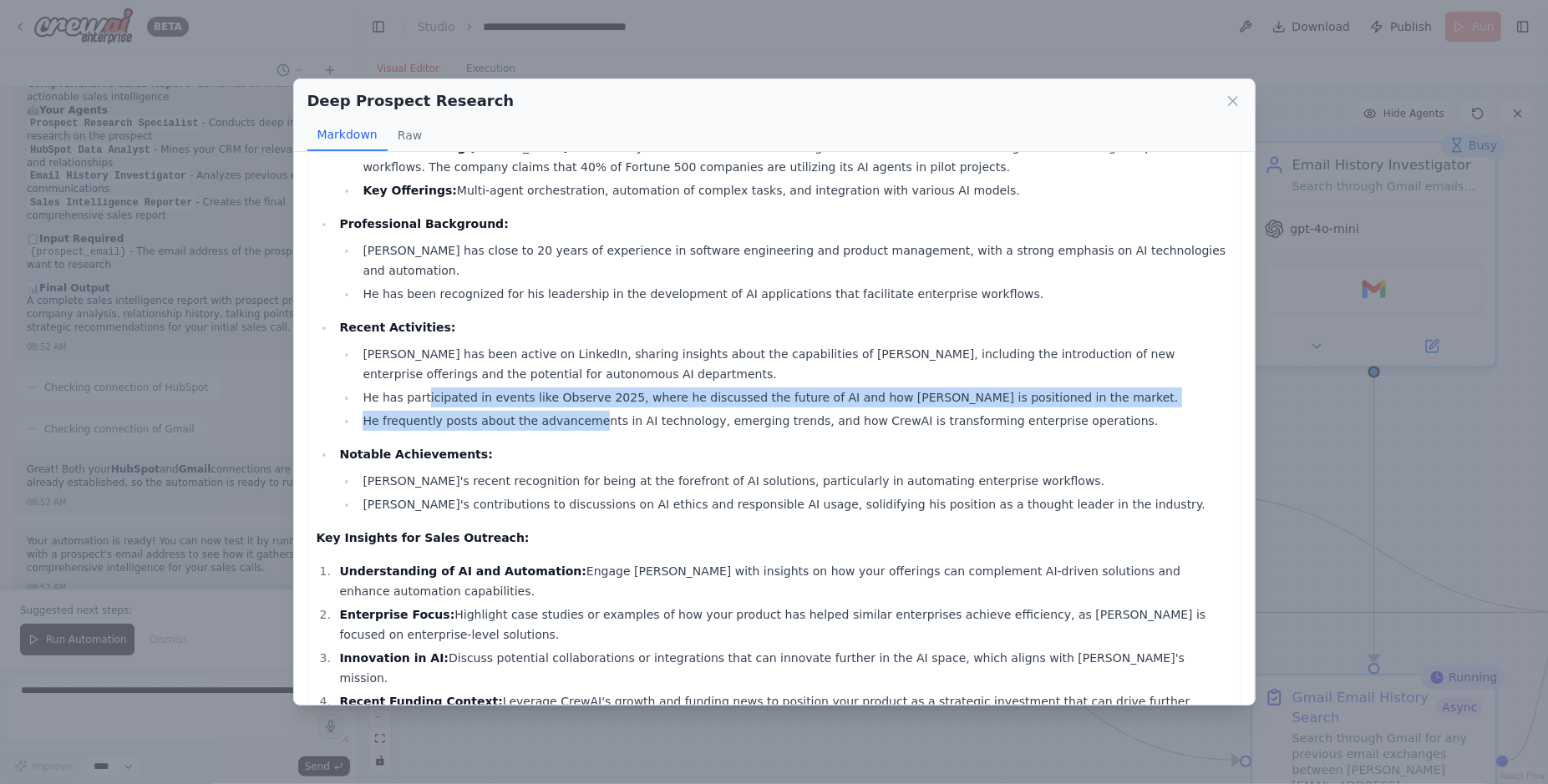
drag, startPoint x: 429, startPoint y: 369, endPoint x: 629, endPoint y: 428, distance: 208.5
click at [607, 409] on ul "João has been active on LinkedIn, sharing insights about the capabilities of Cr…" at bounding box center [785, 388] width 892 height 87
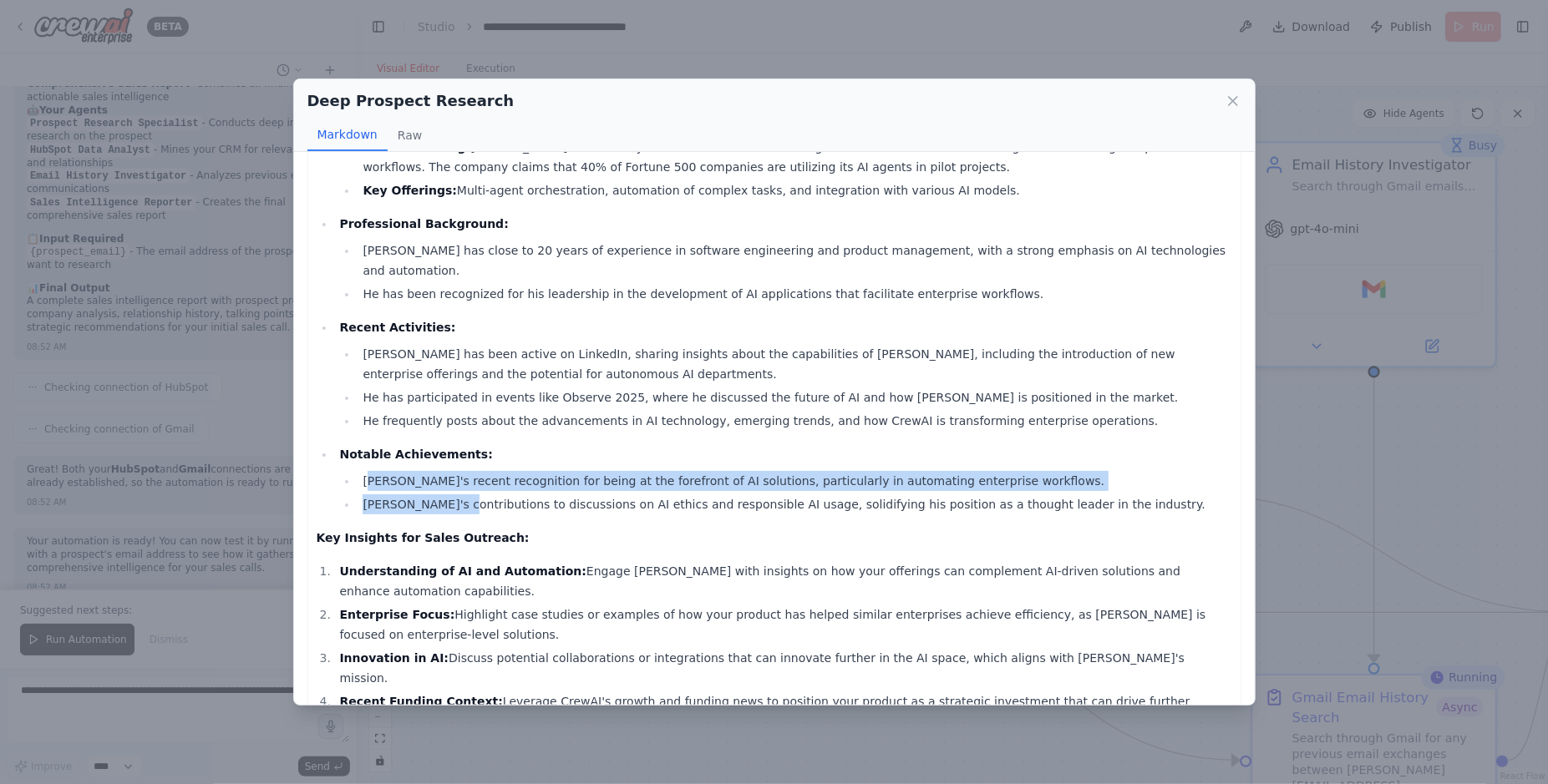
drag, startPoint x: 396, startPoint y: 466, endPoint x: 473, endPoint y: 493, distance: 81.6
click at [460, 477] on ul "CrewAI's recent recognition for being at the forefront of AI solutions, particu…" at bounding box center [785, 493] width 892 height 43
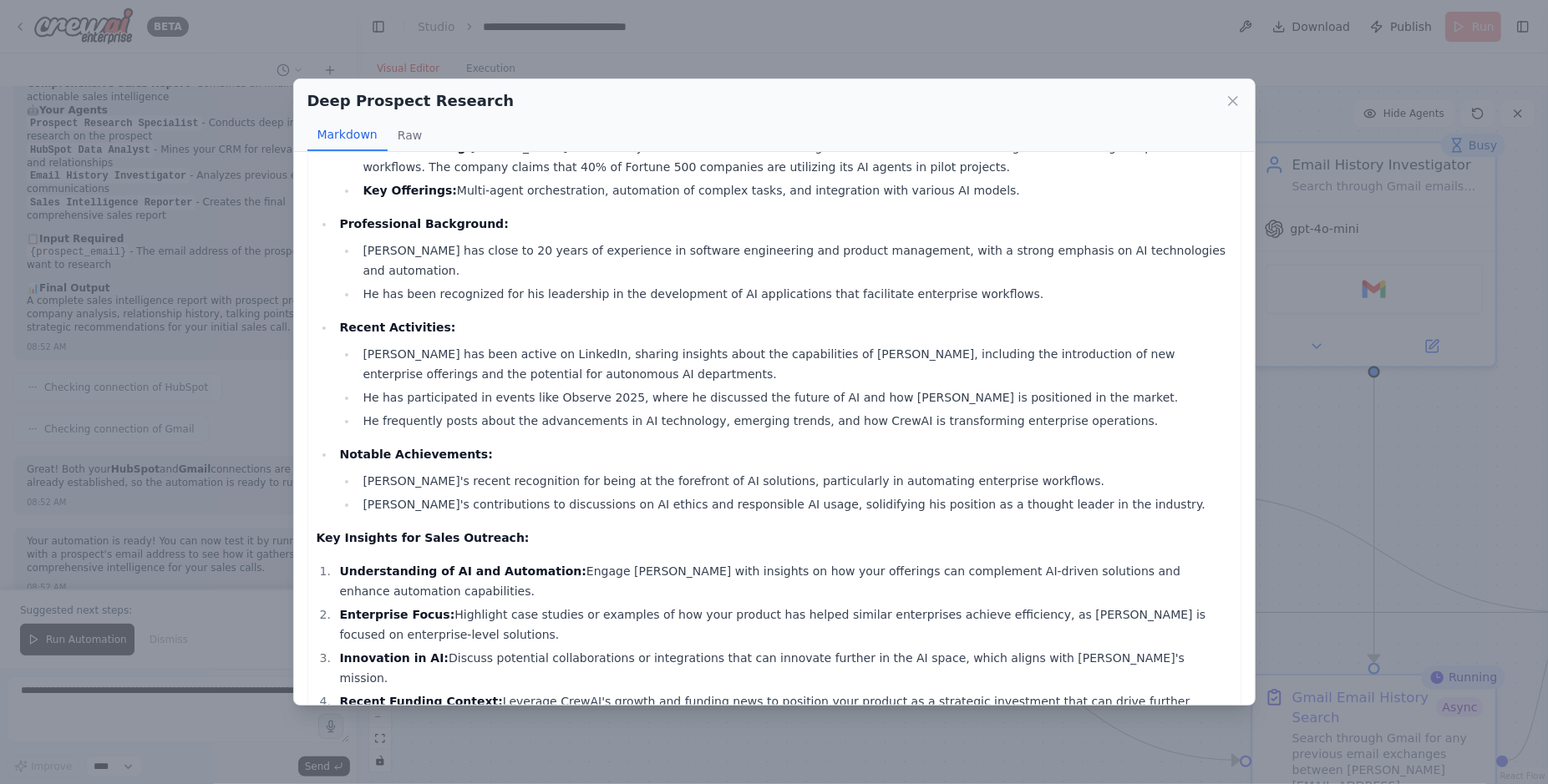
click at [1372, 426] on div "Deep Prospect Research Markdown Raw Prospect Profile: João (Joe) Moura Full Nam…" at bounding box center [774, 392] width 1548 height 784
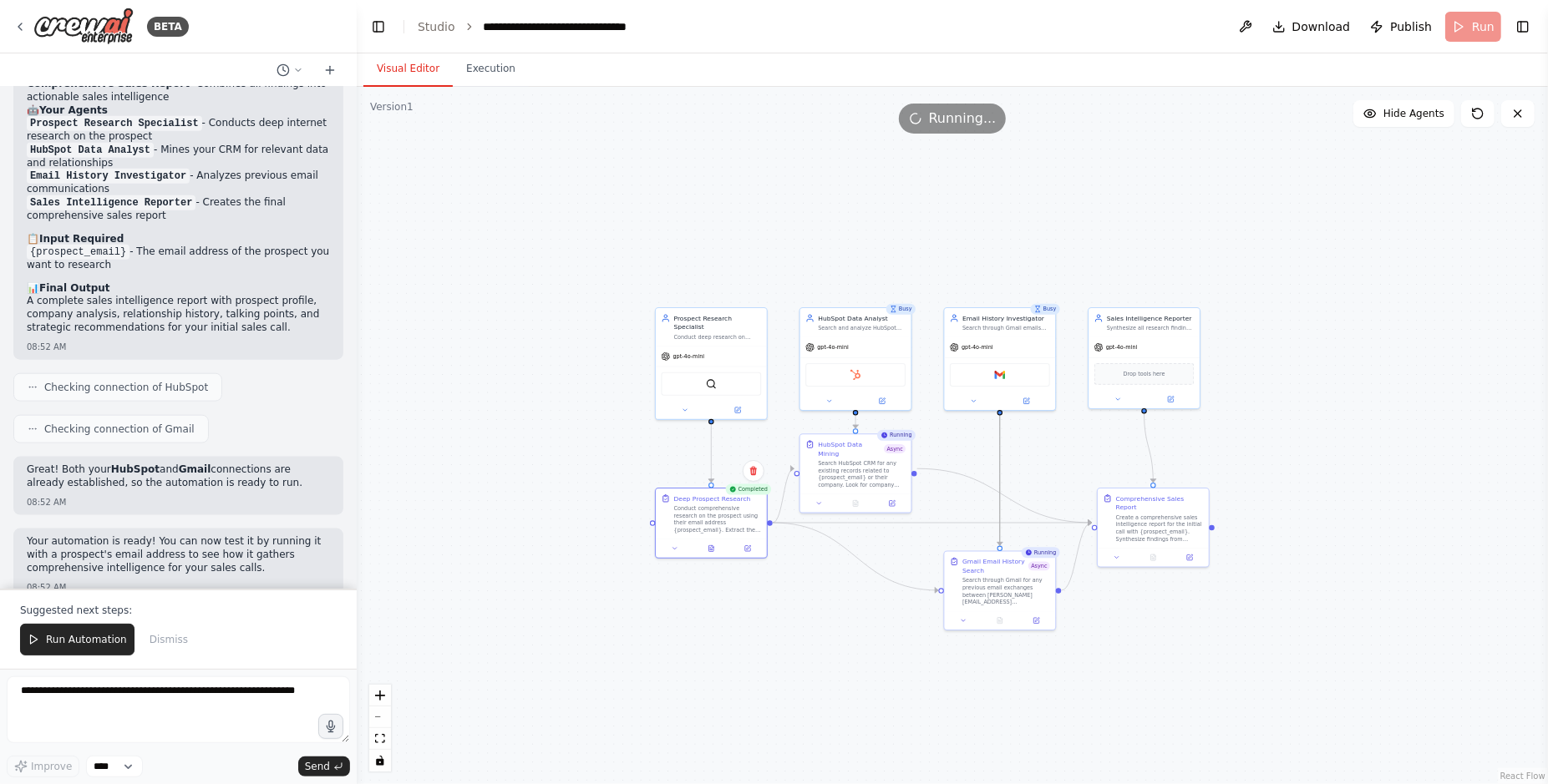
drag, startPoint x: 1355, startPoint y: 471, endPoint x: 925, endPoint y: 507, distance: 431.5
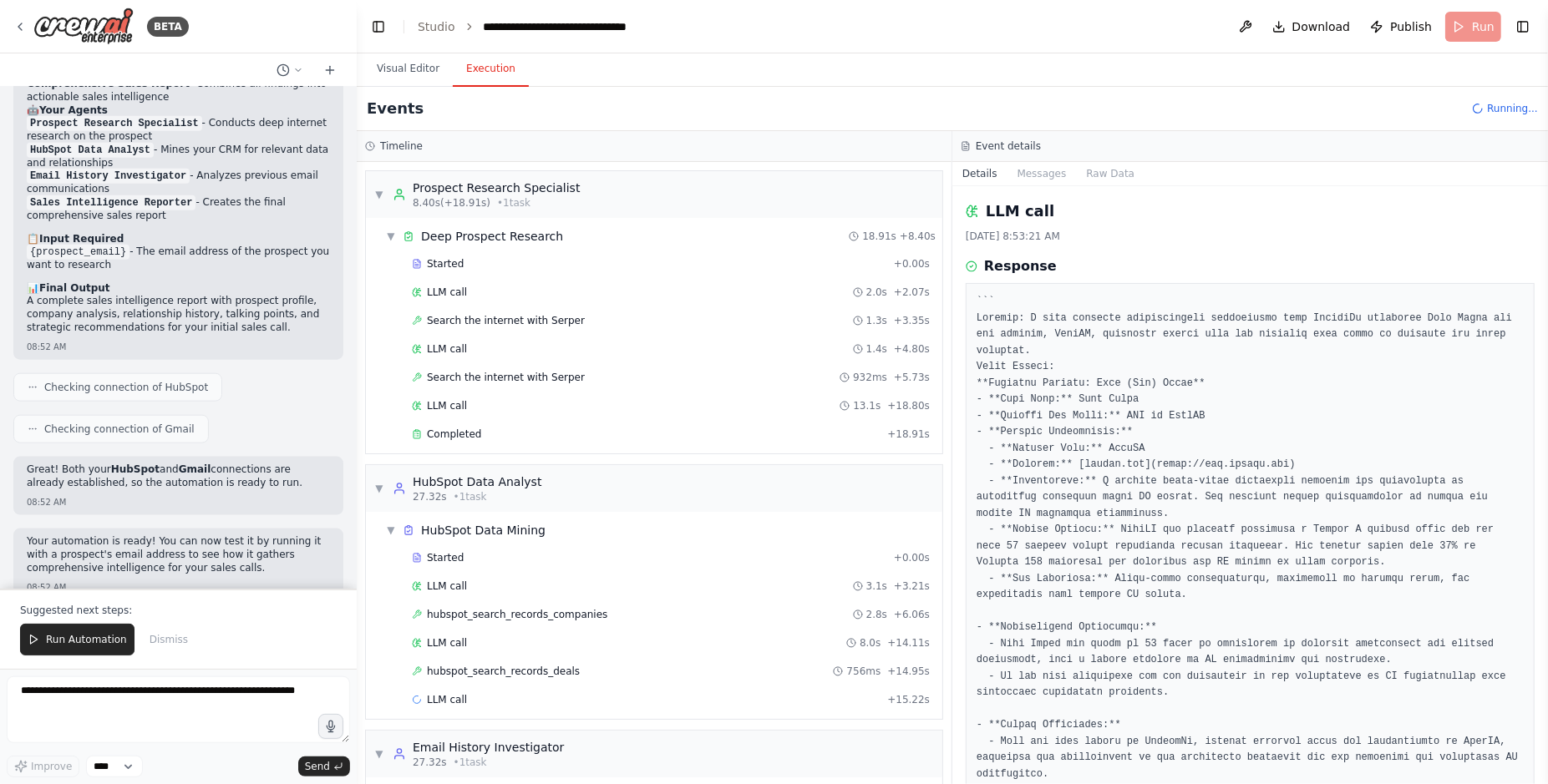
click at [507, 77] on button "Execution" at bounding box center [491, 69] width 76 height 35
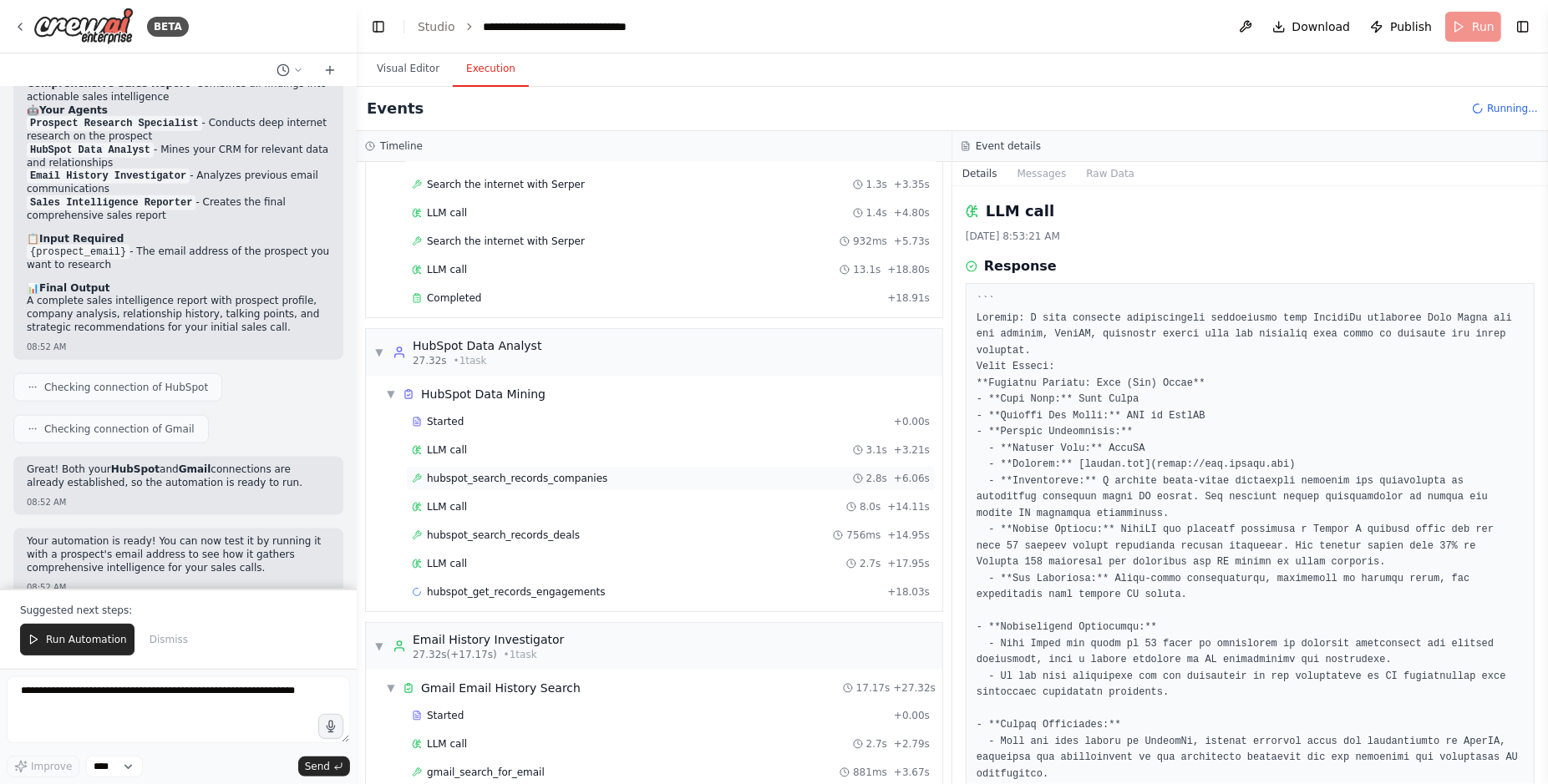
click at [654, 475] on div "hubspot_search_records_companies 2.8s + 6.06s" at bounding box center [671, 479] width 518 height 13
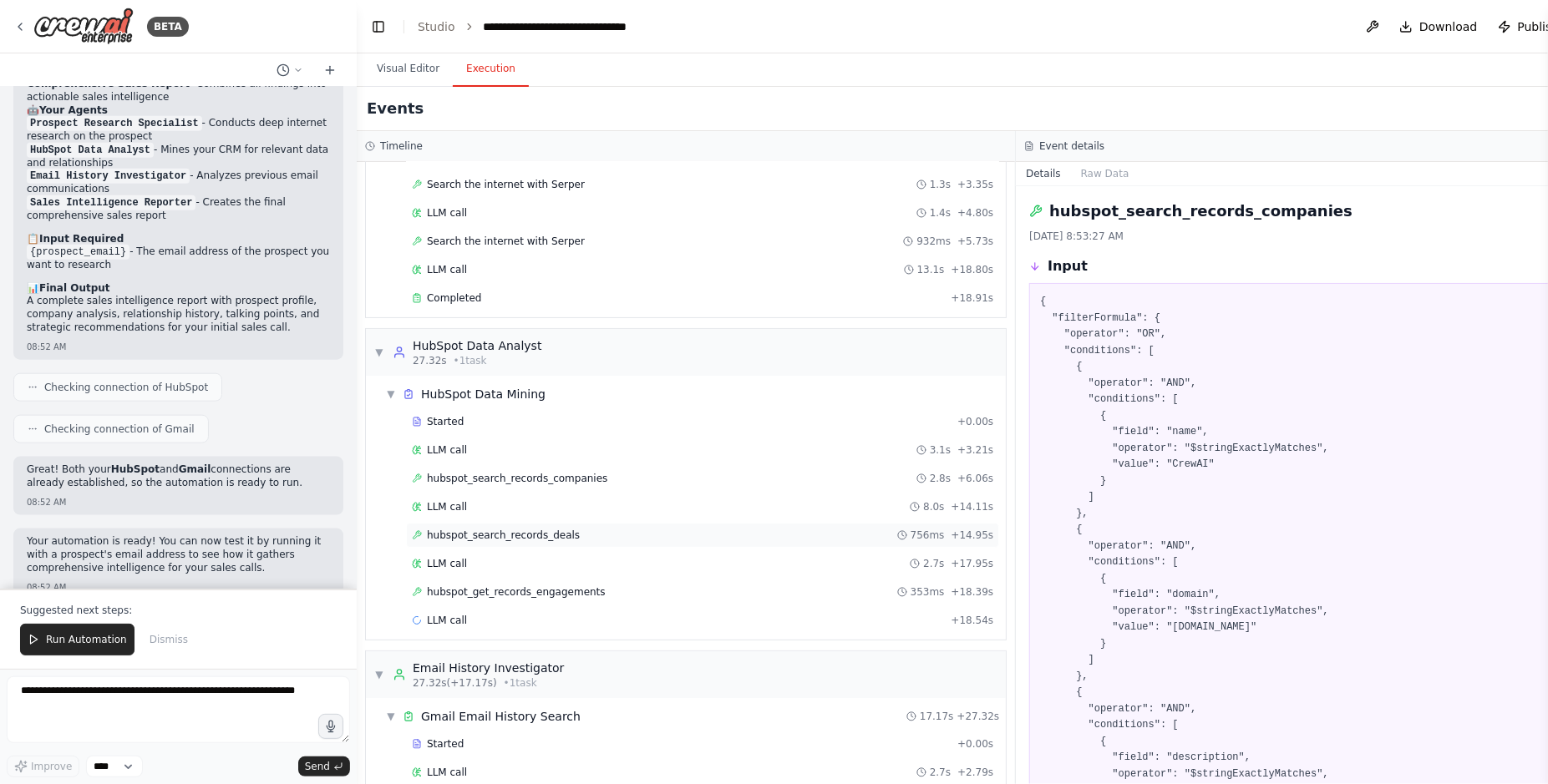
click at [611, 529] on div "hubspot_search_records_deals 756ms + 14.95s" at bounding box center [702, 536] width 581 height 13
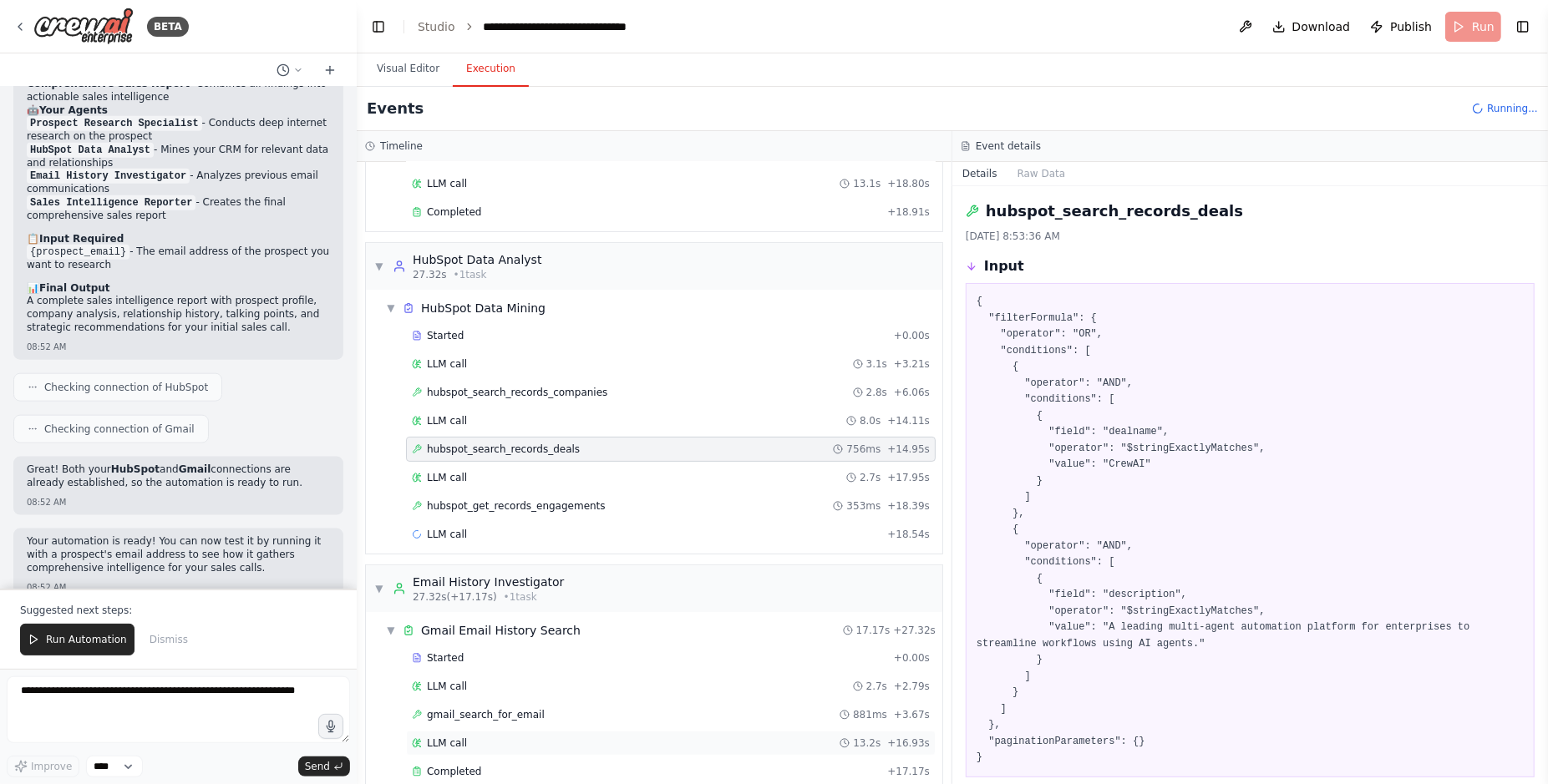
scroll to position [230, 0]
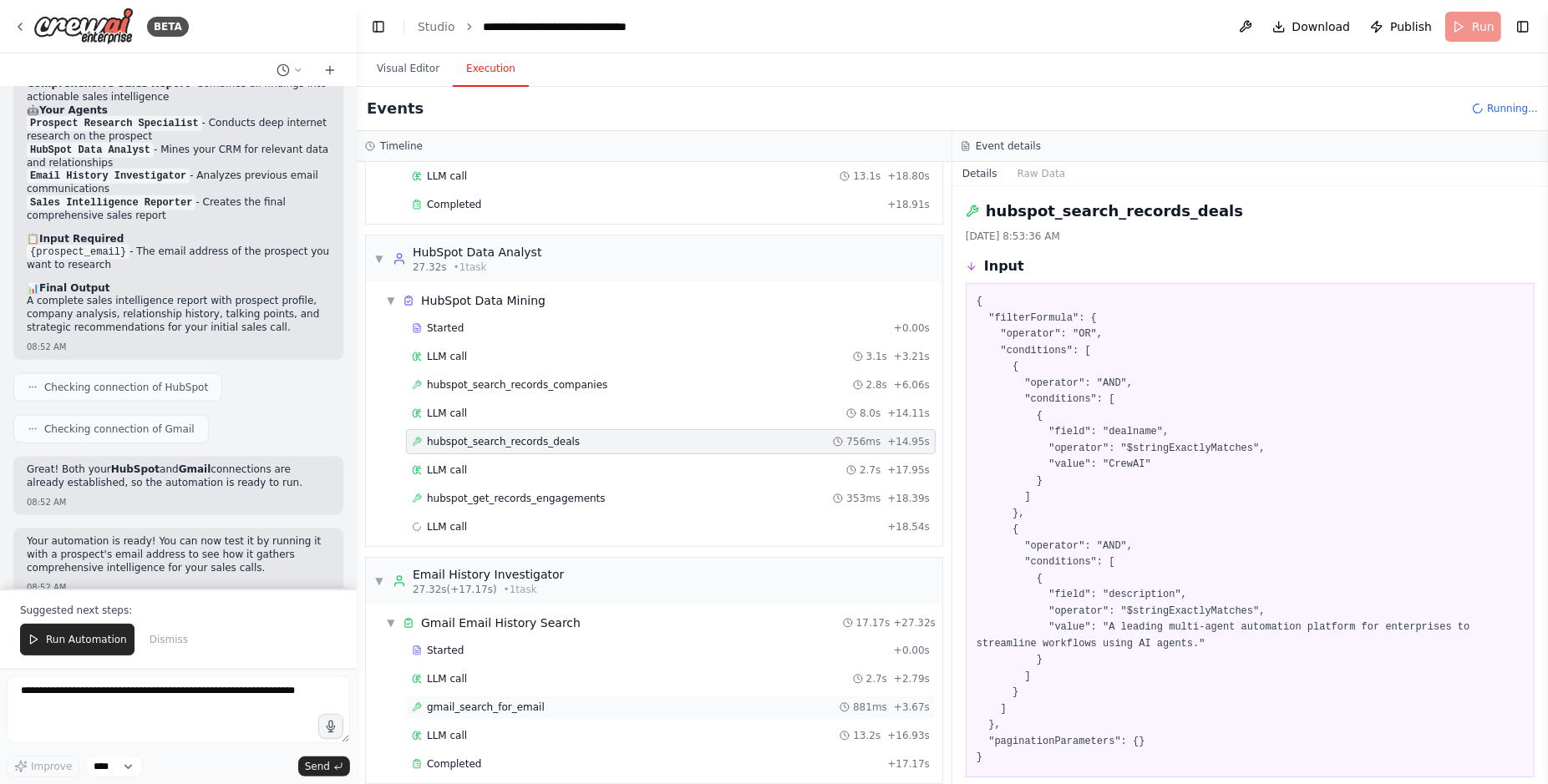
click at [584, 700] on div "gmail_search_for_email 881ms + 3.67s" at bounding box center [671, 707] width 518 height 13
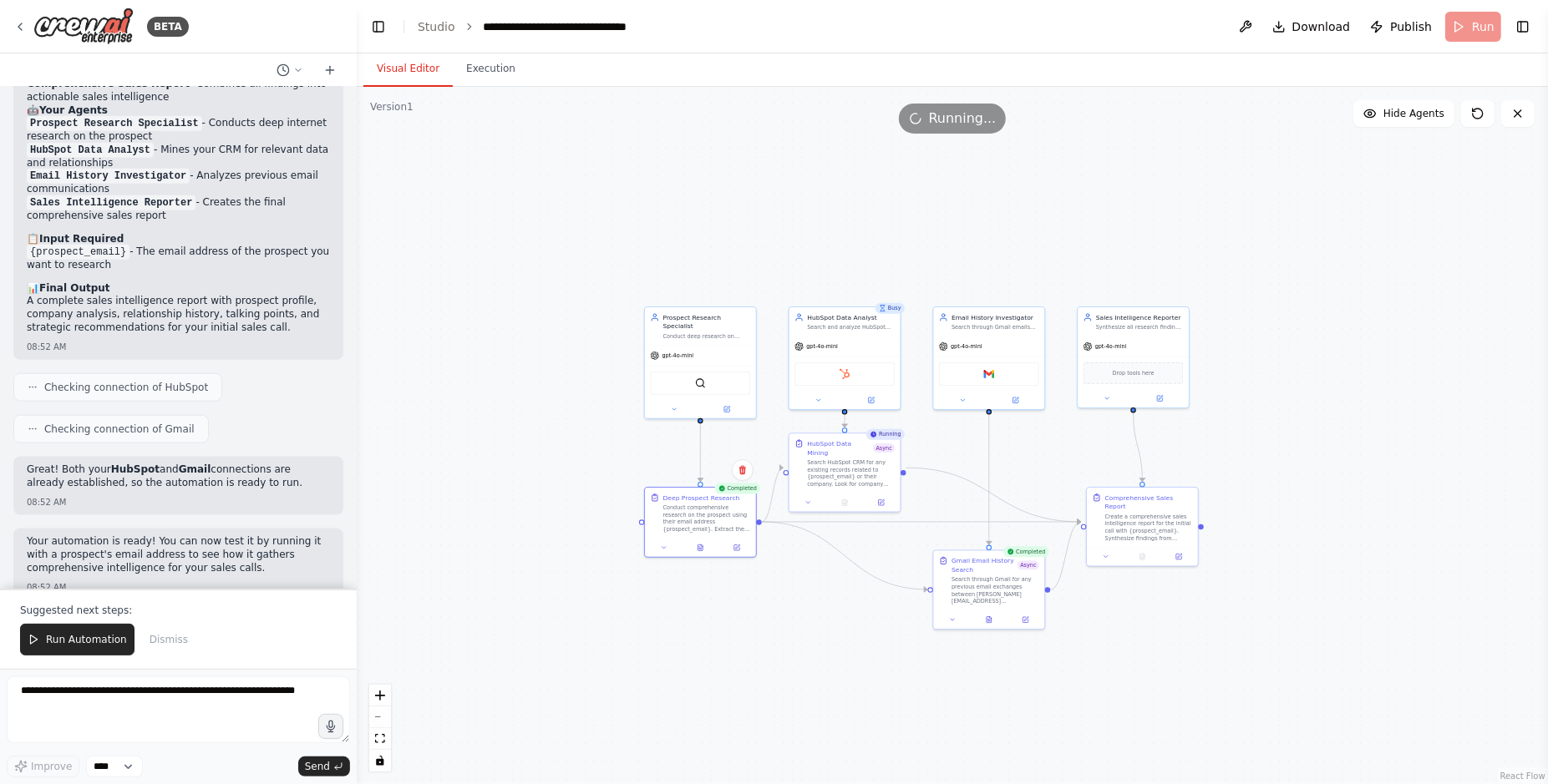
click at [398, 67] on button "Visual Editor" at bounding box center [408, 69] width 89 height 35
click at [30, 20] on div "BETA" at bounding box center [101, 26] width 176 height 38
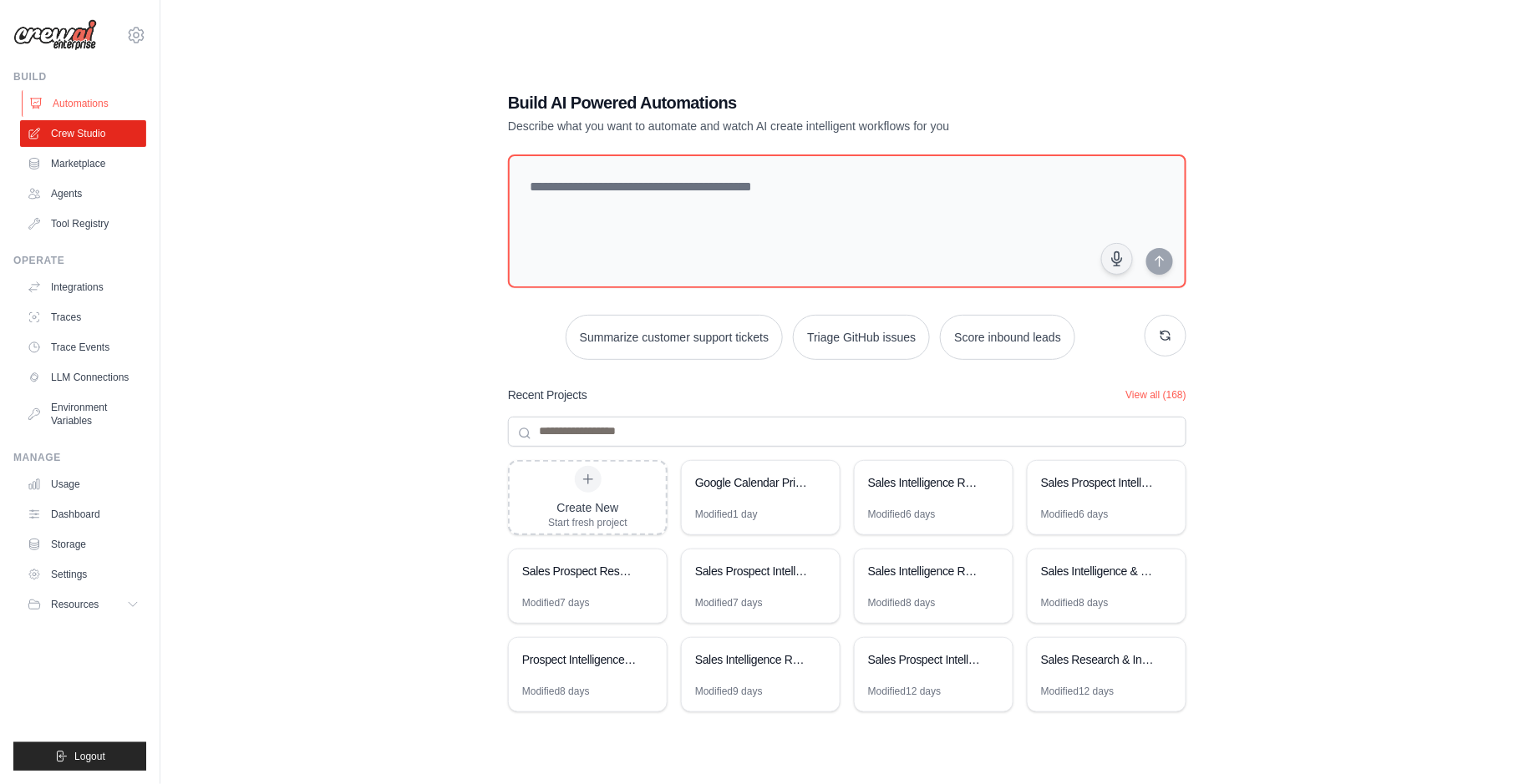
click at [107, 93] on link "Automations" at bounding box center [84, 104] width 126 height 27
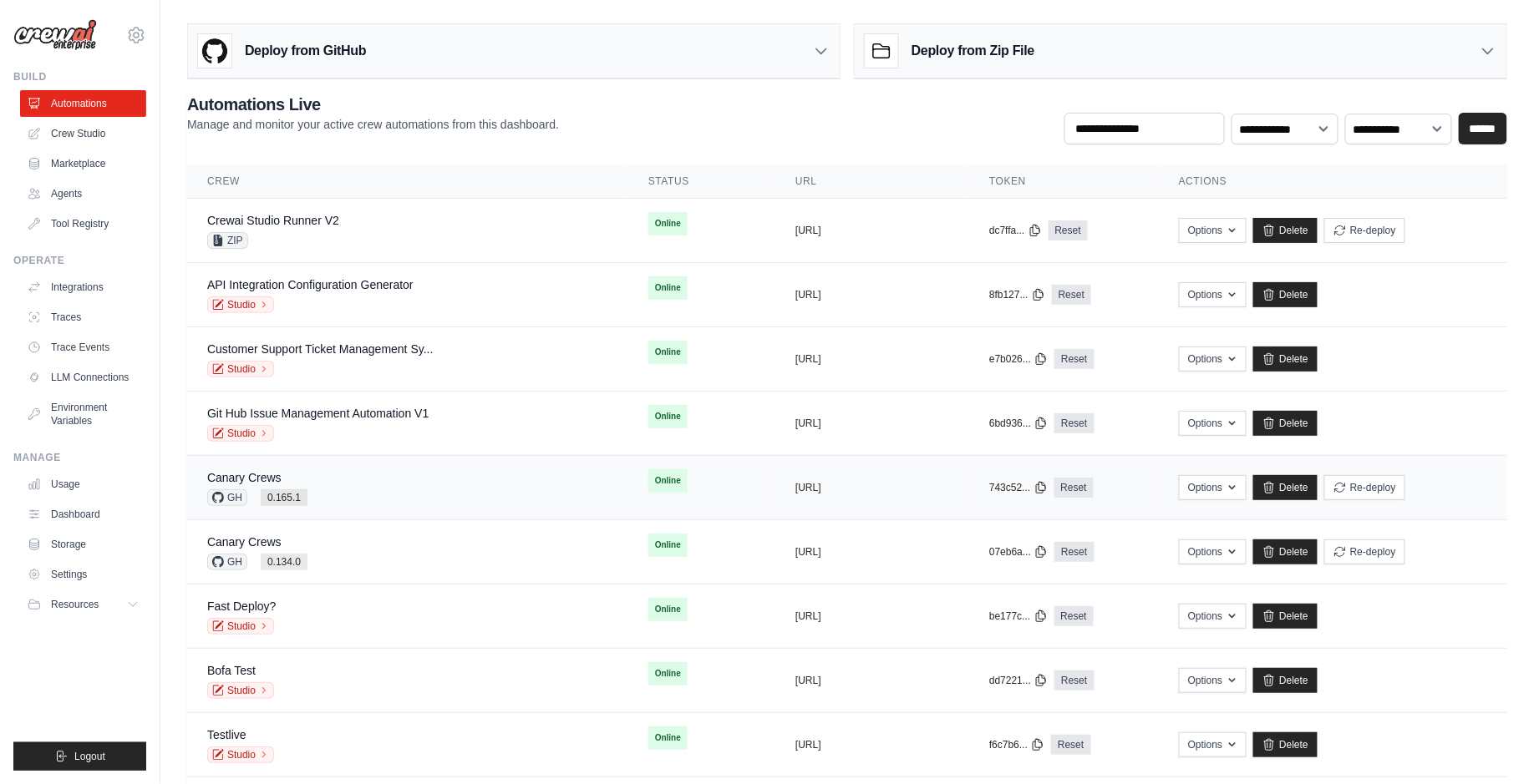
click at [319, 471] on div "Canary [PERSON_NAME] 0.165.1" at bounding box center [408, 488] width 401 height 37
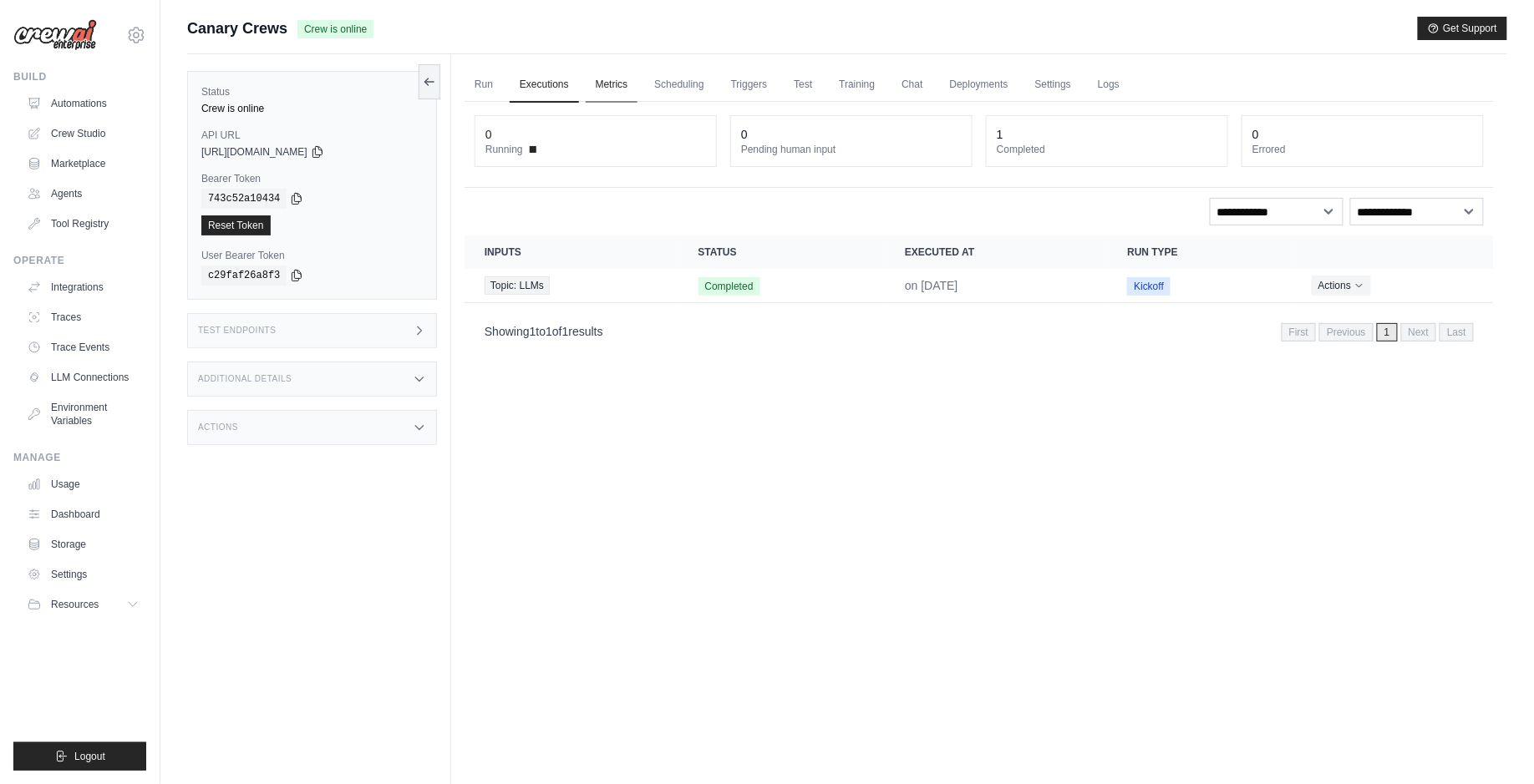
click at [624, 86] on link "Metrics" at bounding box center [611, 85] width 53 height 35
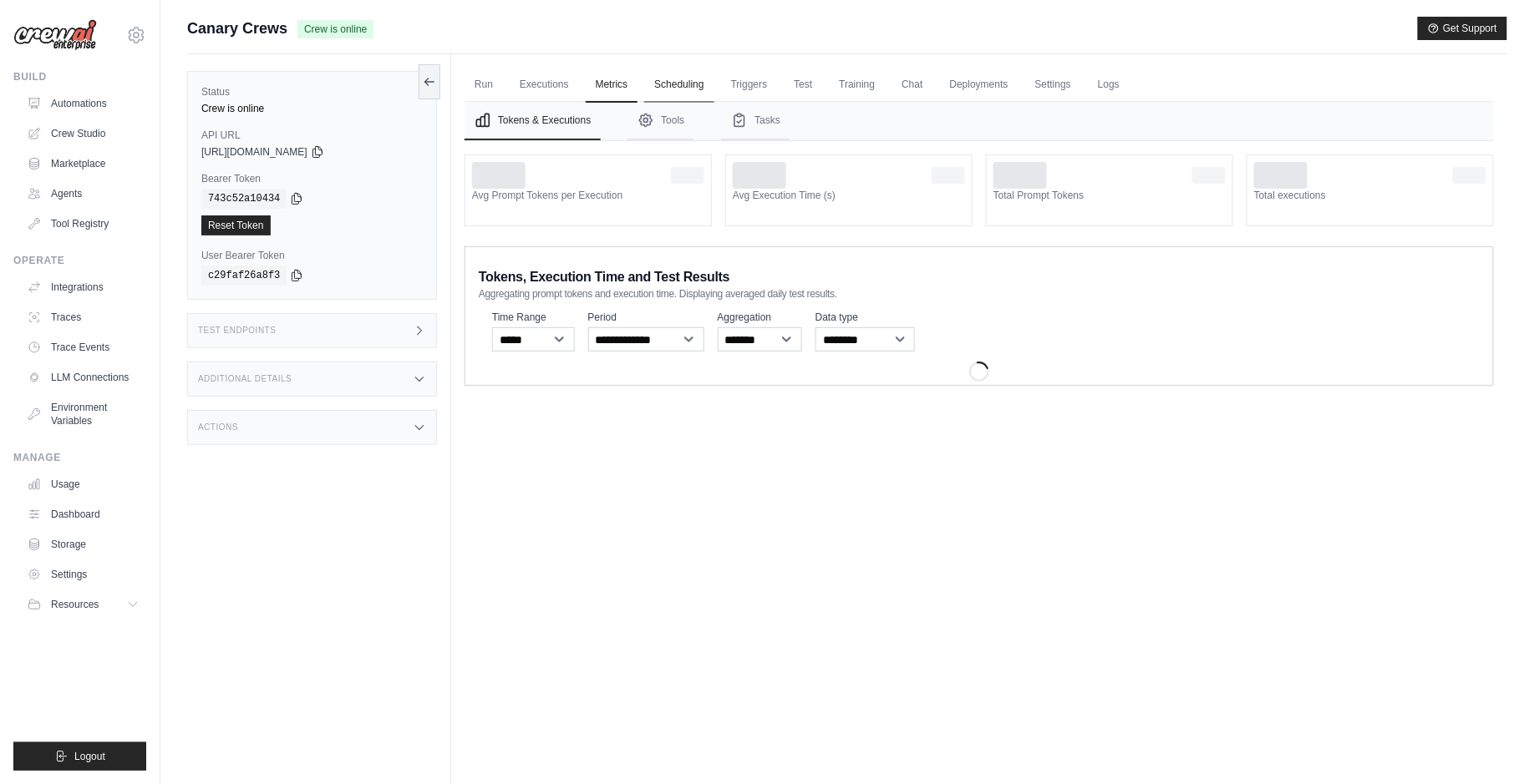
click at [669, 86] on link "Scheduling" at bounding box center [678, 85] width 69 height 35
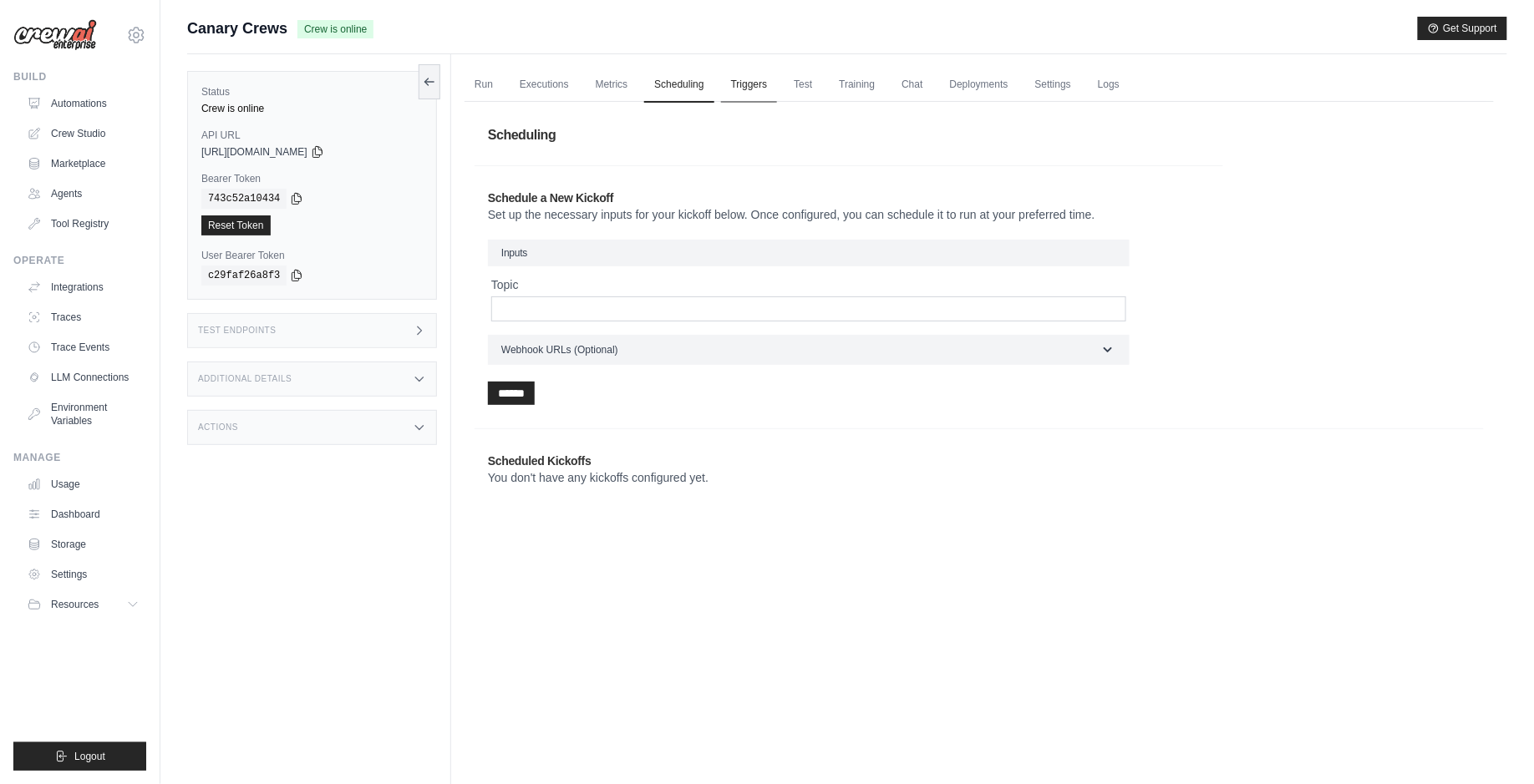
click at [756, 84] on link "Triggers" at bounding box center [749, 85] width 57 height 35
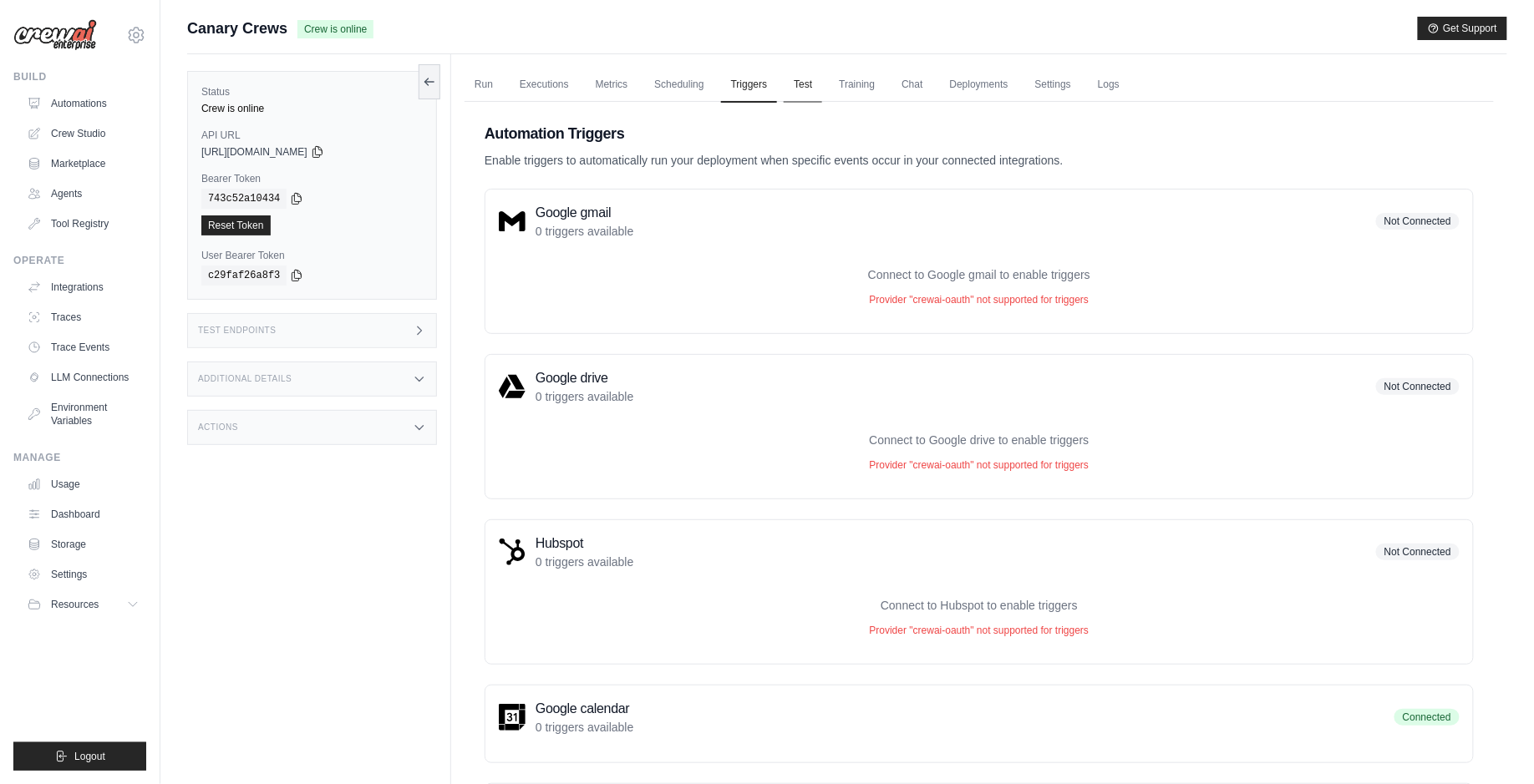
click at [819, 89] on link "Test" at bounding box center [803, 85] width 38 height 35
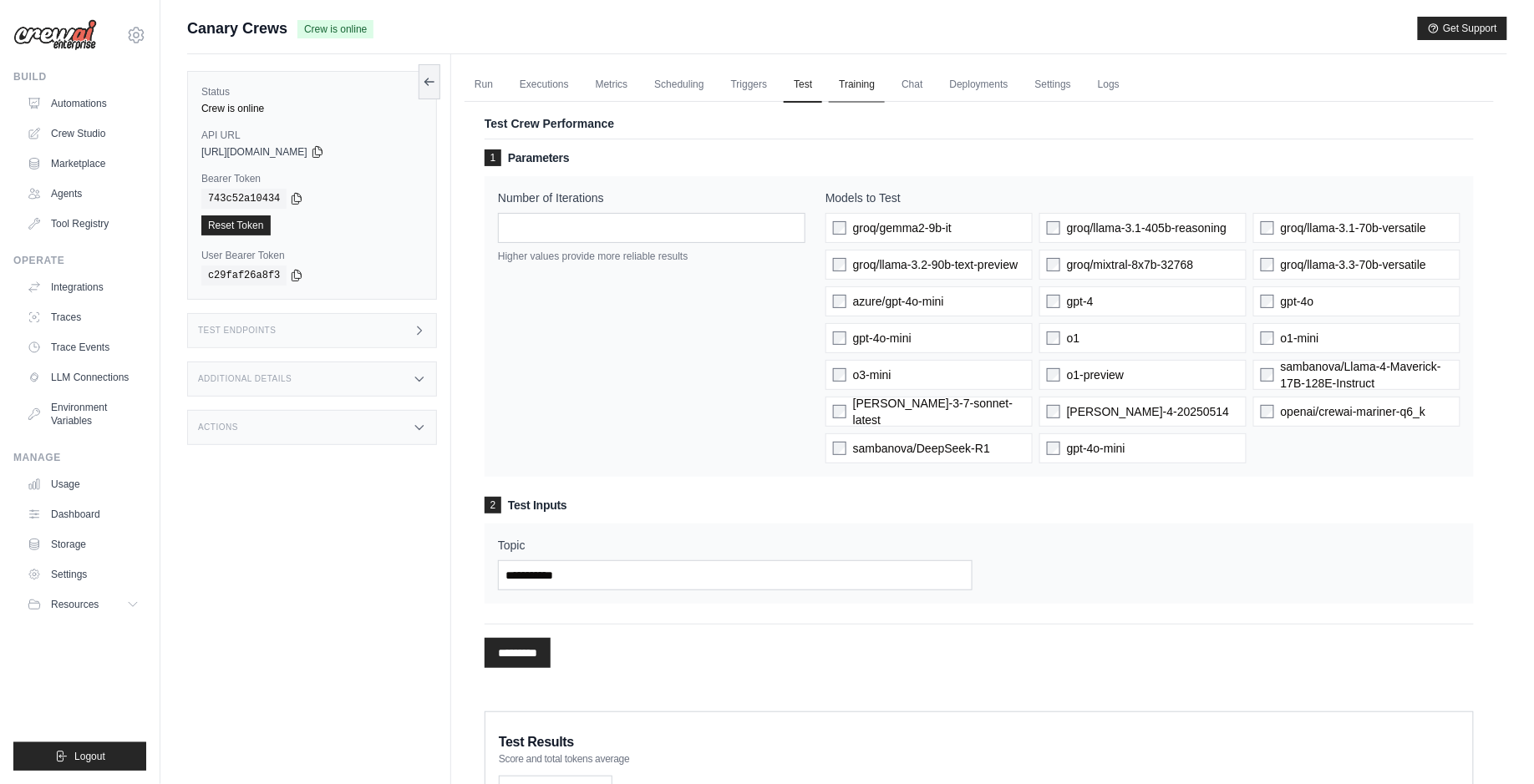
click at [868, 89] on link "Training" at bounding box center [856, 85] width 56 height 35
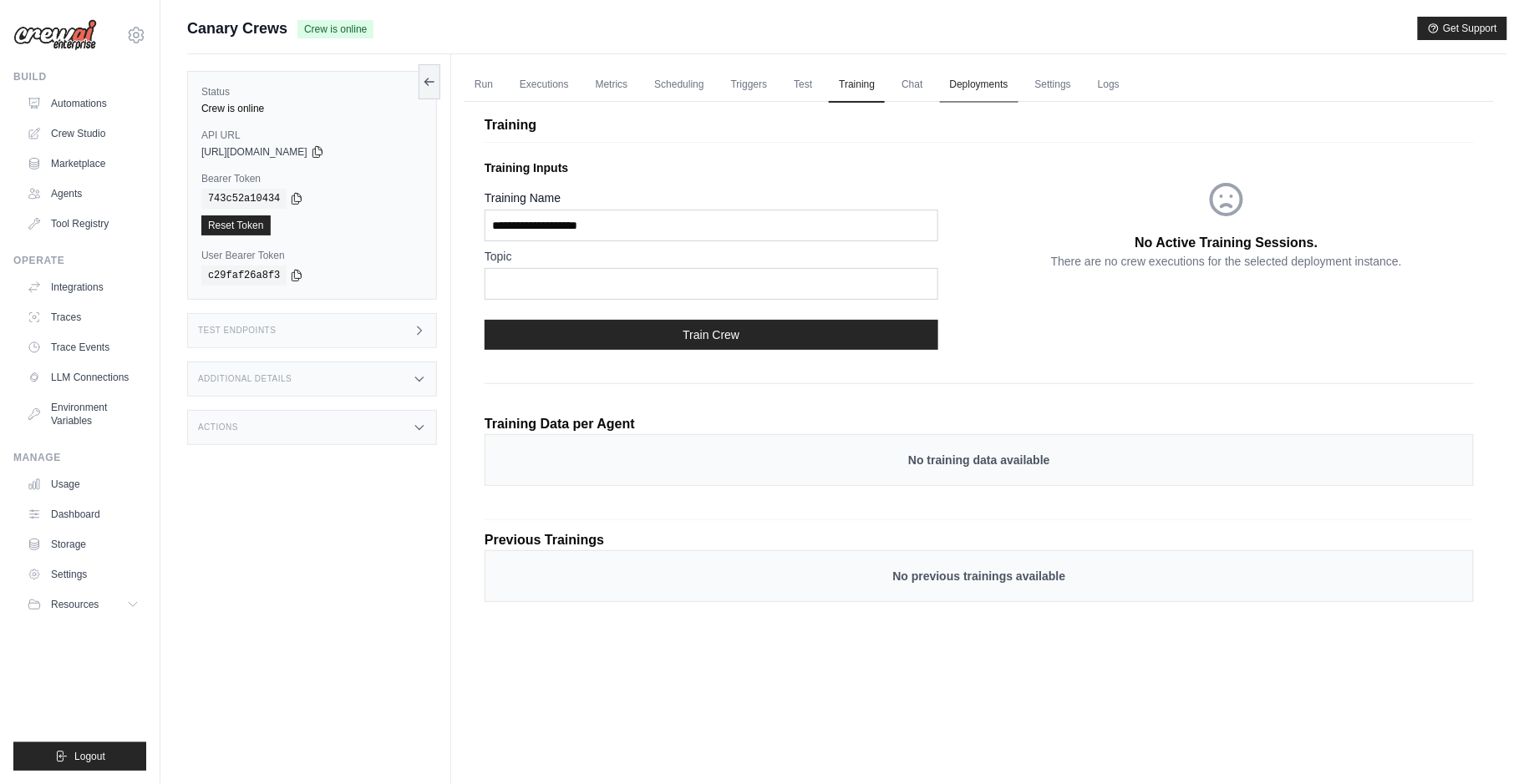
click at [1007, 90] on link "Deployments" at bounding box center [979, 85] width 79 height 35
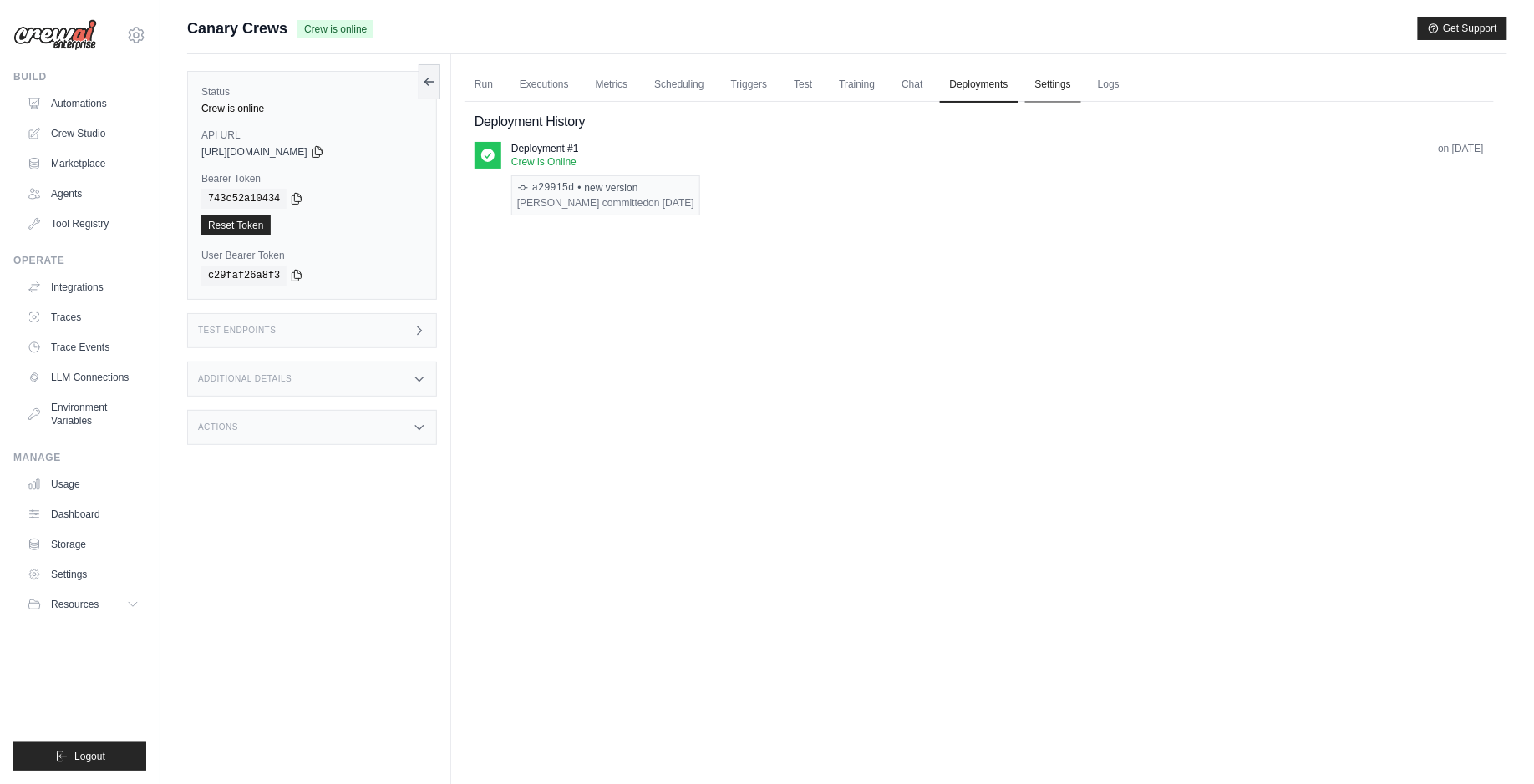
click at [1052, 84] on link "Settings" at bounding box center [1052, 85] width 56 height 35
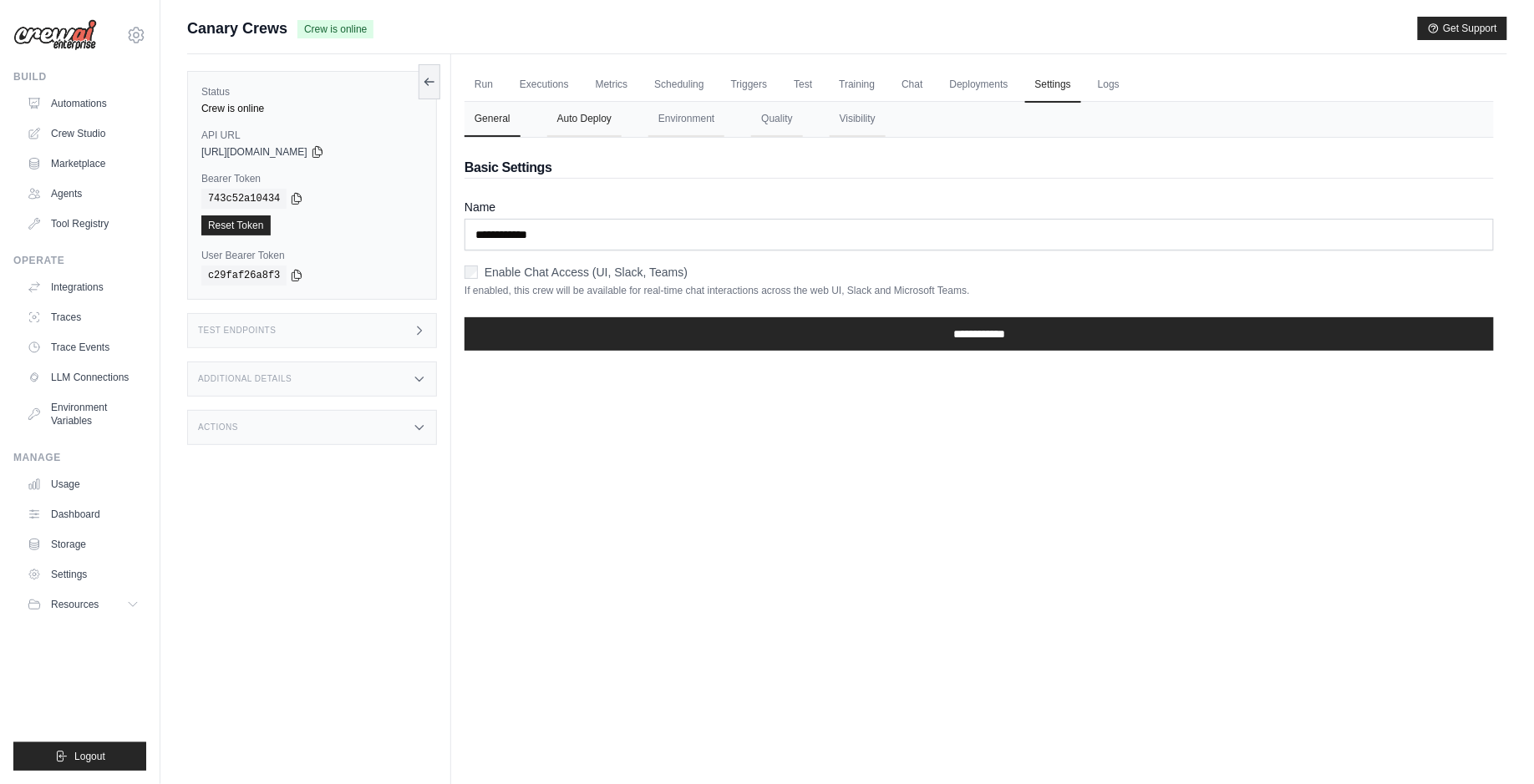
click at [576, 120] on button "Auto Deploy" at bounding box center [584, 120] width 74 height 35
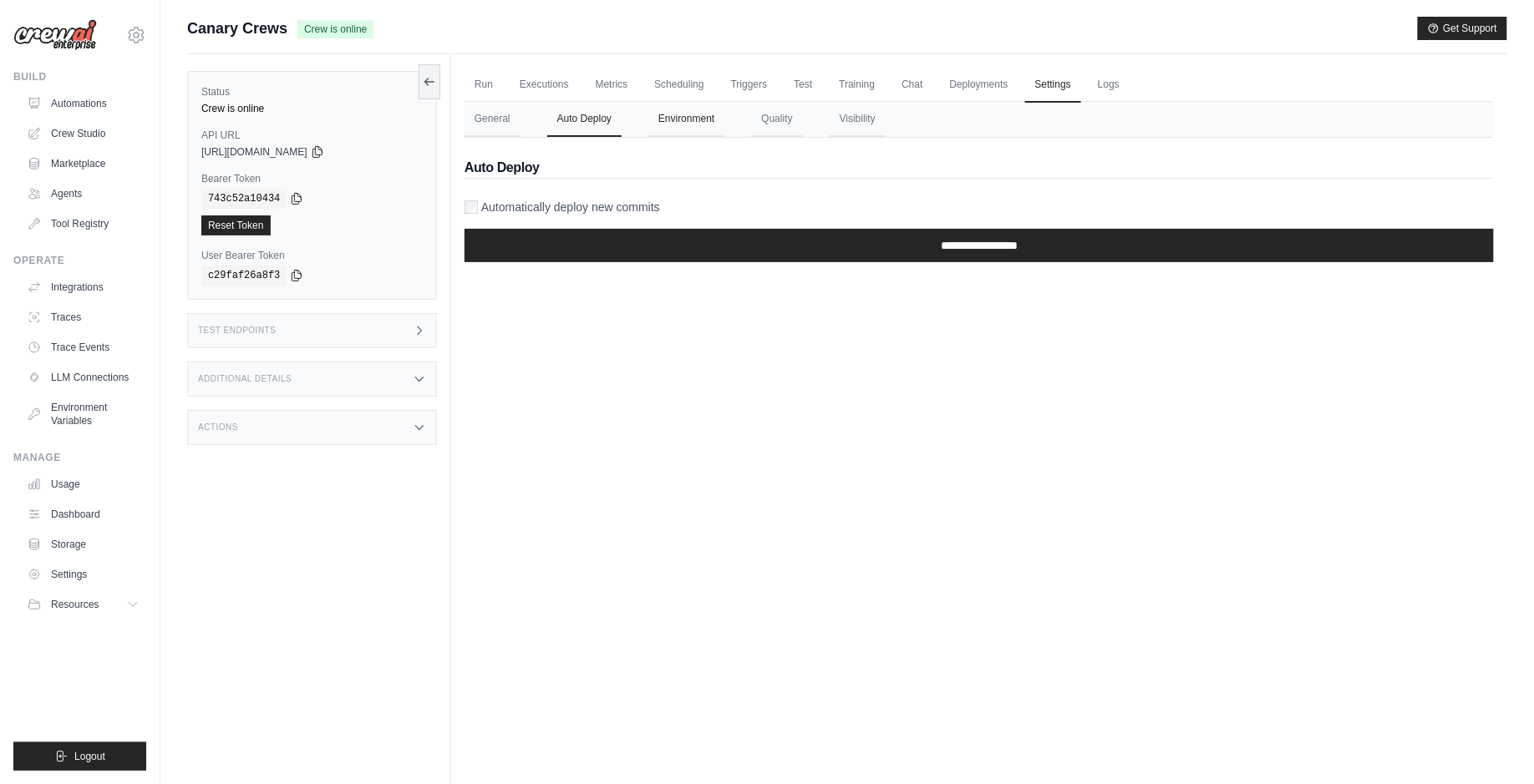
click at [658, 120] on button "Environment" at bounding box center [685, 120] width 76 height 35
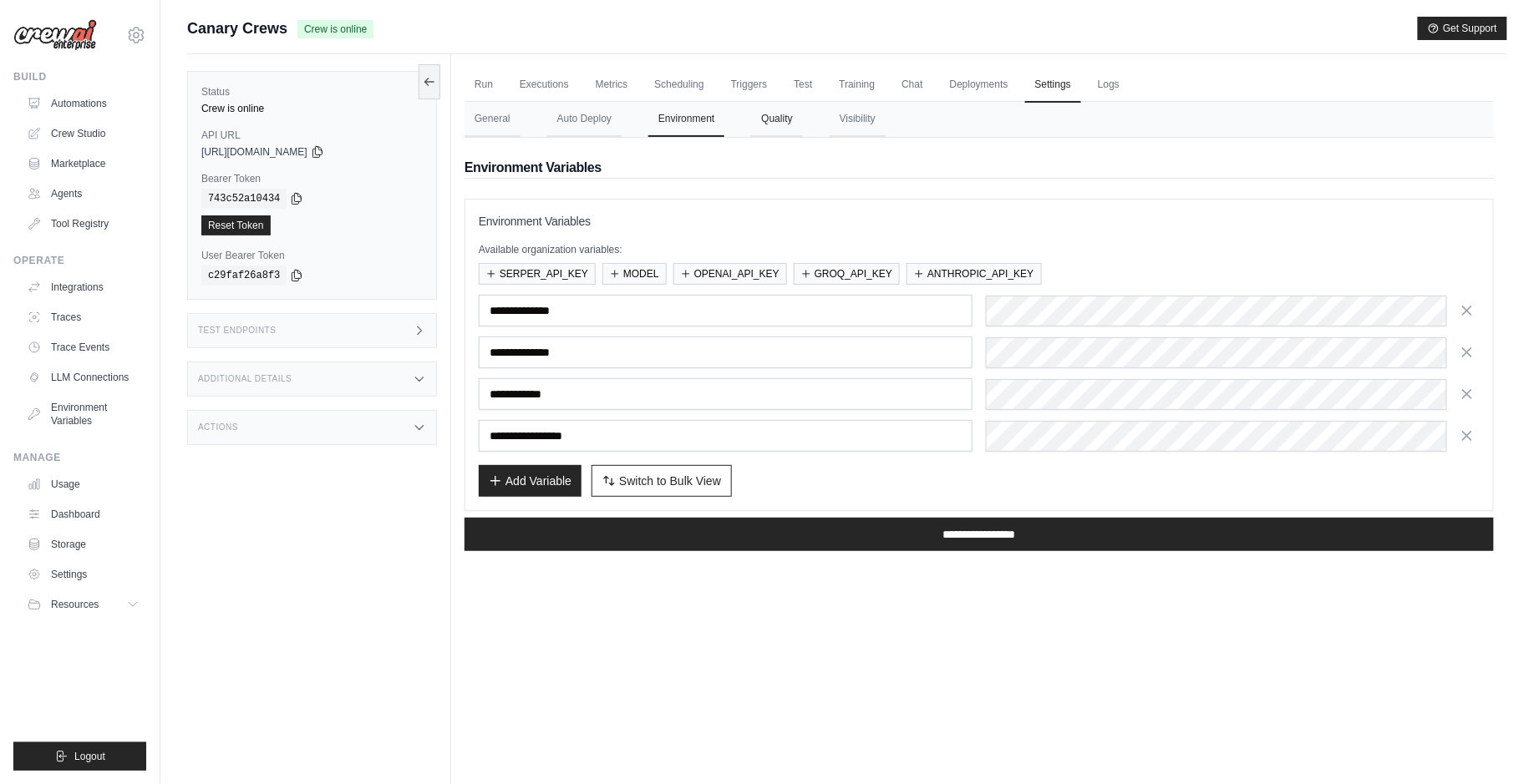
drag, startPoint x: 748, startPoint y: 120, endPoint x: 765, endPoint y: 125, distance: 17.7
click at [750, 120] on nav "General Auto Deploy Environment Quality Visibility" at bounding box center [979, 120] width 1029 height 35
click at [785, 128] on button "Quality" at bounding box center [776, 120] width 51 height 35
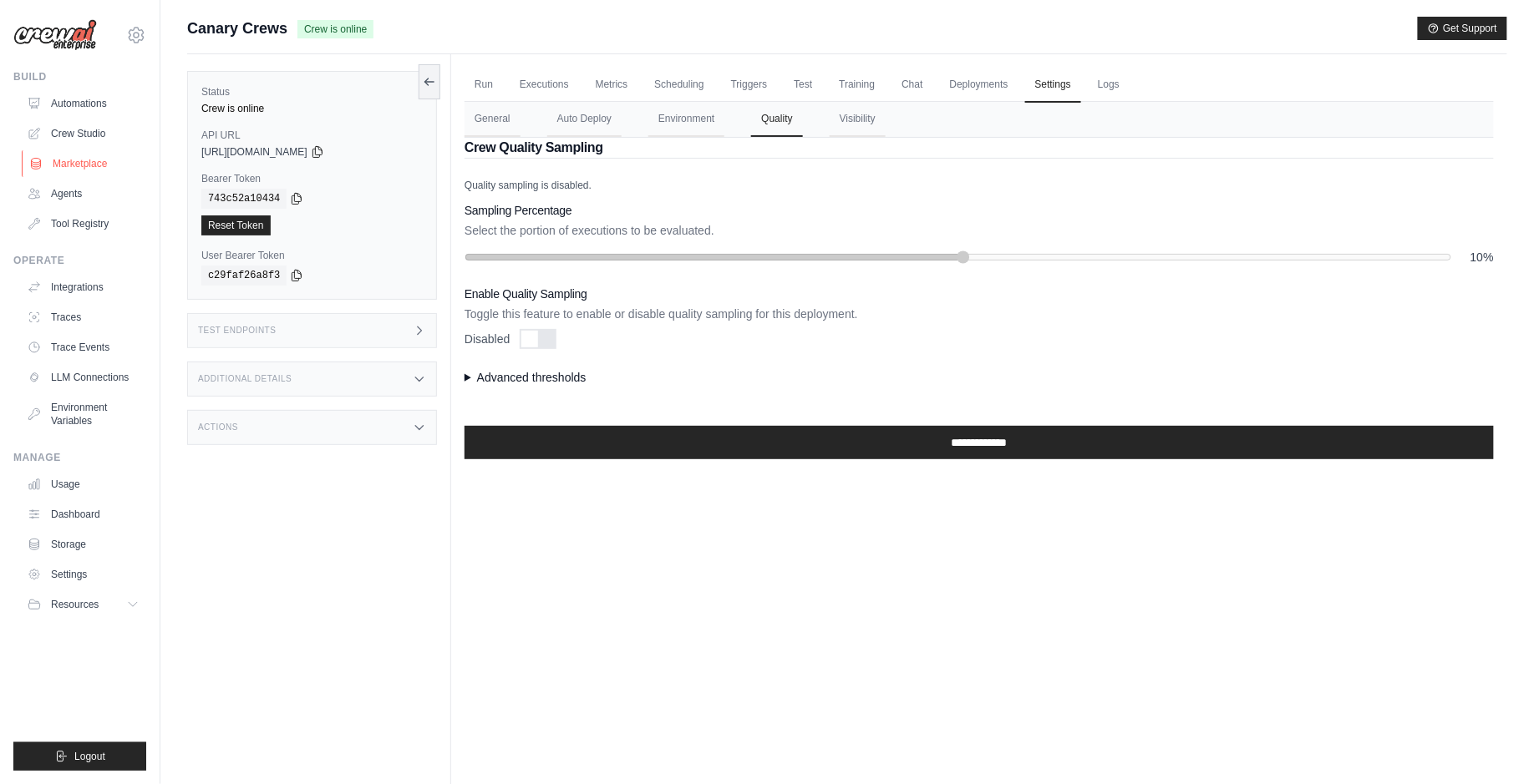
click at [106, 163] on link "Marketplace" at bounding box center [84, 164] width 126 height 27
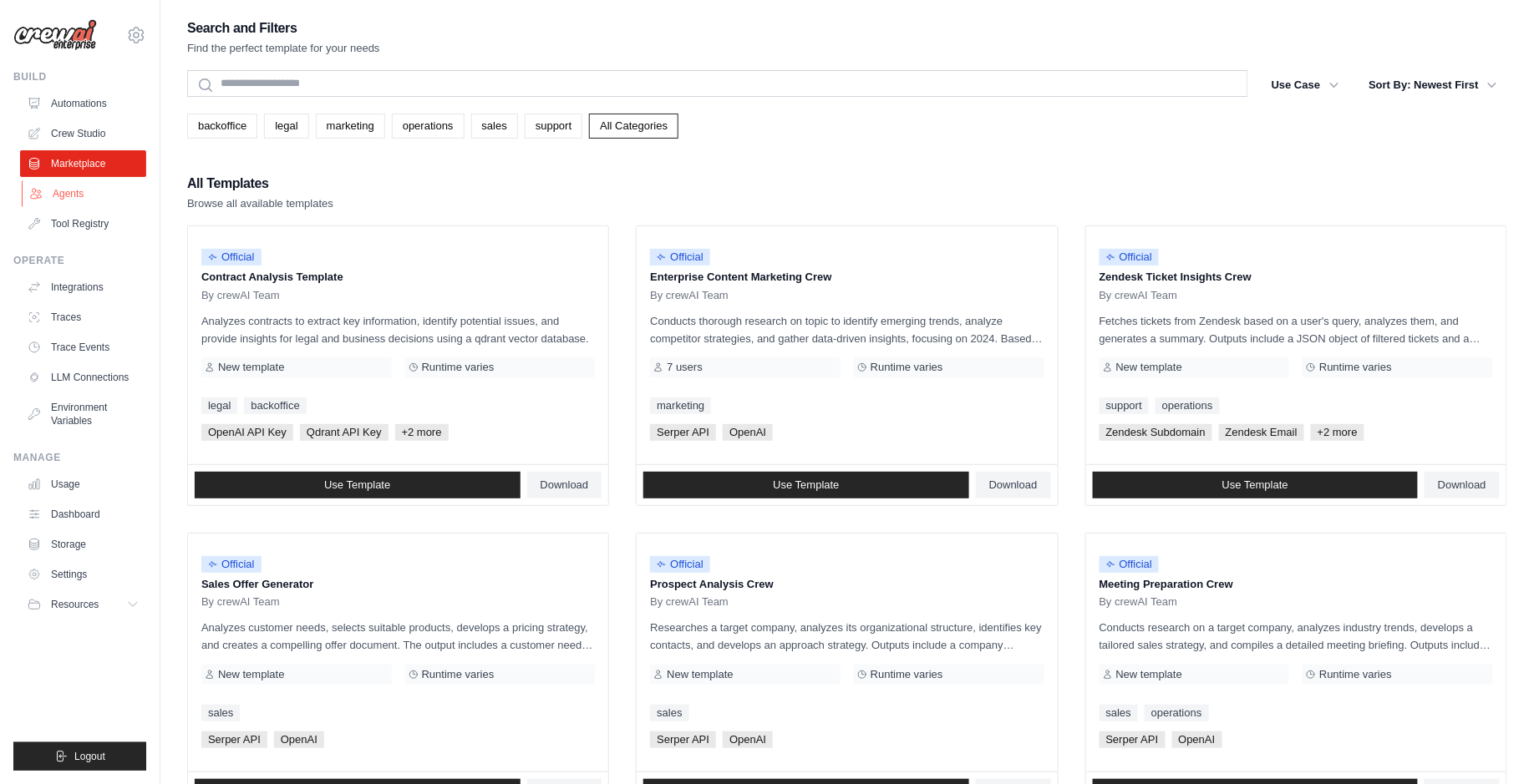
click at [98, 203] on link "Agents" at bounding box center [84, 194] width 126 height 27
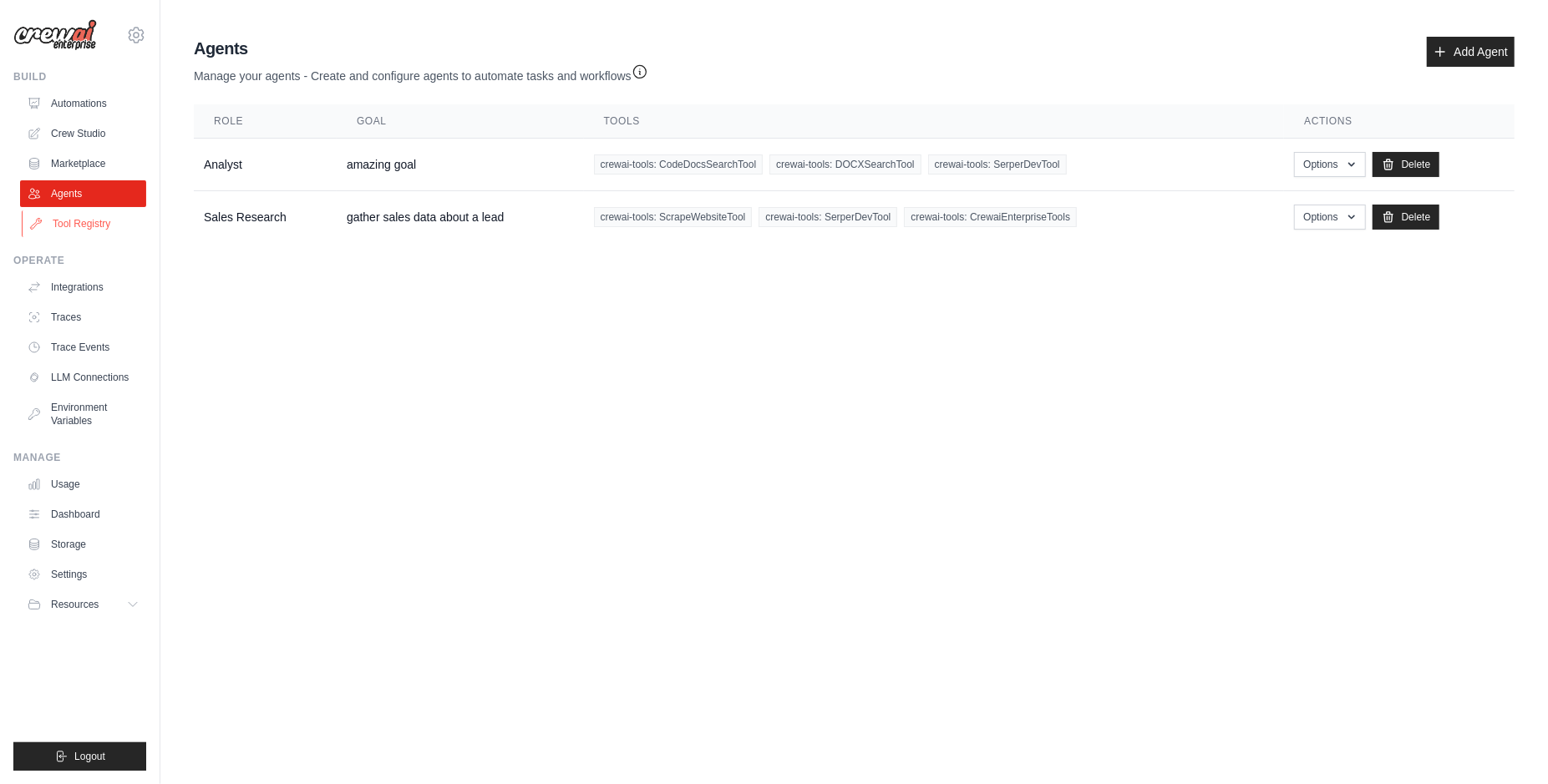
click at [110, 226] on link "Tool Registry" at bounding box center [84, 224] width 126 height 27
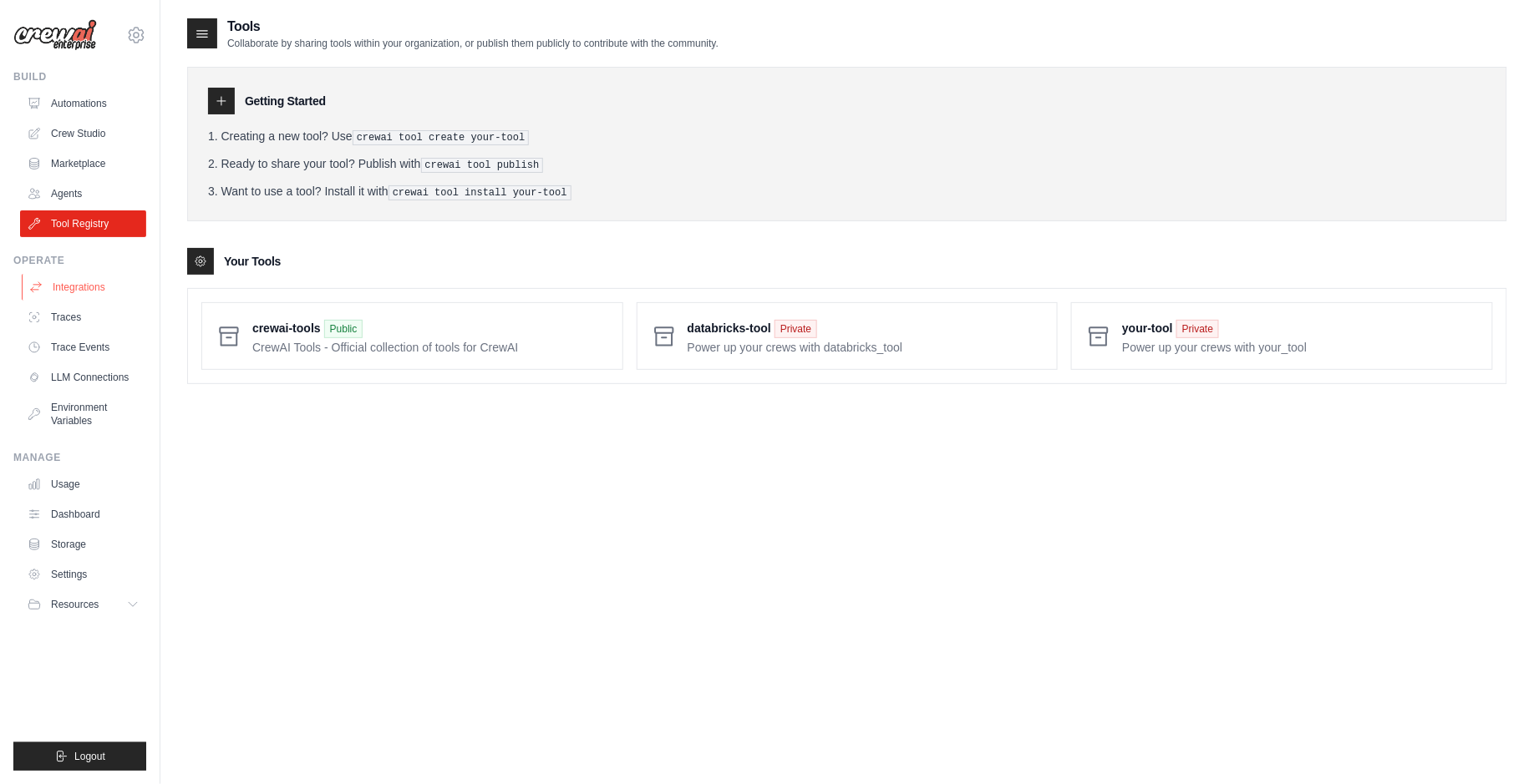
click at [68, 288] on link "Integrations" at bounding box center [84, 288] width 126 height 27
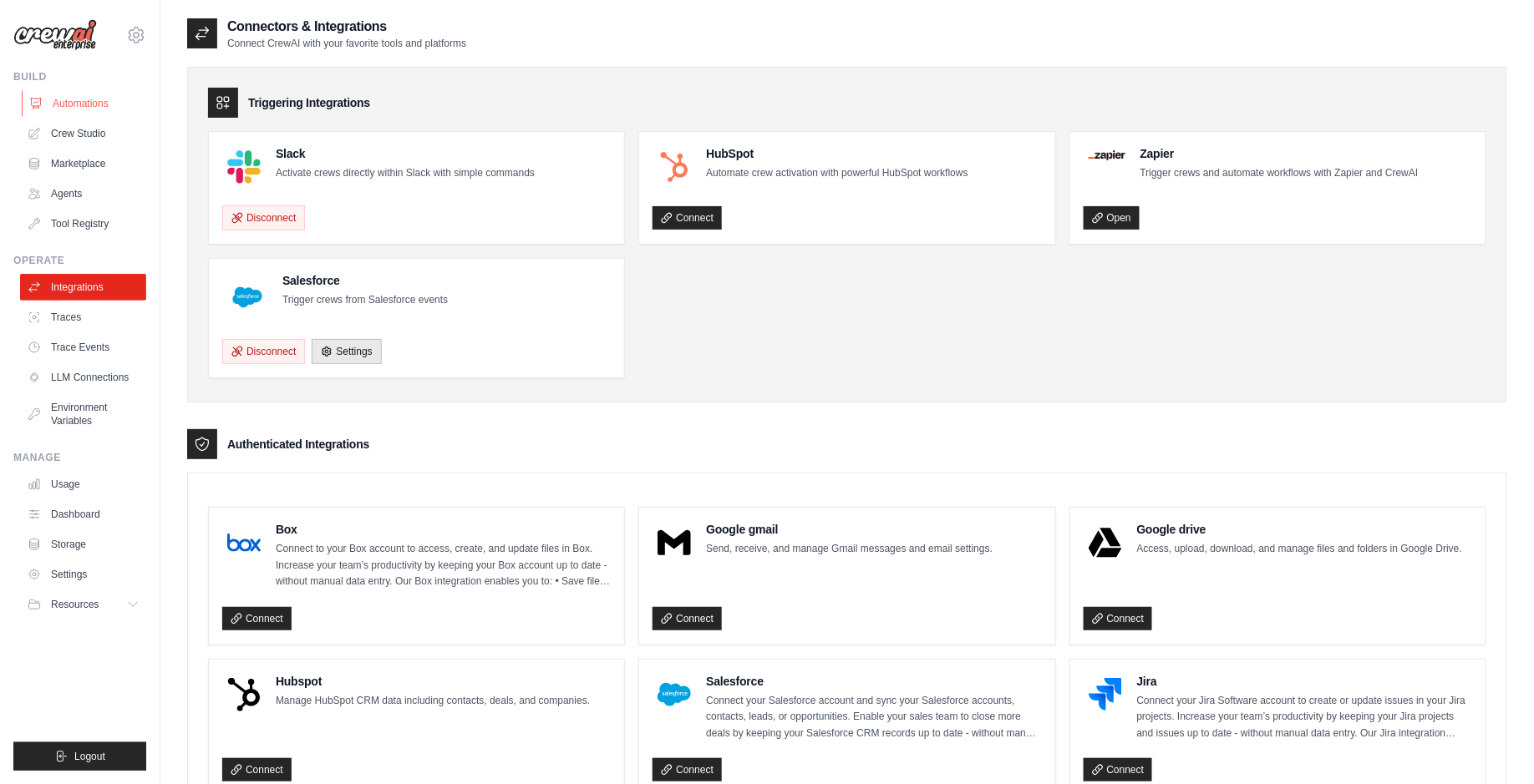
click at [42, 104] on icon at bounding box center [36, 104] width 13 height 13
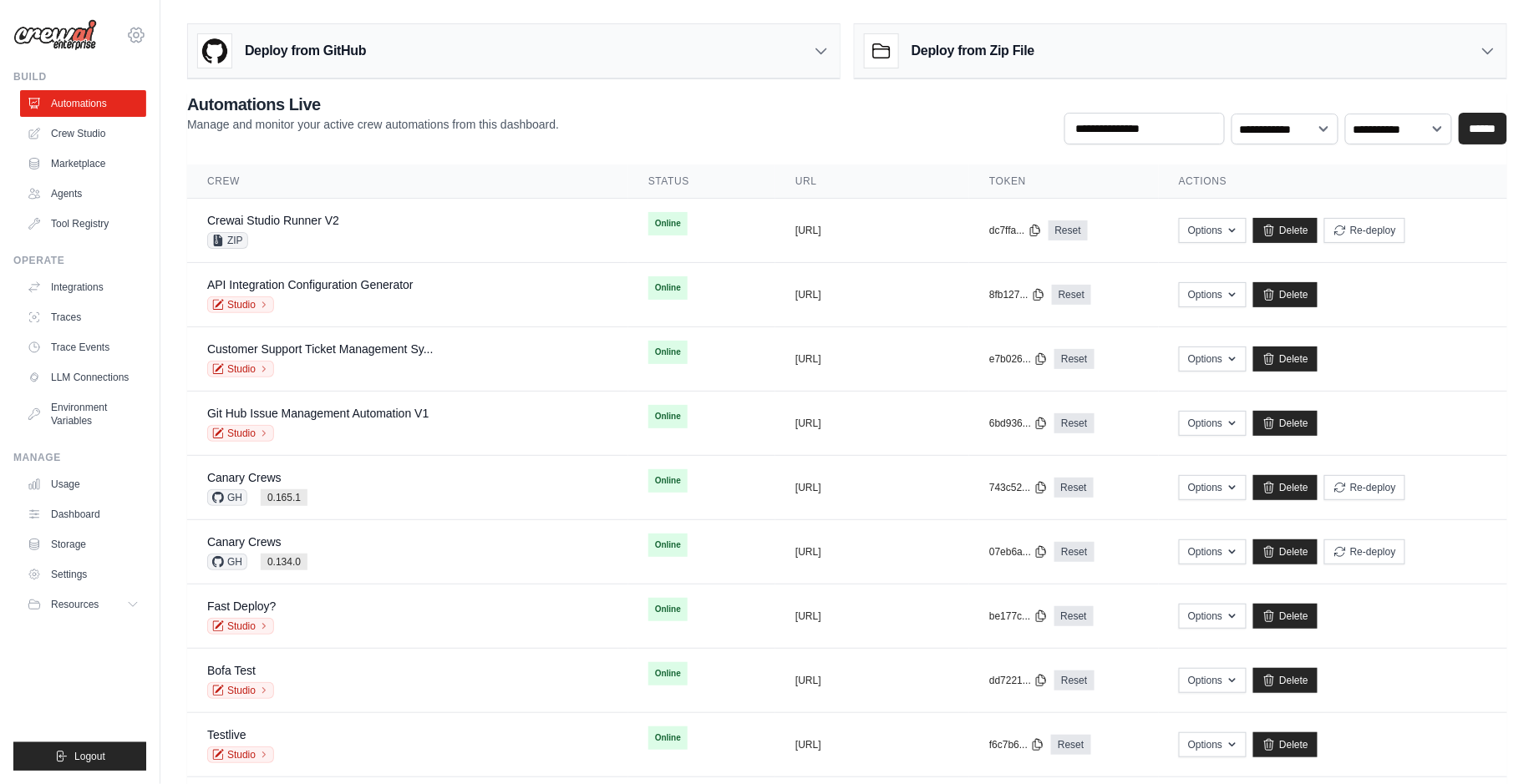
click at [143, 28] on icon at bounding box center [136, 35] width 20 height 20
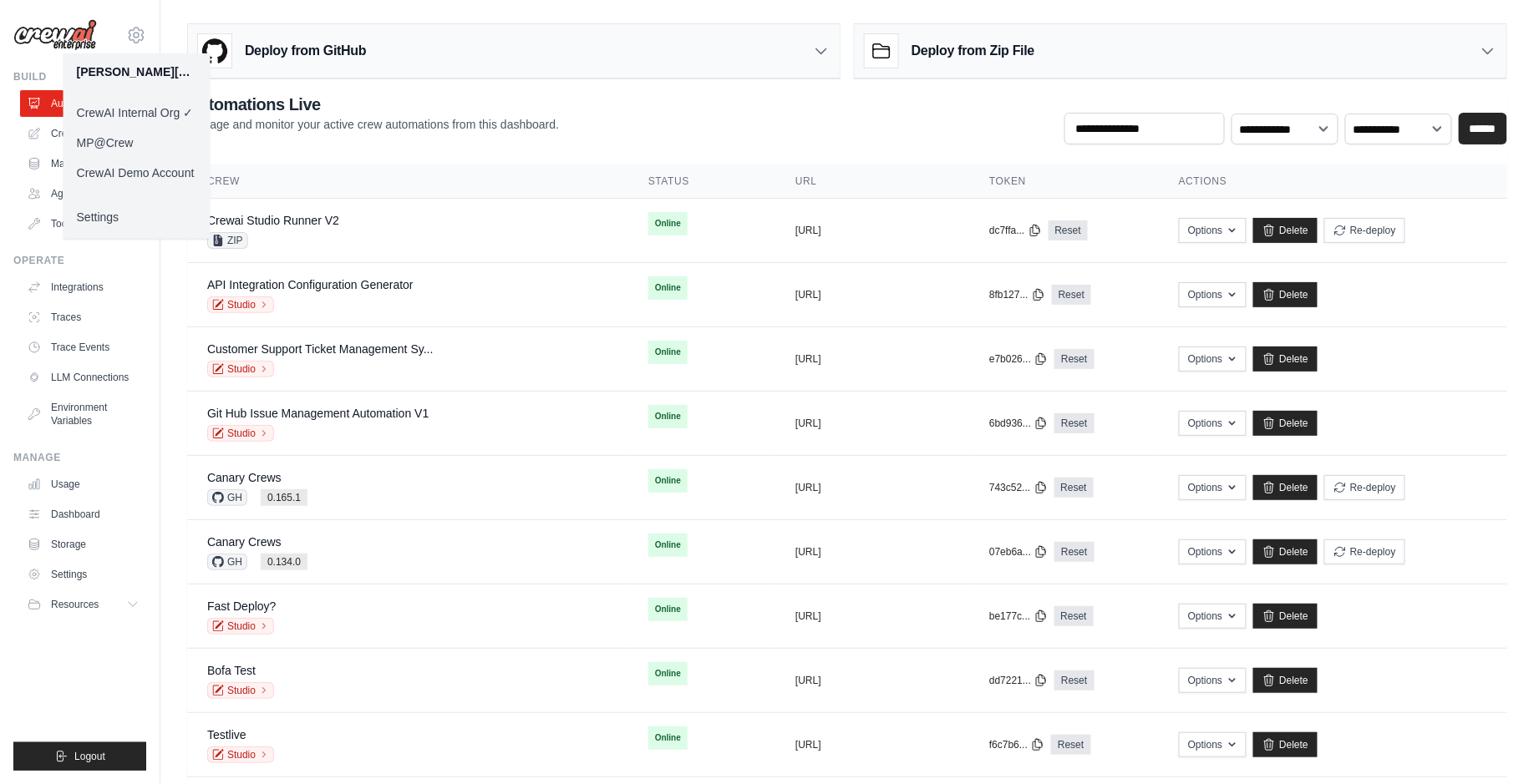
click at [155, 214] on link "Settings" at bounding box center [137, 217] width 147 height 30
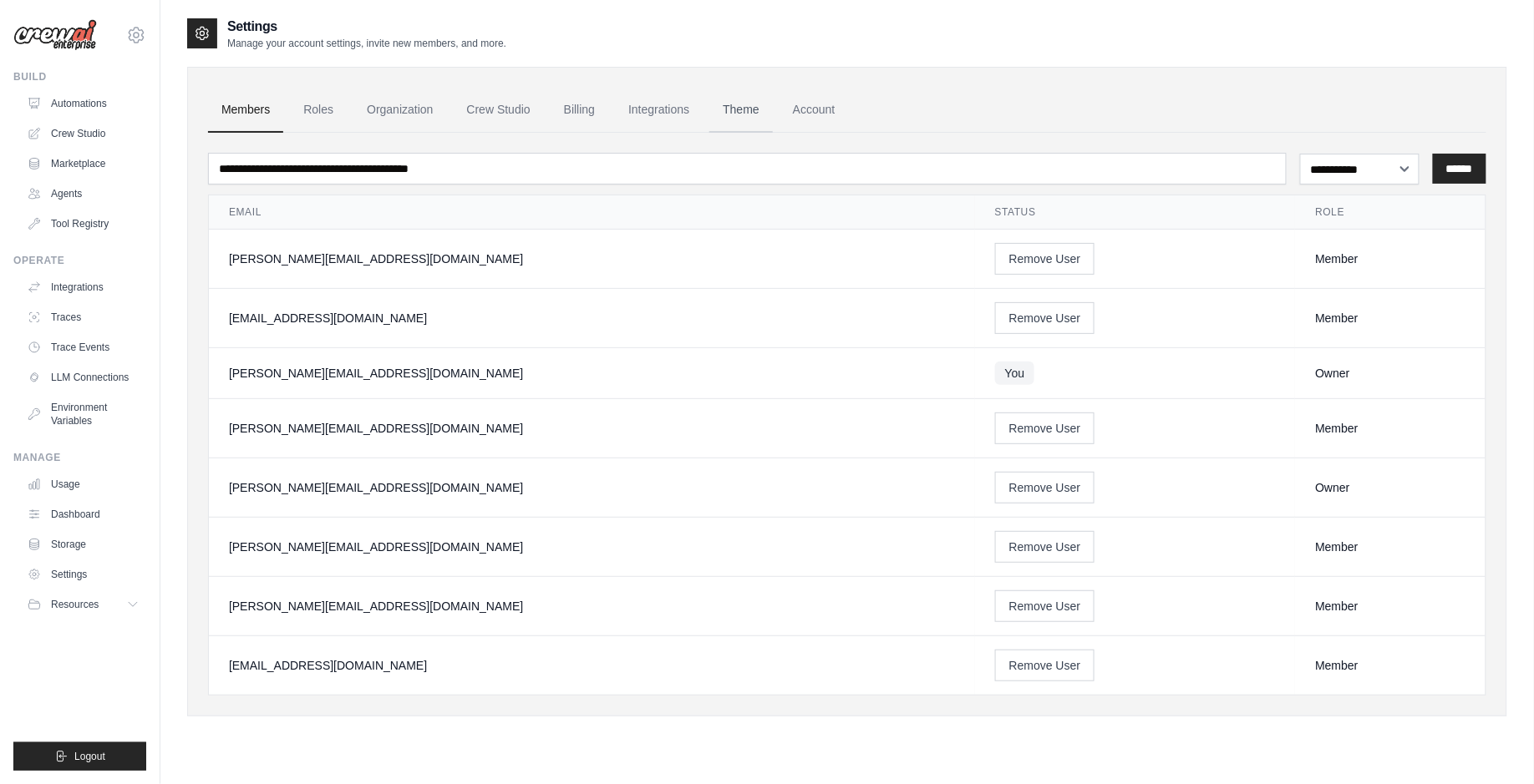
click at [726, 107] on link "Theme" at bounding box center [741, 110] width 64 height 45
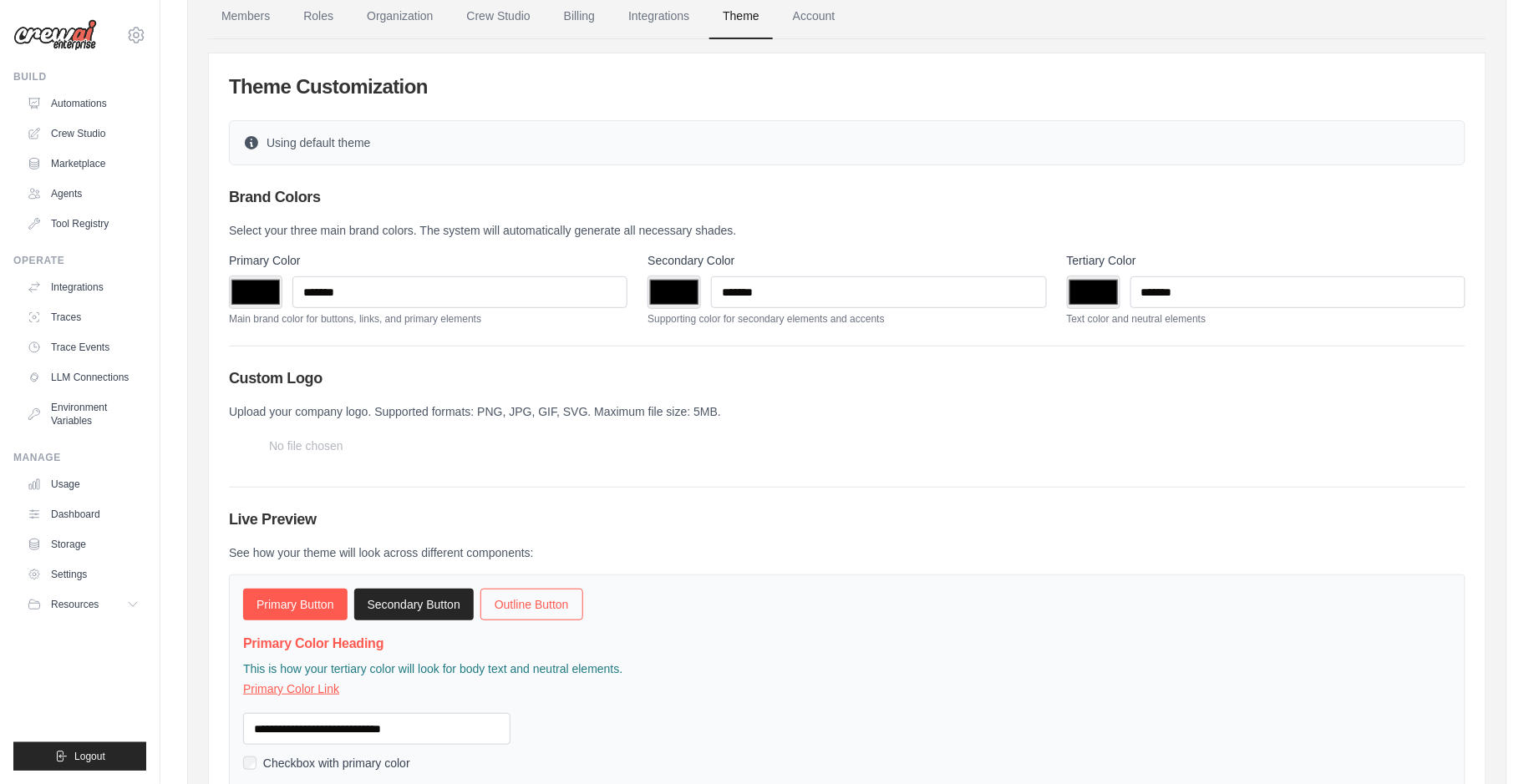
scroll to position [104, 0]
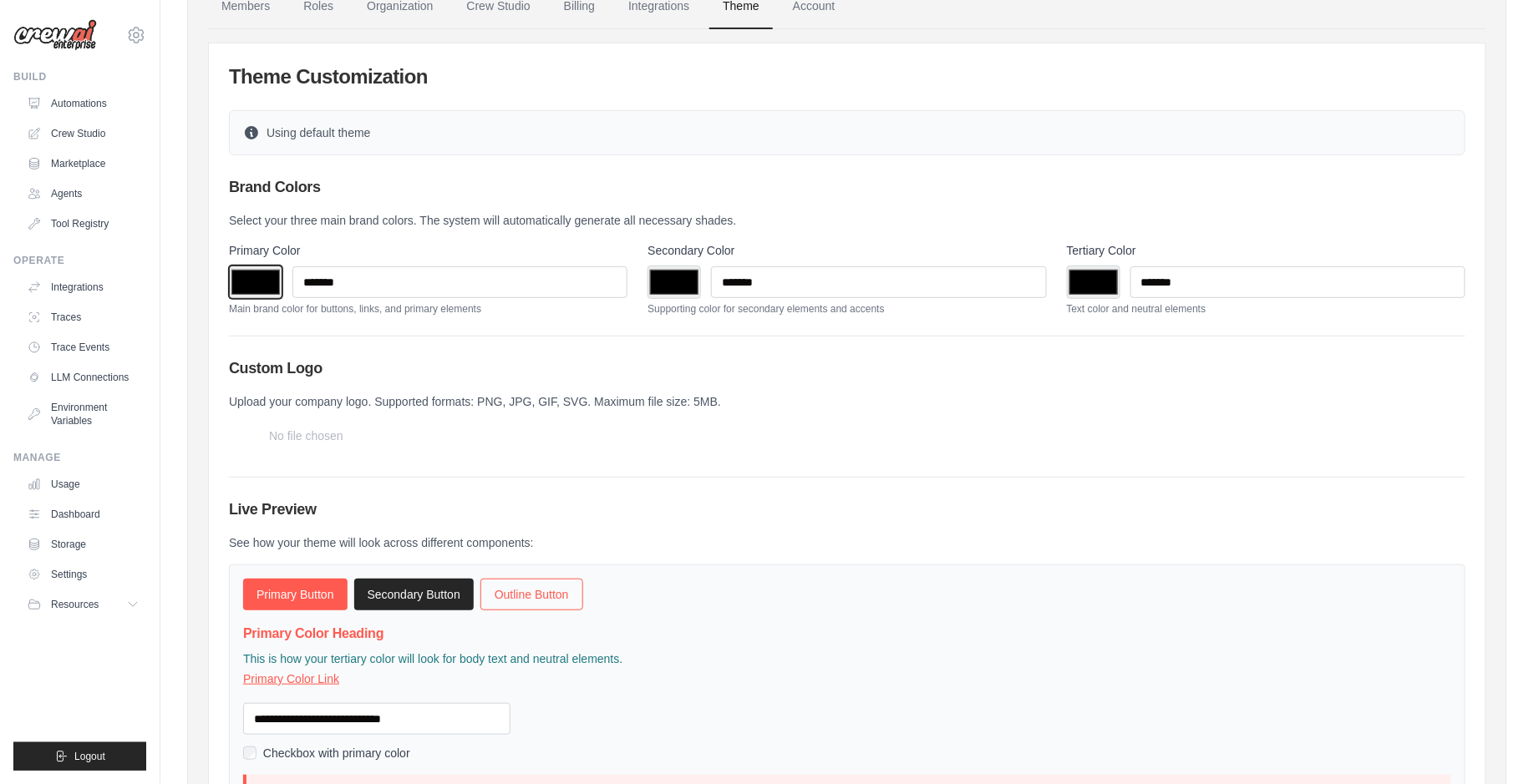
click at [262, 285] on input "*******" at bounding box center [256, 283] width 54 height 33
type input "*******"
click at [659, 276] on input "*******" at bounding box center [674, 283] width 54 height 33
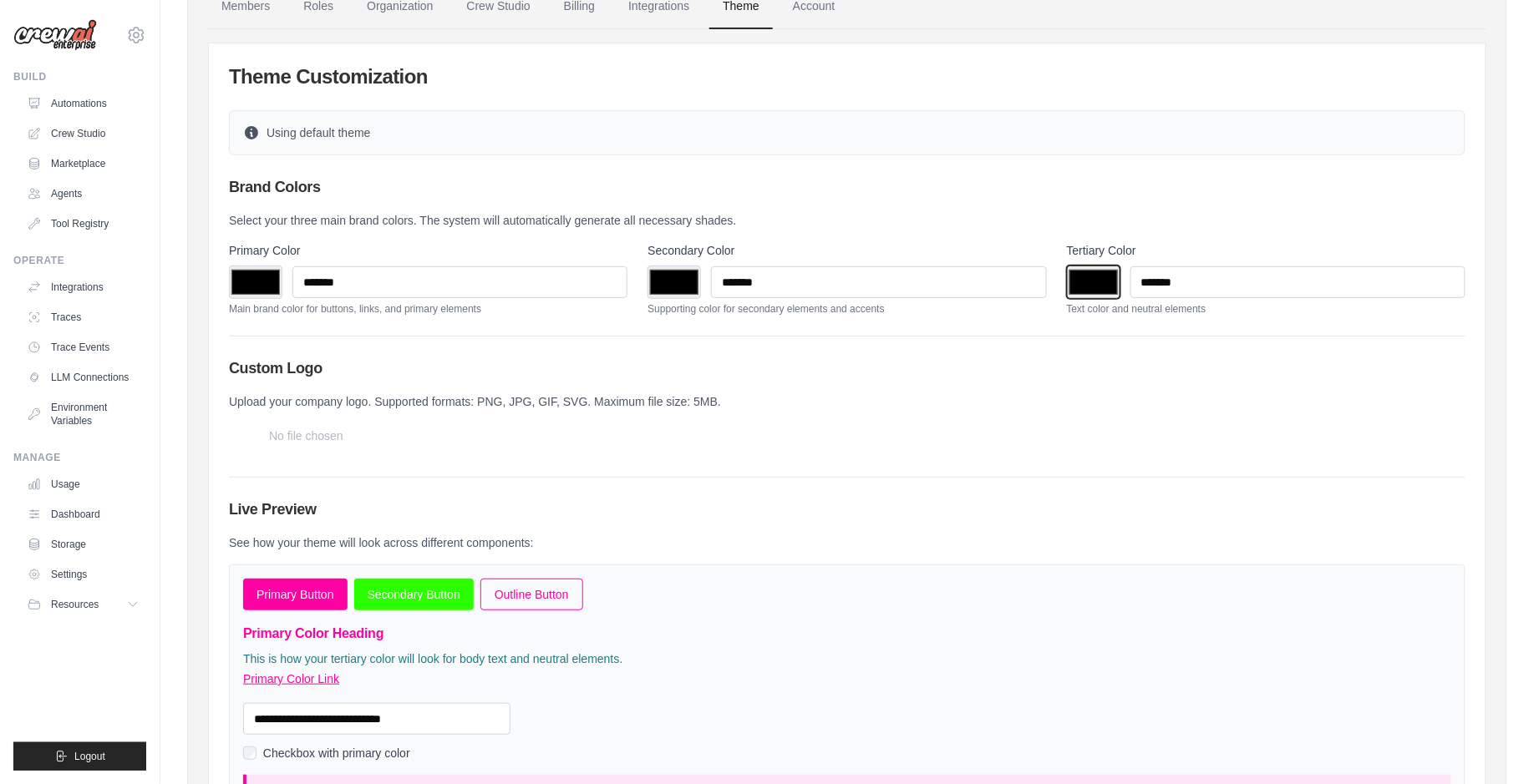
type input "*******"
click at [1105, 271] on input "*******" at bounding box center [1093, 283] width 54 height 33
type input "*******"
click at [1317, 389] on div "Custom Logo Upload your company logo. Supported formats: PNG, JPG, GIF, SVG. Ma…" at bounding box center [847, 407] width 1236 height 100
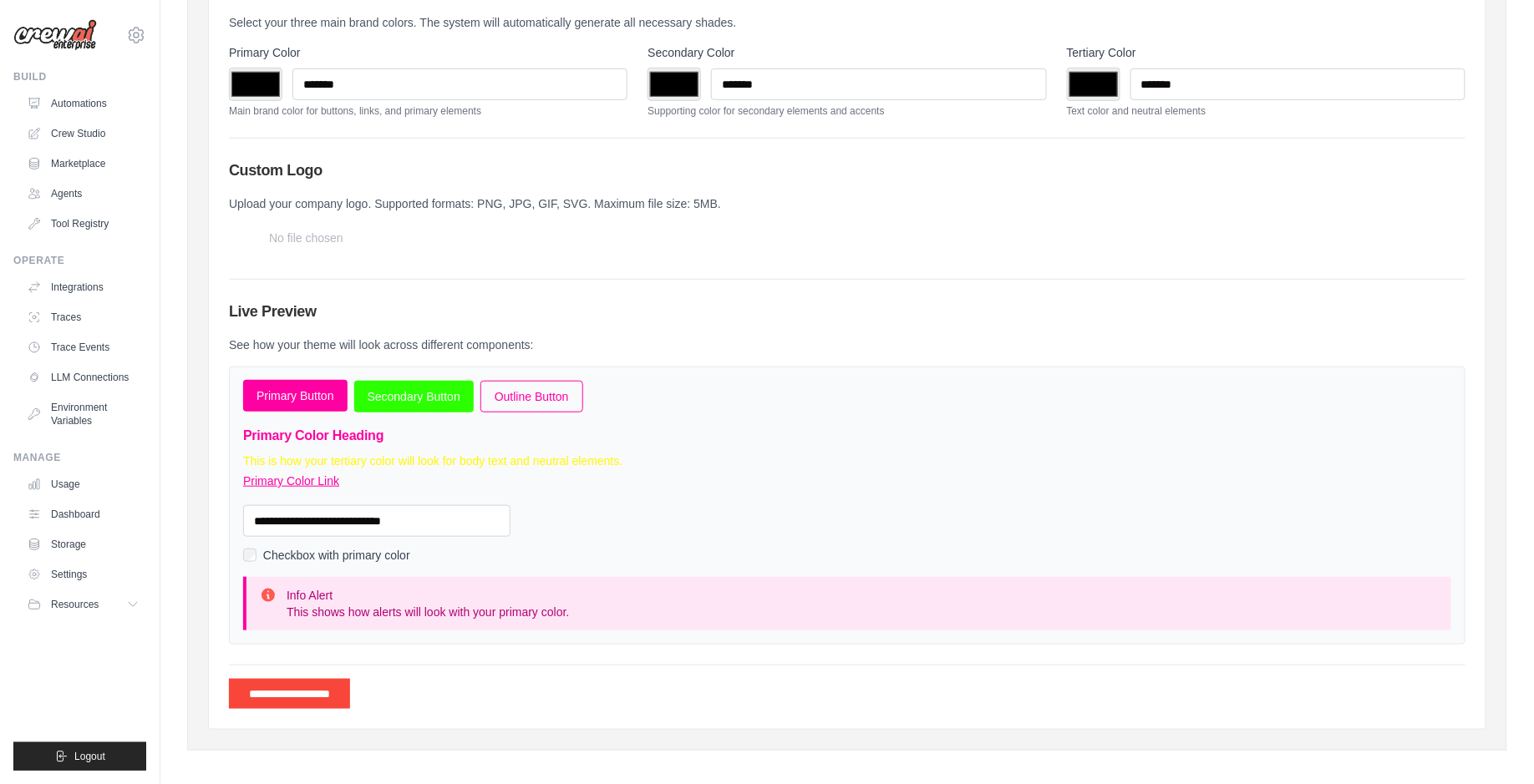
scroll to position [302, 0]
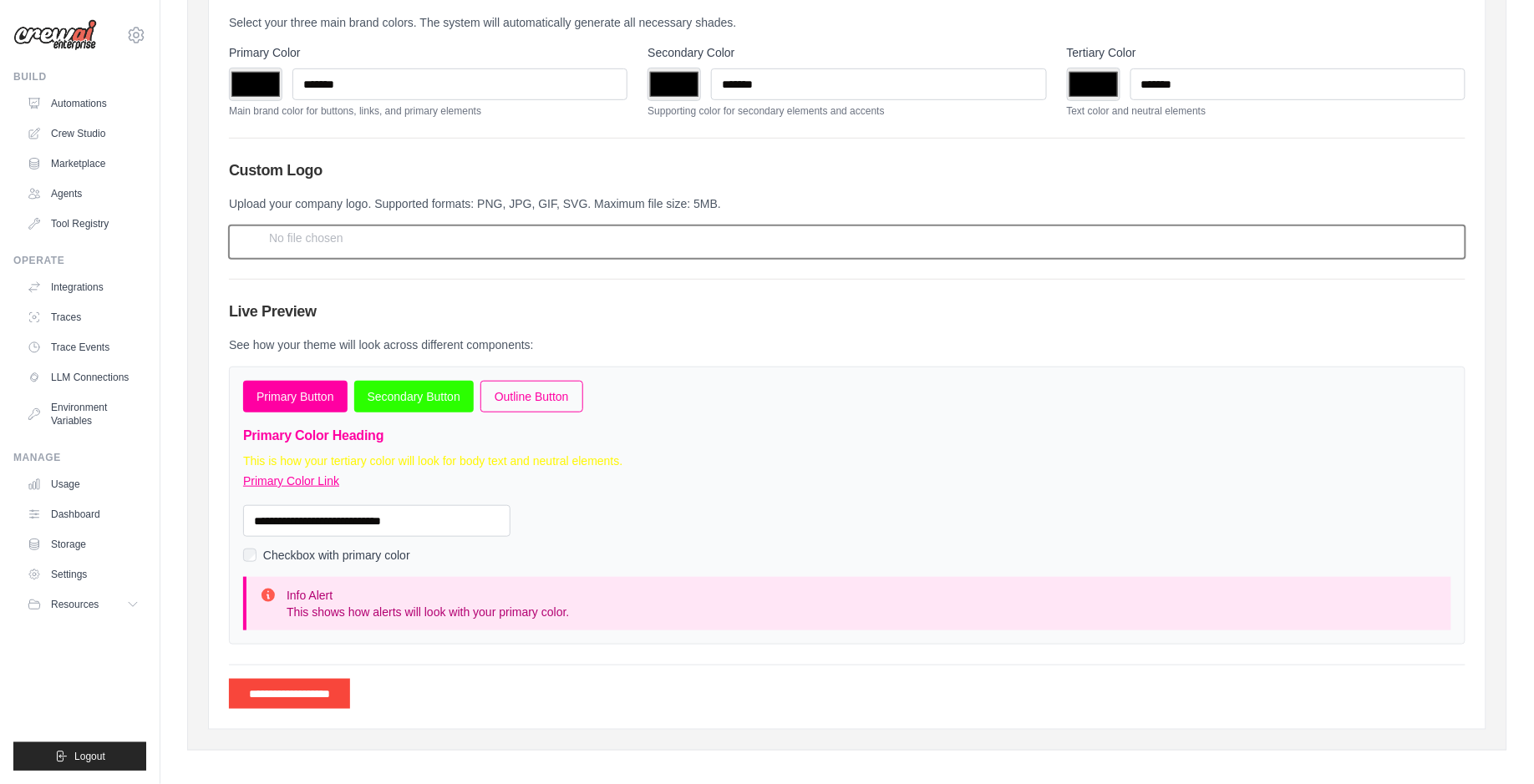
click at [292, 237] on input "file" at bounding box center [847, 242] width 1236 height 33
type input "**********"
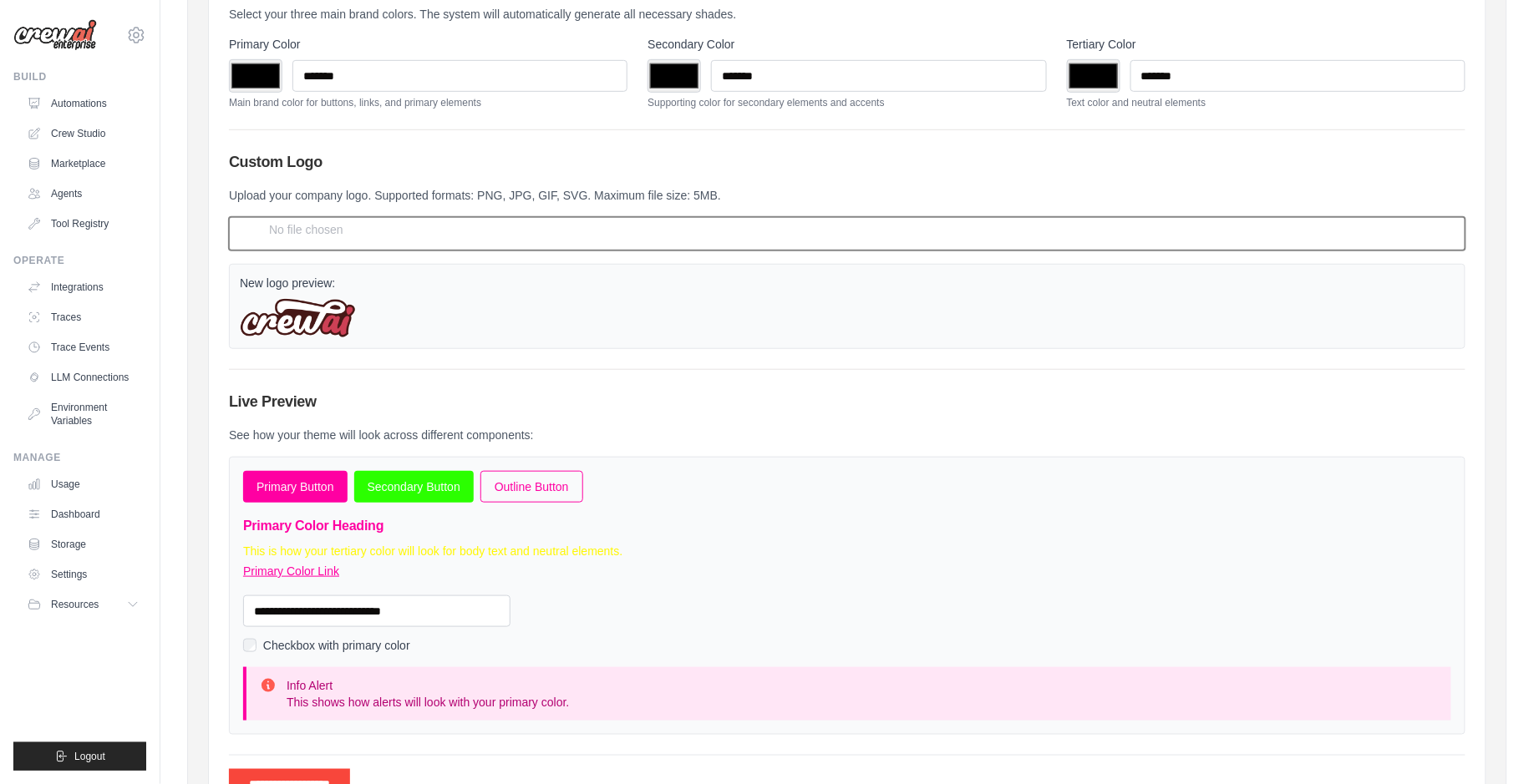
scroll to position [403, 0]
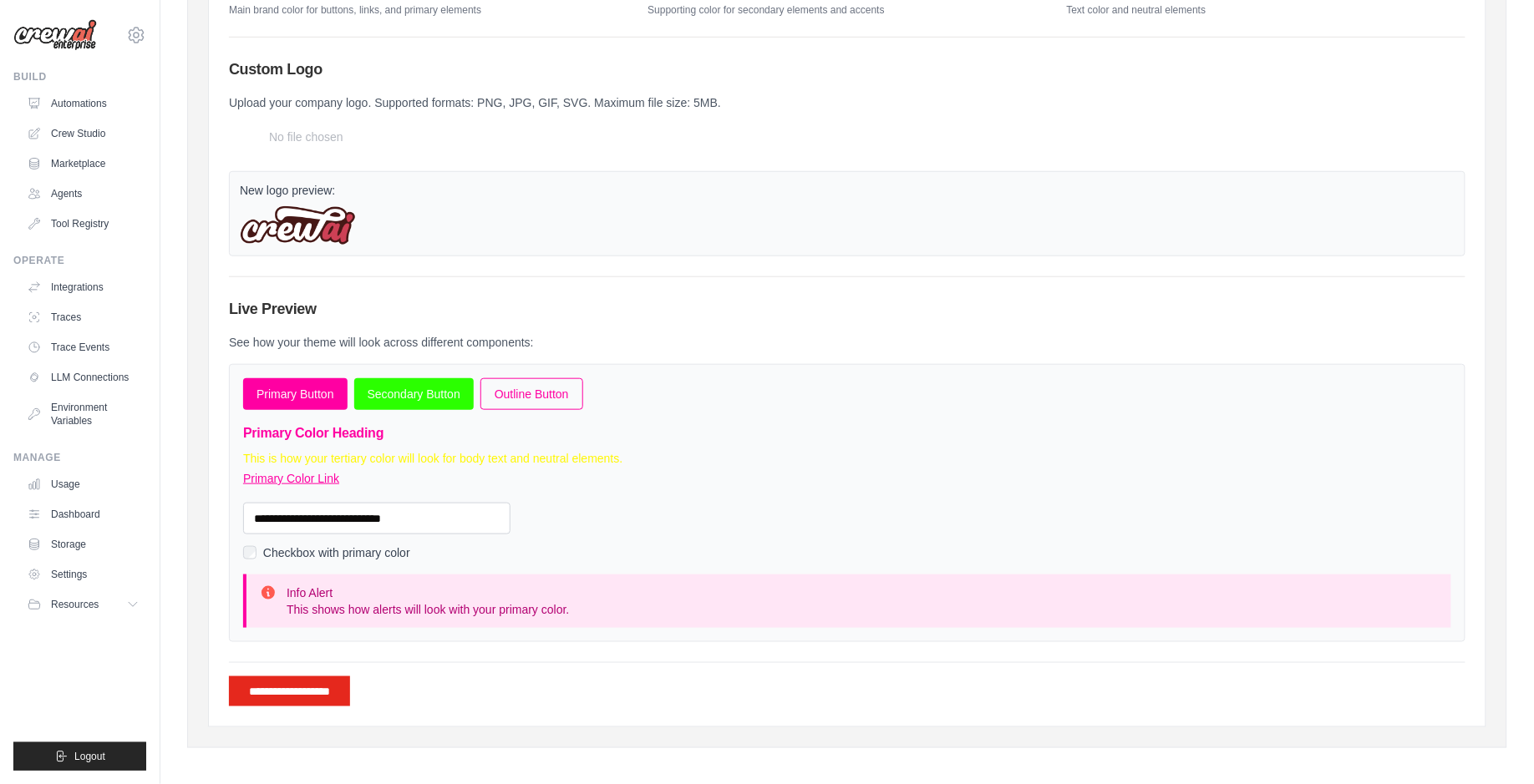
click at [332, 676] on input "**********" at bounding box center [289, 691] width 121 height 30
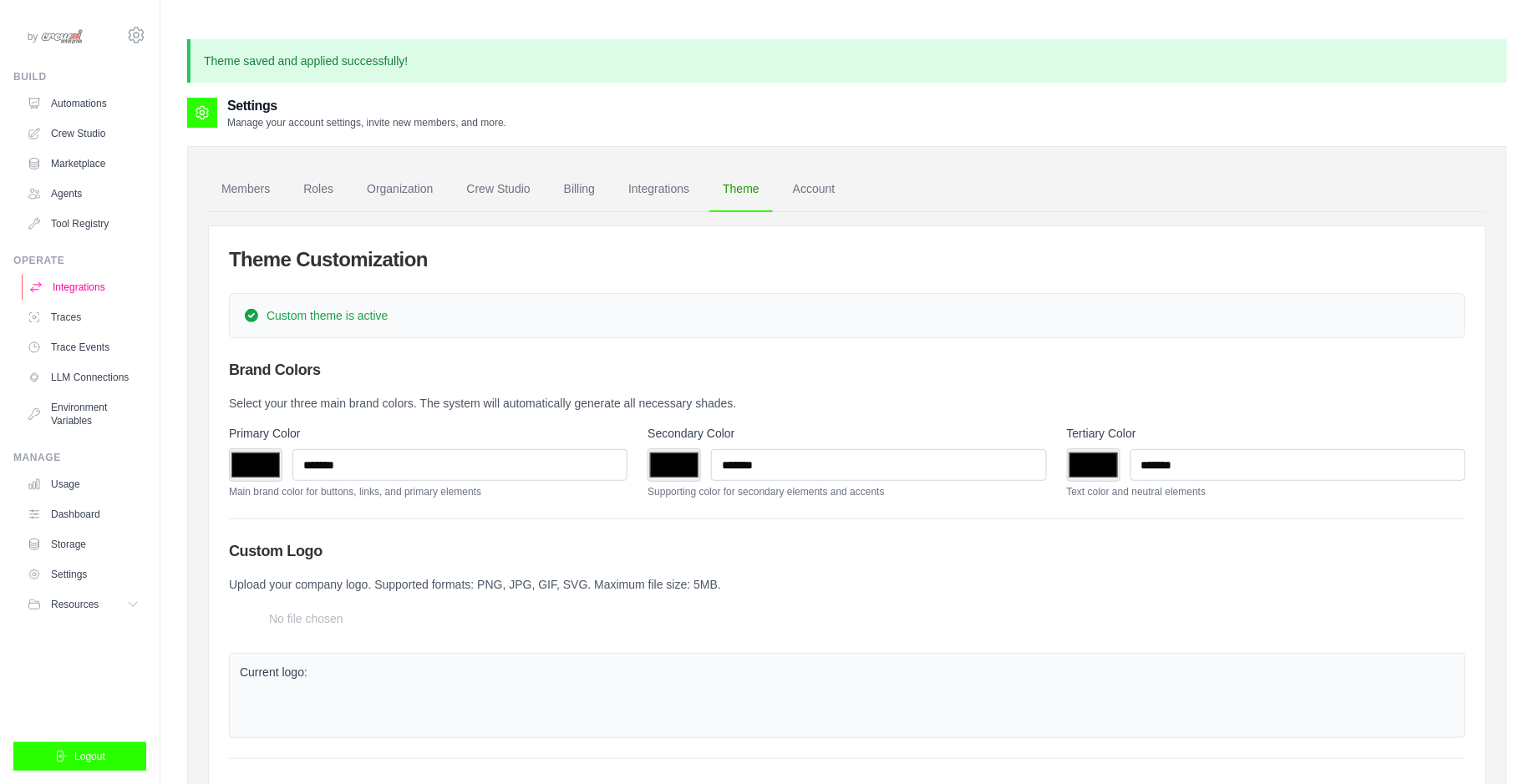
click at [101, 283] on link "Integrations" at bounding box center [84, 288] width 126 height 27
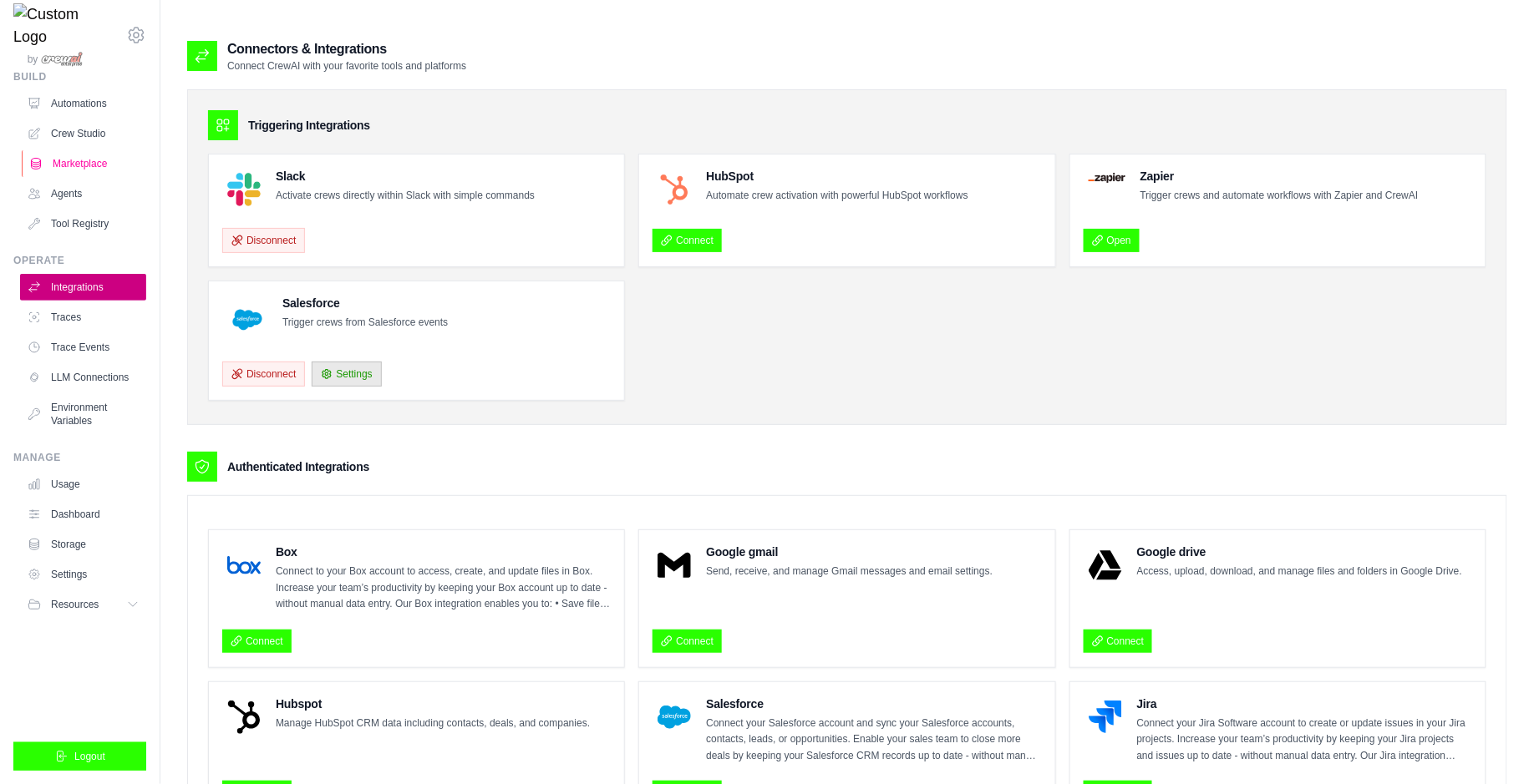
click at [89, 164] on link "Marketplace" at bounding box center [84, 164] width 126 height 27
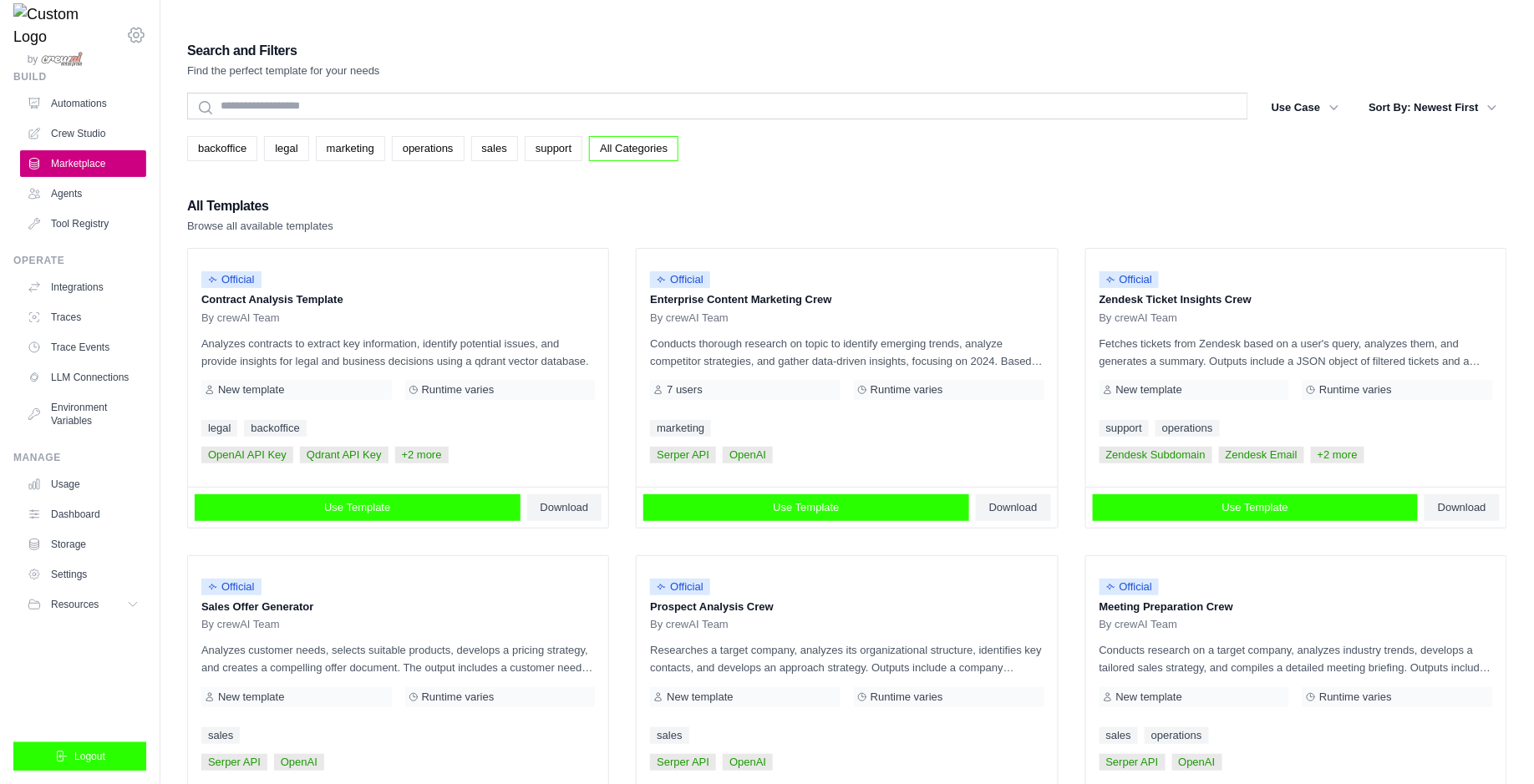
click at [135, 36] on icon at bounding box center [136, 35] width 5 height 5
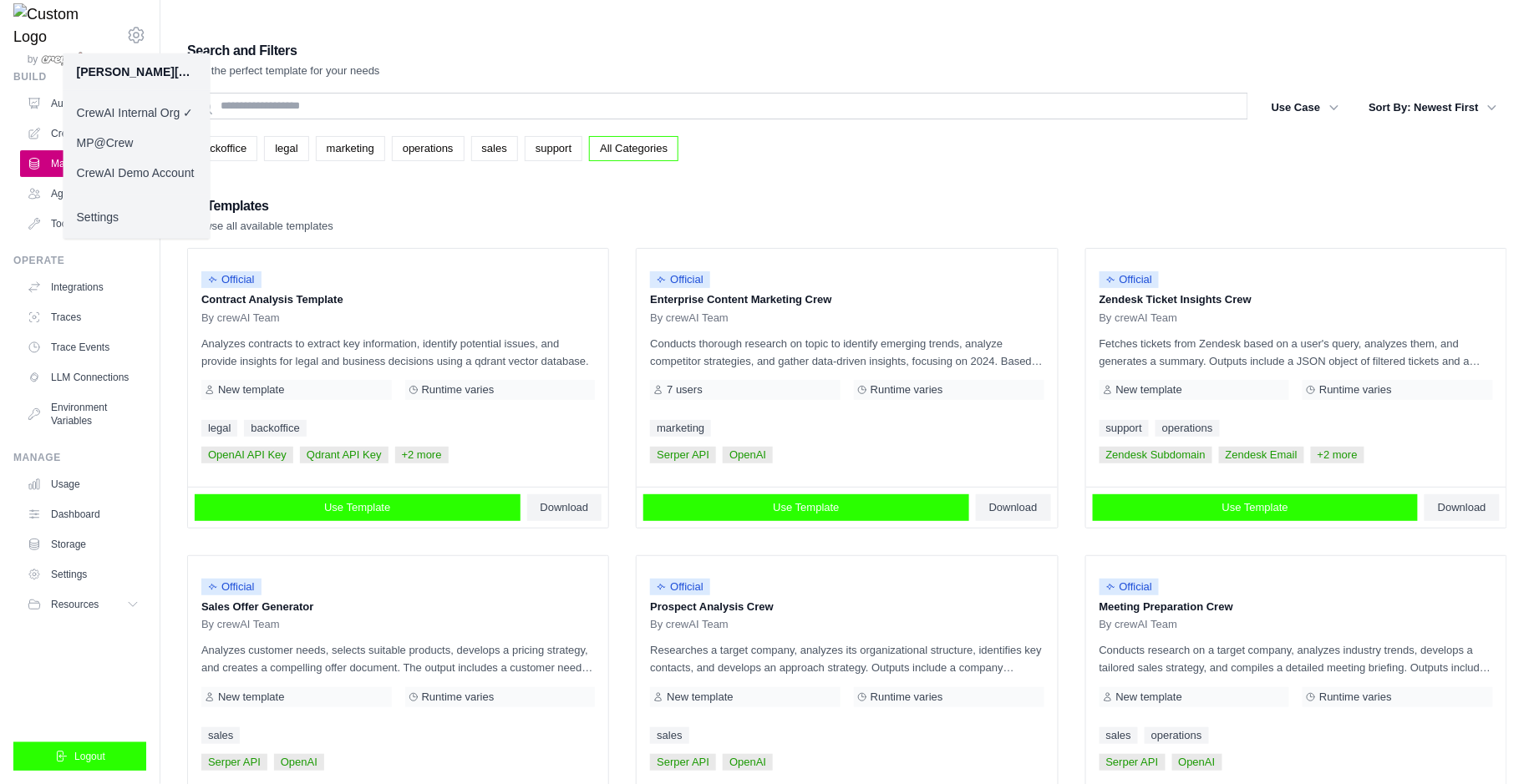
click at [157, 234] on div "Settings" at bounding box center [137, 216] width 147 height 44
click at [168, 218] on link "Settings" at bounding box center [137, 217] width 147 height 30
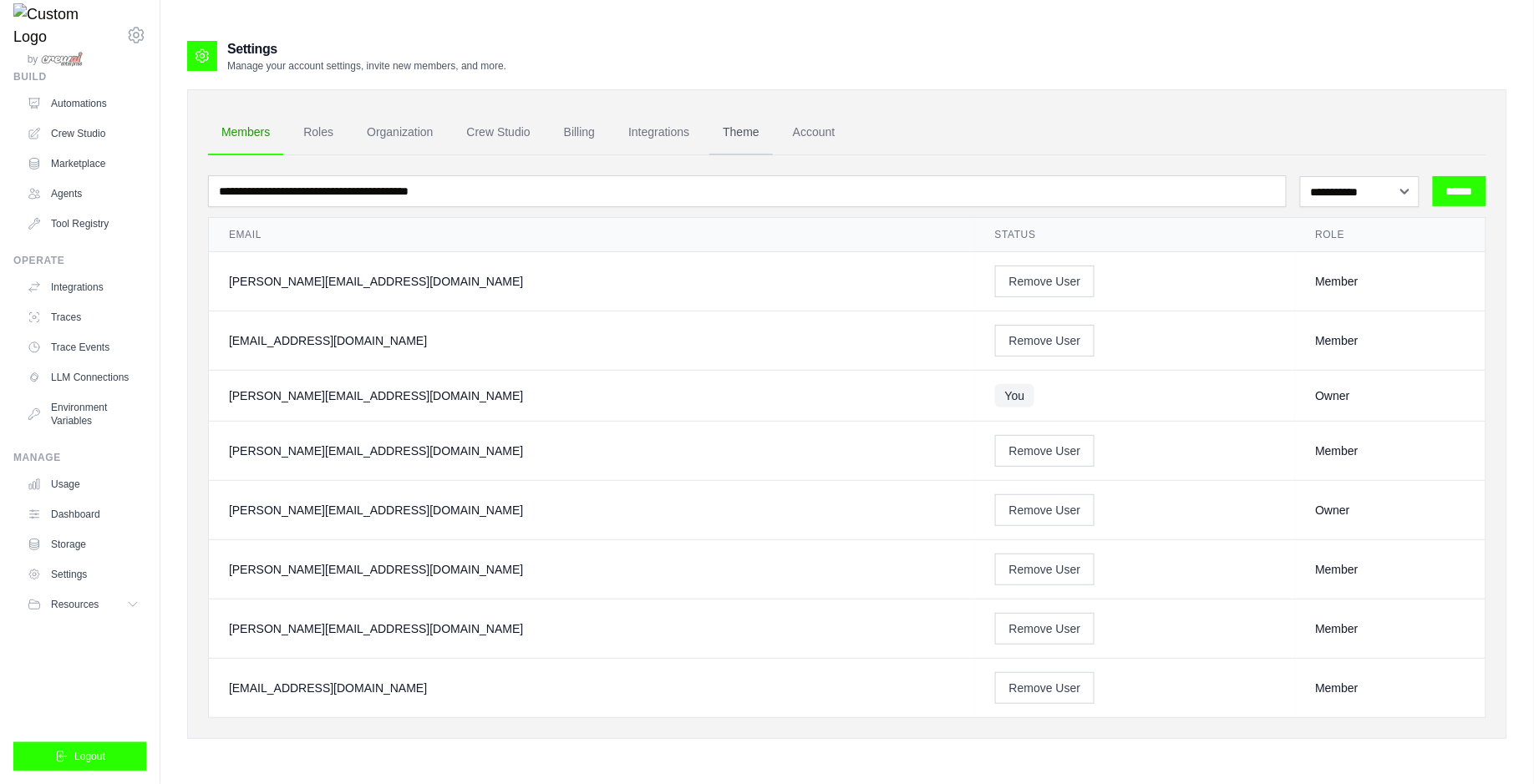
click at [740, 128] on link "Theme" at bounding box center [741, 133] width 64 height 45
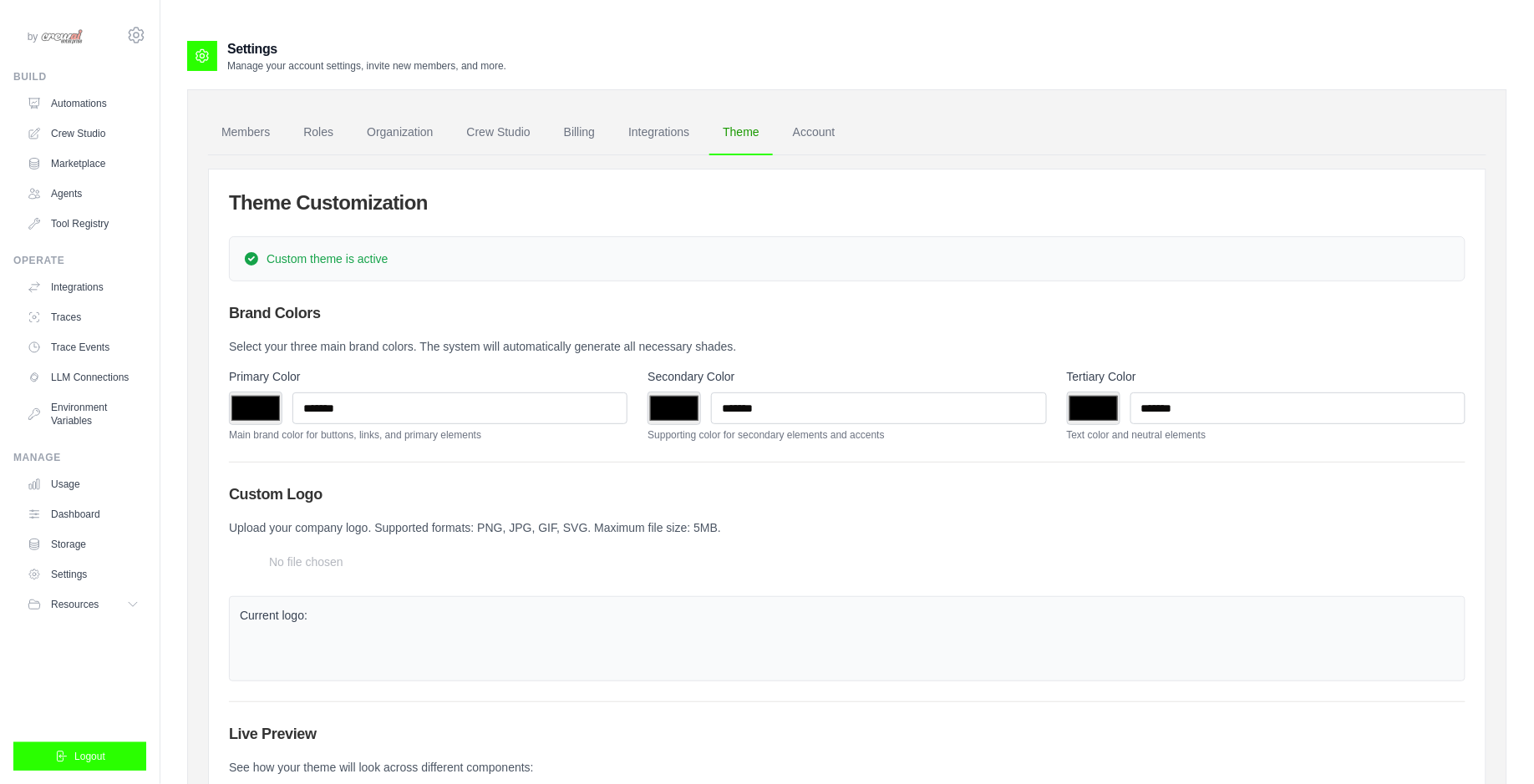
scroll to position [425, 0]
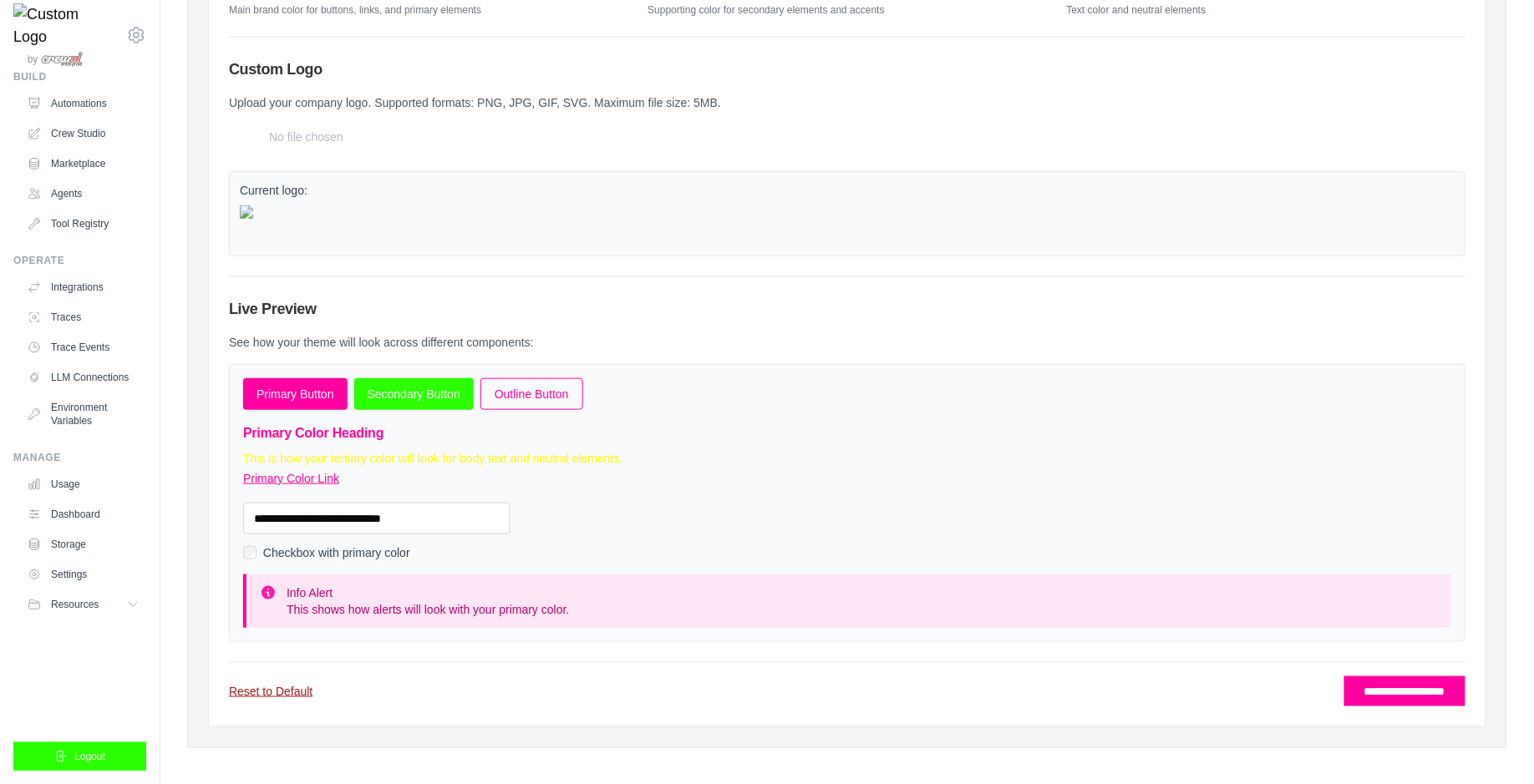
click at [289, 685] on link "Reset to Default" at bounding box center [271, 691] width 84 height 17
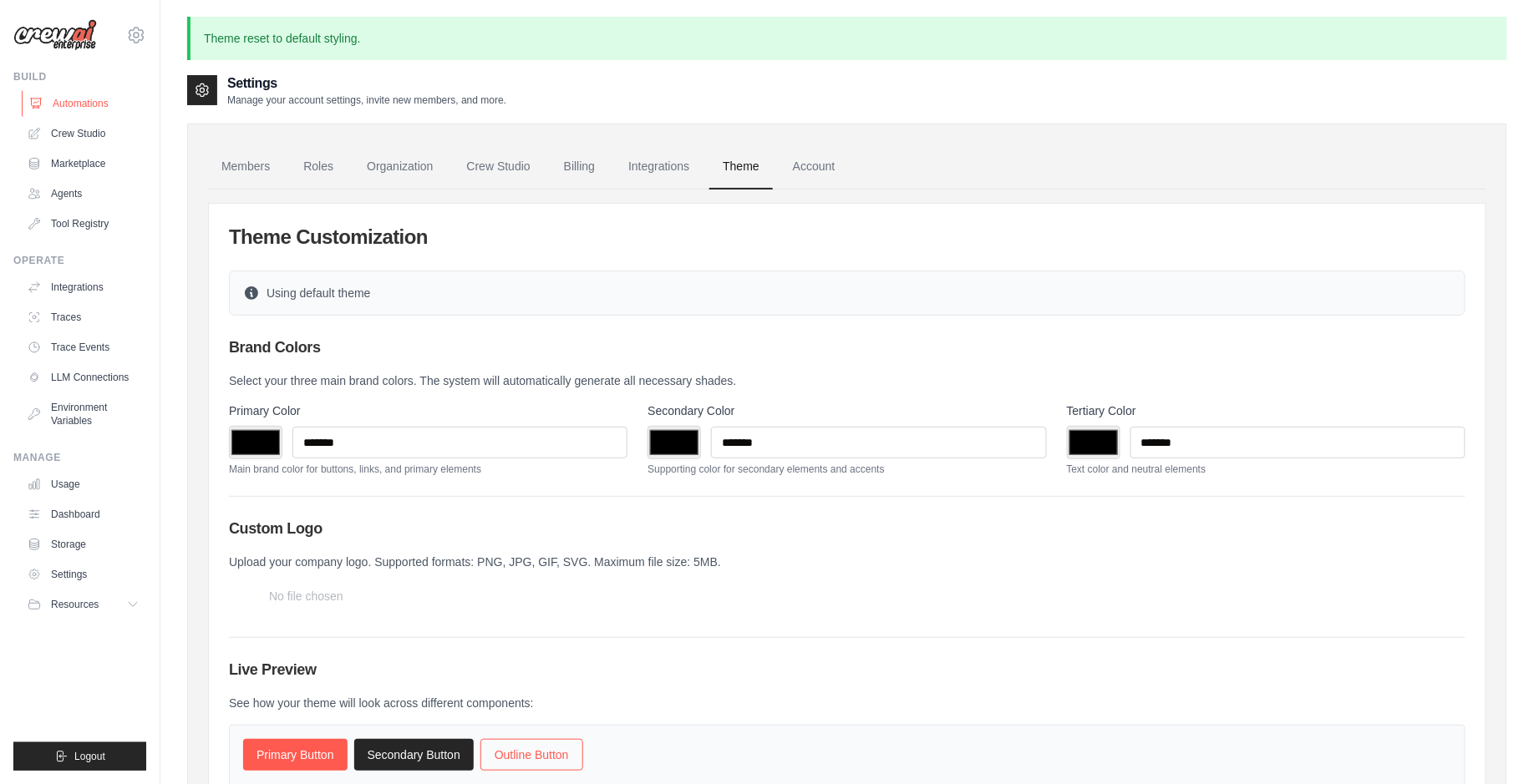
click at [43, 104] on link "Automations" at bounding box center [84, 104] width 126 height 27
